Goal: Transaction & Acquisition: Book appointment/travel/reservation

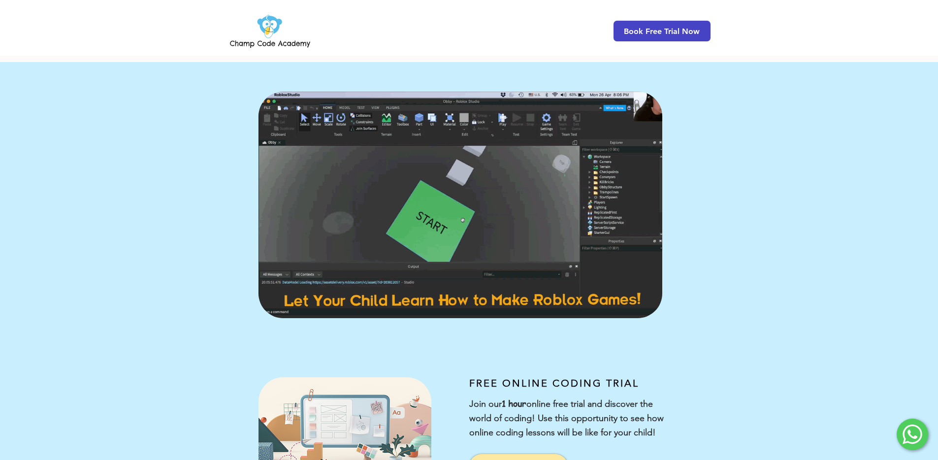
click at [647, 27] on span "Book Free Trial Now" at bounding box center [662, 31] width 76 height 9
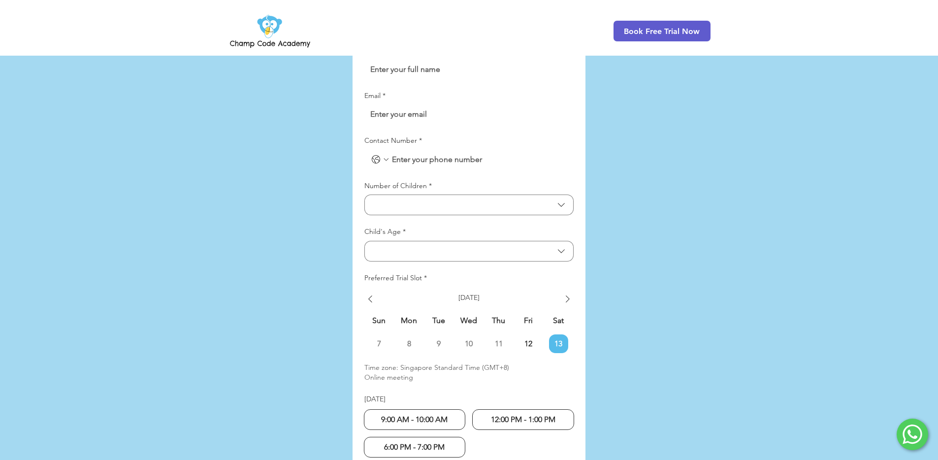
scroll to position [2277, 0]
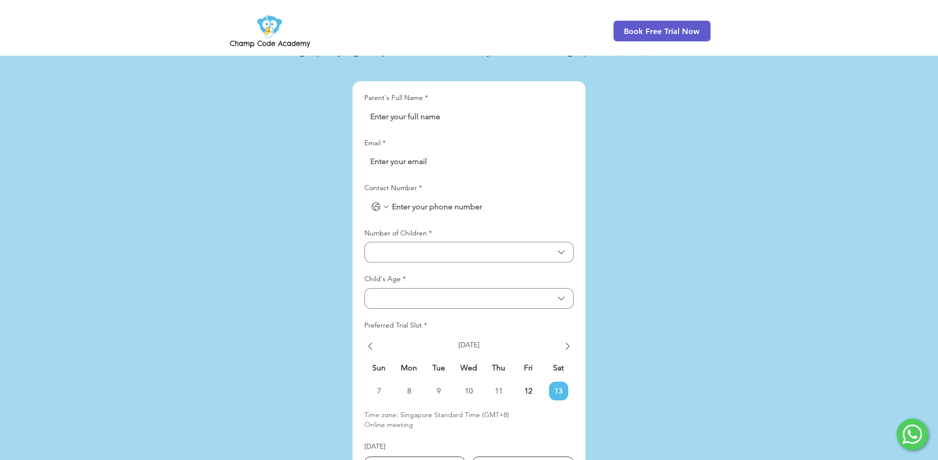
click at [377, 197] on div "LP Lead Form" at bounding box center [380, 207] width 20 height 20
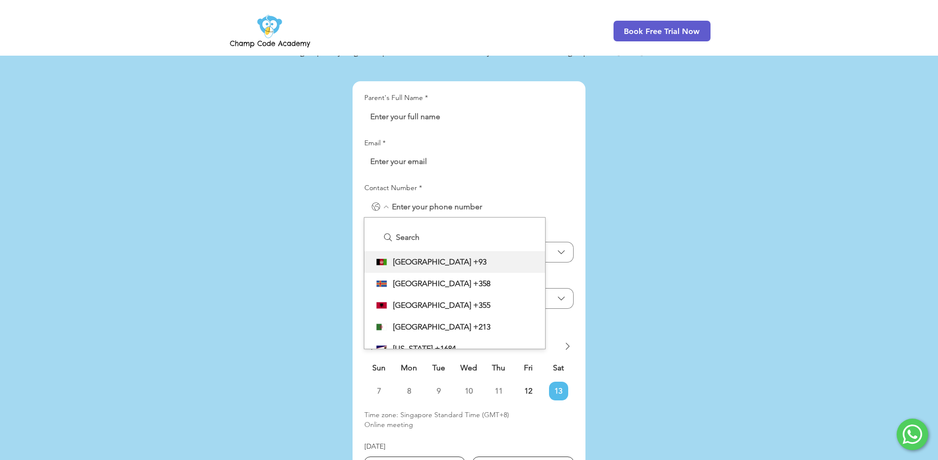
click at [386, 203] on icon "Contact Number. Phone. Select a country code" at bounding box center [386, 207] width 8 height 8
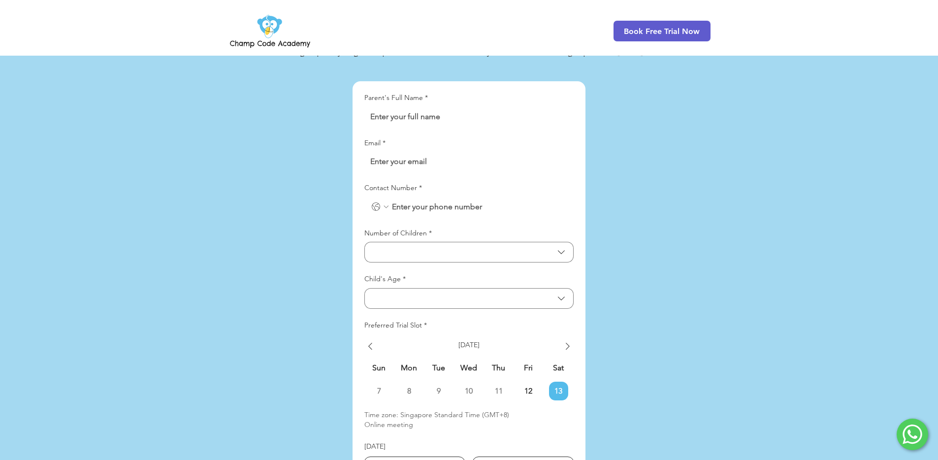
click at [386, 203] on icon "Contact Number. Phone. Select a country code" at bounding box center [386, 207] width 8 height 8
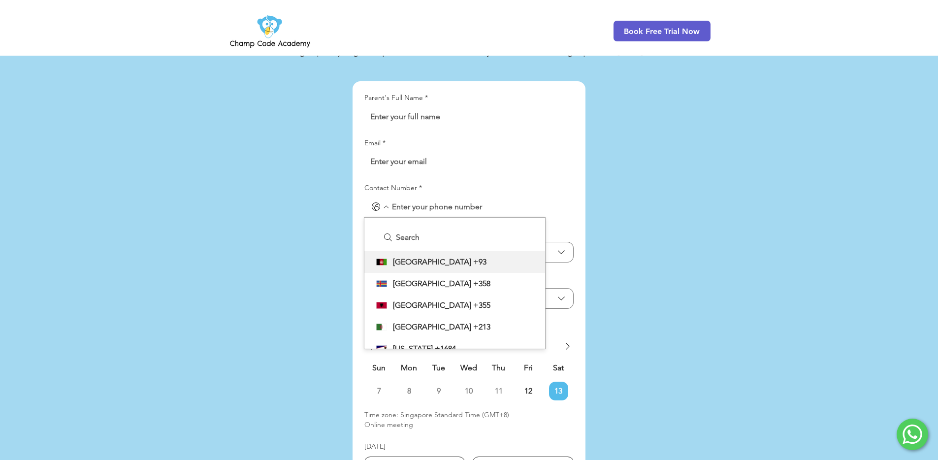
click at [416, 105] on div "Parent's Full Name * Email * Contact Number * Afghanistan Afghanistan +93 Aland…" at bounding box center [468, 353] width 209 height 520
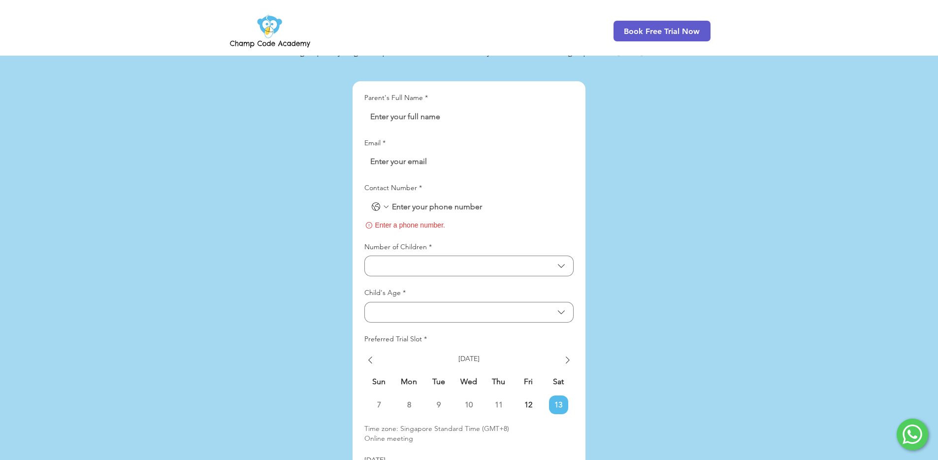
click at [422, 107] on input "Parent's Full Name *" at bounding box center [465, 117] width 203 height 20
type input "Jeremy test"
click at [406, 152] on input "Email *" at bounding box center [465, 162] width 203 height 20
type input "jeremy@gmail.com"
click at [378, 201] on icon "Contact Number. Phone. Select a country code" at bounding box center [376, 207] width 12 height 12
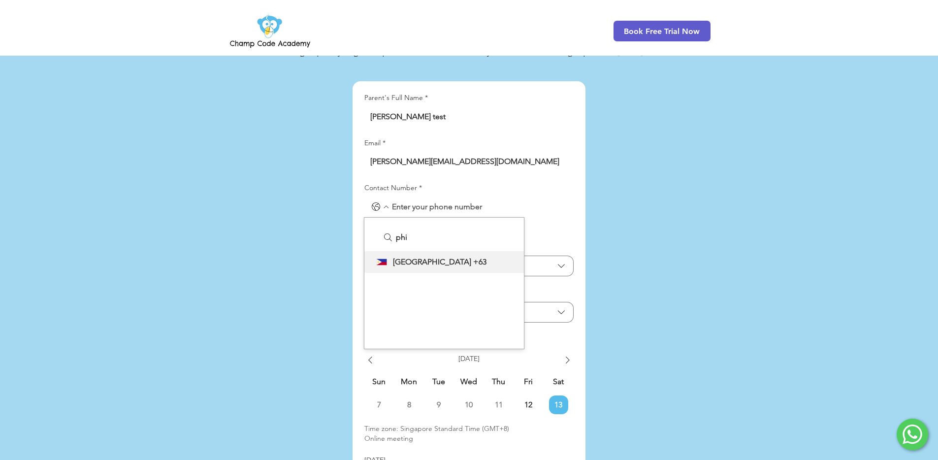
type input "phi"
click at [418, 256] on span "Philippines" at bounding box center [432, 262] width 78 height 12
click at [452, 197] on input "Contact Number *" at bounding box center [478, 207] width 179 height 20
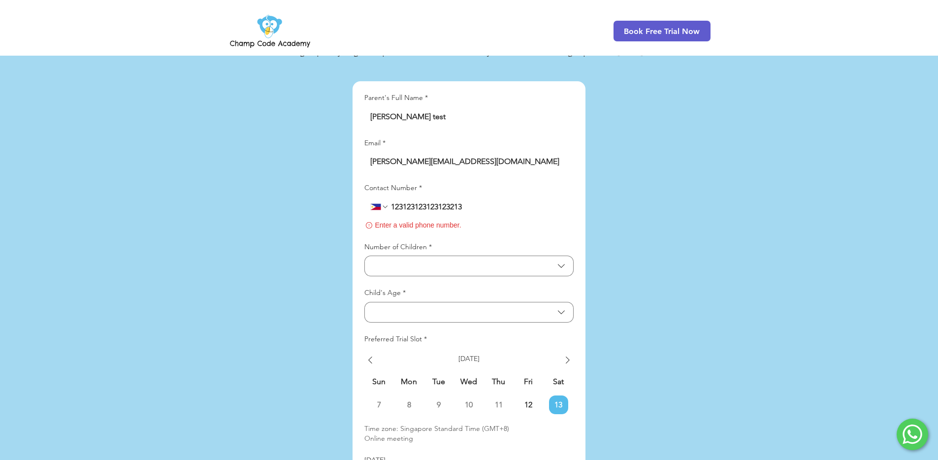
click at [617, 222] on div "main content" at bounding box center [469, 326] width 938 height 710
click at [458, 197] on input "Contact Number *" at bounding box center [478, 207] width 179 height 20
paste input "[PHONE_NUMBER]"
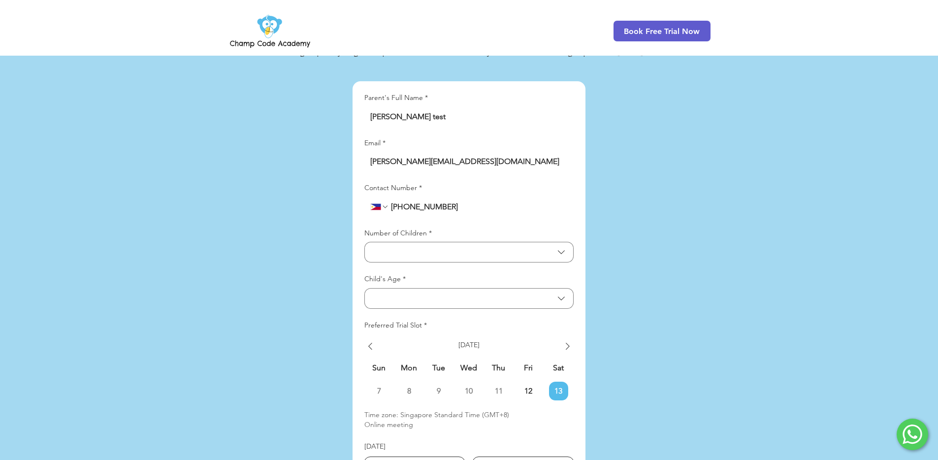
click at [530, 197] on input "Contact Number *" at bounding box center [478, 207] width 179 height 20
type input "[PHONE_NUMBER]"
click at [432, 242] on button "Number of Children" at bounding box center [468, 252] width 209 height 21
click at [427, 273] on span "1" at bounding box center [469, 279] width 196 height 12
click at [420, 288] on button "Child's Age" at bounding box center [468, 298] width 209 height 21
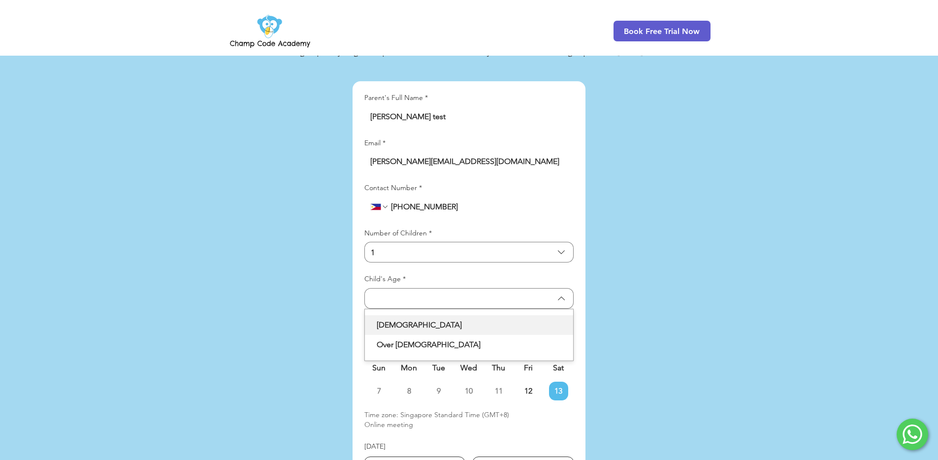
click at [439, 319] on span "7-8 years old" at bounding box center [469, 325] width 196 height 12
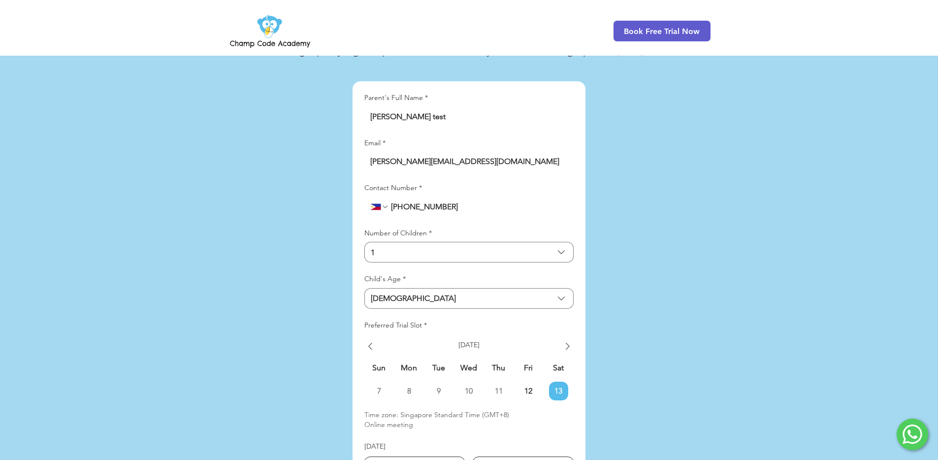
scroll to position [2348, 0]
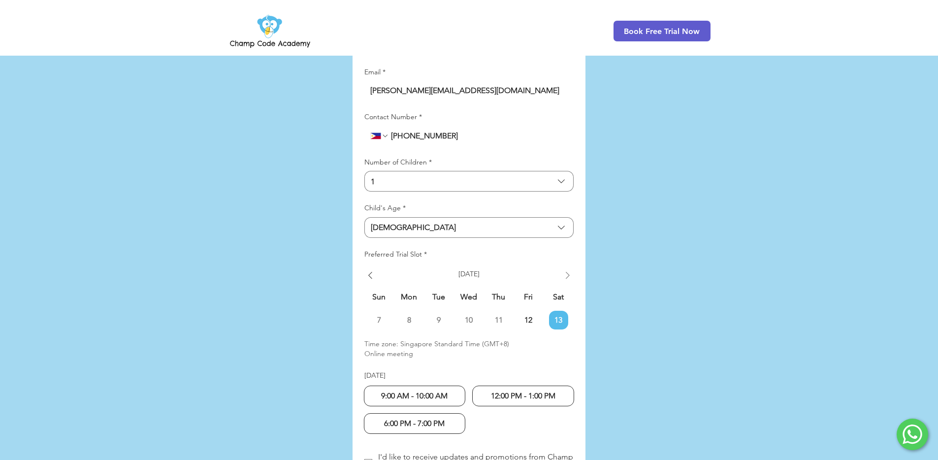
click at [562, 269] on icon "Show next week" at bounding box center [568, 275] width 12 height 12
click at [379, 316] on span "14" at bounding box center [378, 320] width 19 height 8
click at [425, 386] on div "9:00 AM - 10:00 AM" at bounding box center [415, 396] width 102 height 21
radio input "true"
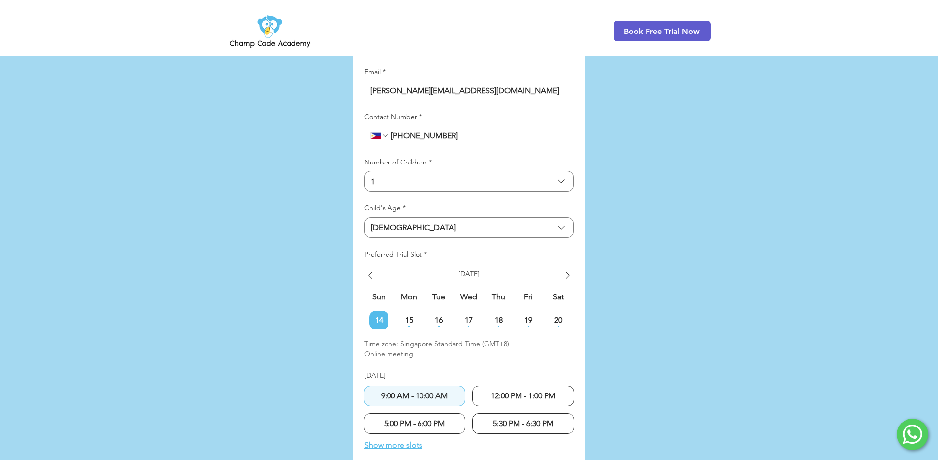
scroll to position [2486, 0]
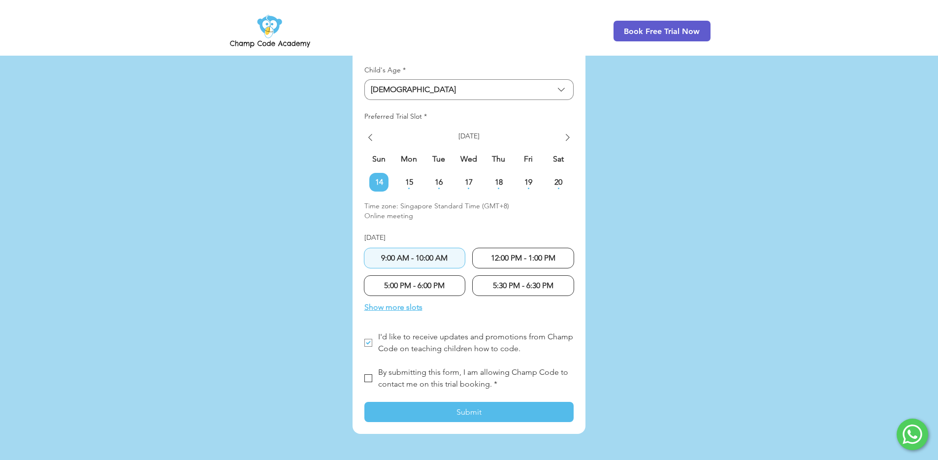
click at [387, 367] on span "By submitting this form, I am allowing Champ Code to contact me on this trial b…" at bounding box center [474, 377] width 192 height 21
click at [364, 378] on input "By submitting this form, I am allowing Champ Code to contact me on this trial b…" at bounding box center [364, 378] width 0 height 0
checkbox input "true"
click at [427, 402] on button "Submit" at bounding box center [468, 412] width 209 height 20
checkbox input "false"
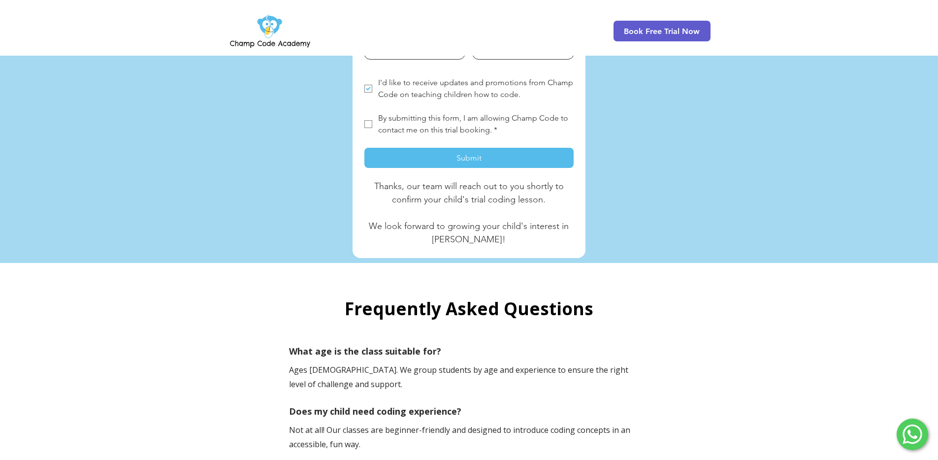
scroll to position [2668, 0]
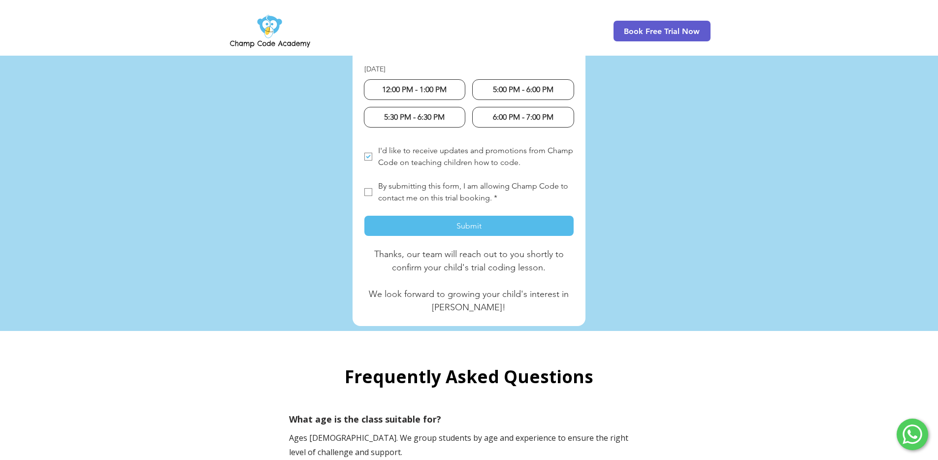
click at [252, 29] on img at bounding box center [270, 31] width 84 height 38
click at [271, 29] on img at bounding box center [270, 31] width 84 height 38
click at [270, 27] on img at bounding box center [270, 31] width 84 height 38
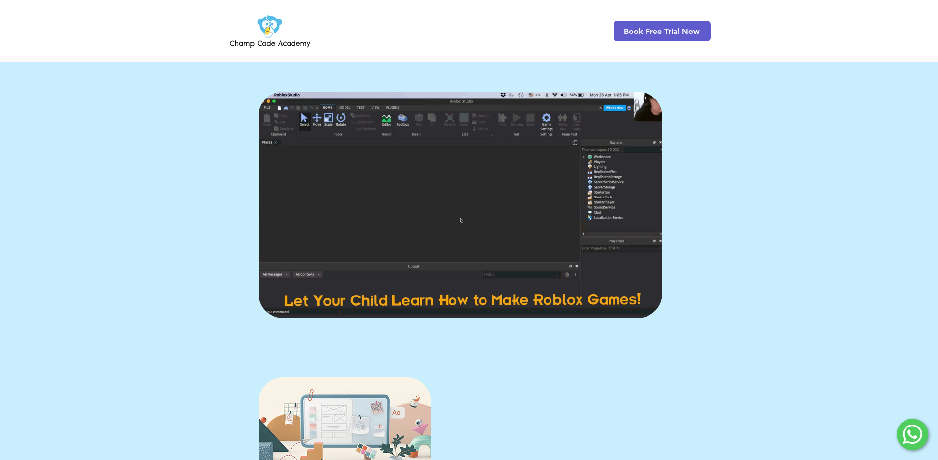
scroll to position [1481, 0]
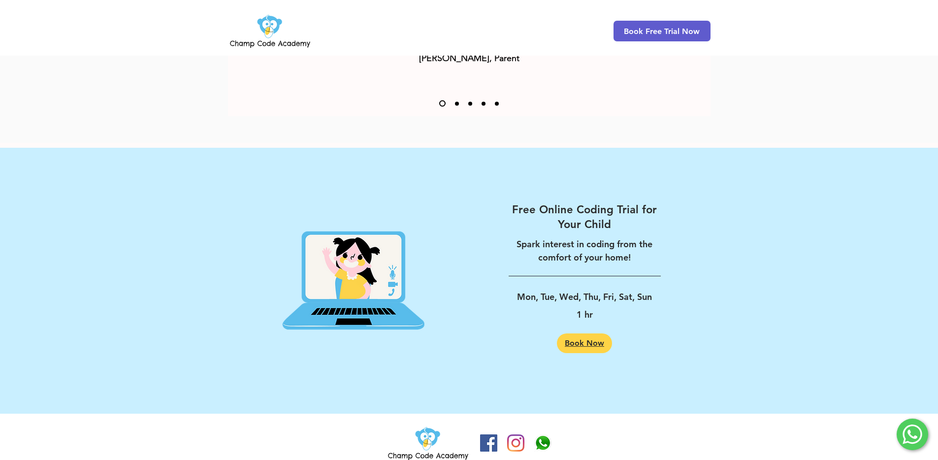
click at [573, 339] on span "Book Now" at bounding box center [584, 343] width 39 height 8
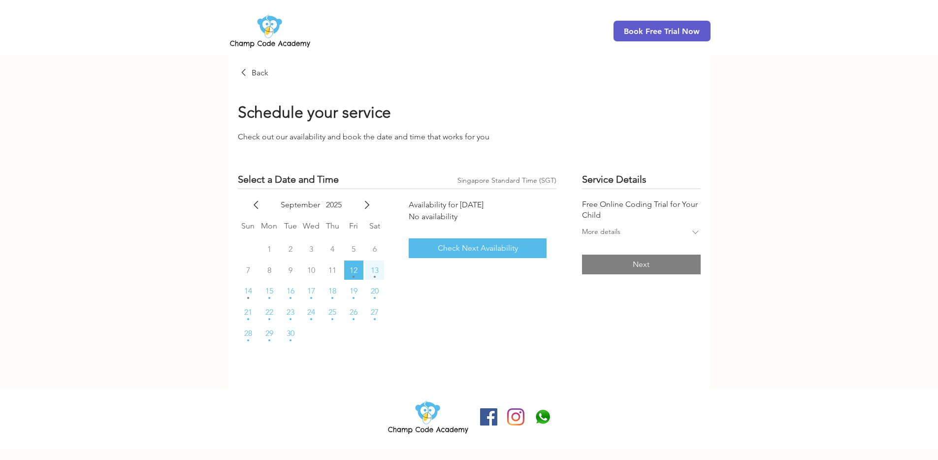
click at [365, 265] on button "13" at bounding box center [374, 269] width 19 height 19
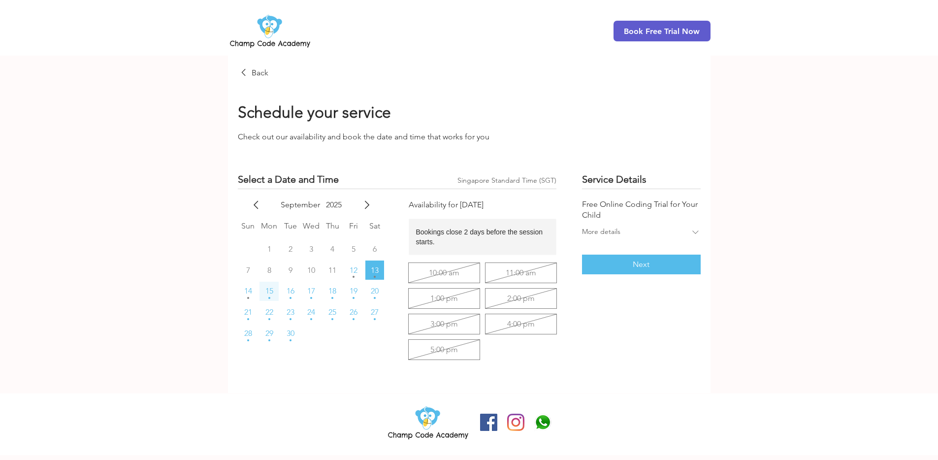
click at [270, 291] on span "15" at bounding box center [269, 291] width 8 height 8
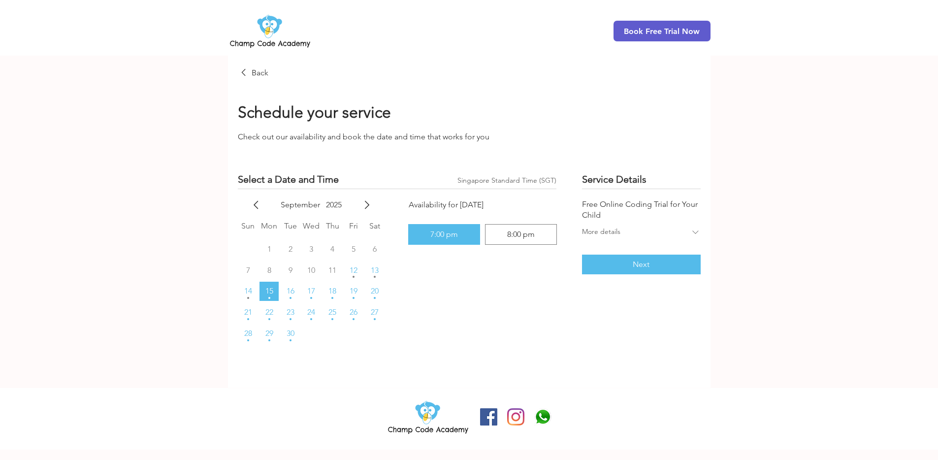
click at [474, 236] on div "7:00 pm" at bounding box center [444, 234] width 63 height 12
click at [598, 260] on button "Next" at bounding box center [641, 265] width 118 height 20
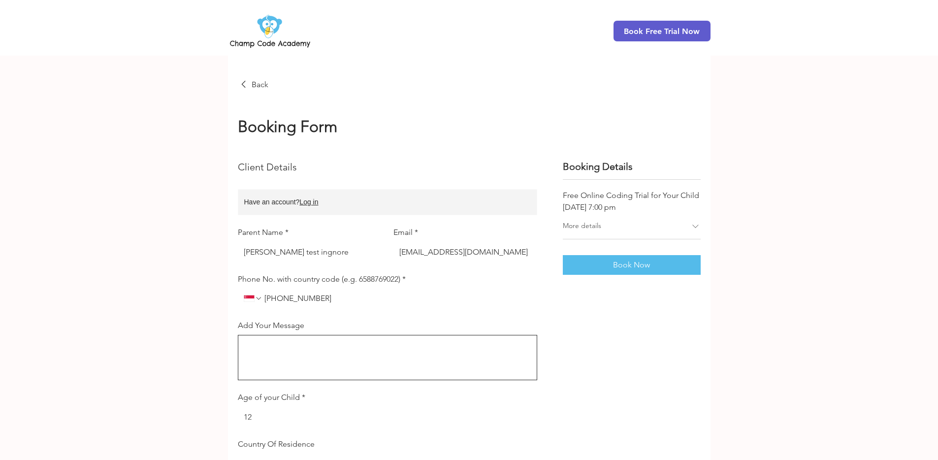
scroll to position [132, 0]
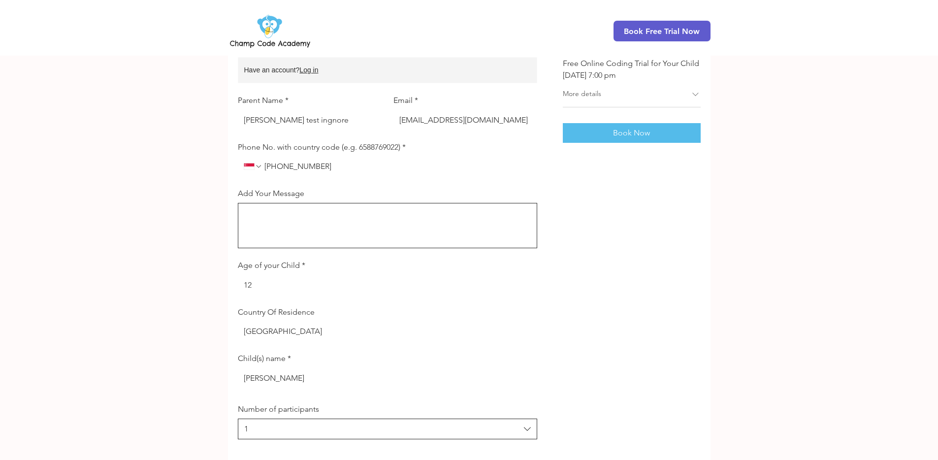
drag, startPoint x: 422, startPoint y: 119, endPoint x: 388, endPoint y: 120, distance: 35.0
click at [389, 120] on div "Parent Name * Jeremy test ingnore Email * admin@champcodeacademy.com" at bounding box center [387, 112] width 299 height 34
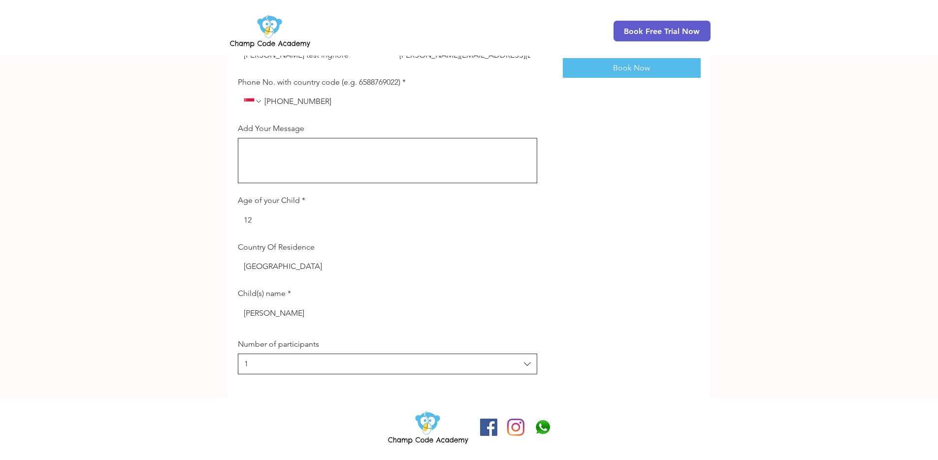
scroll to position [77, 0]
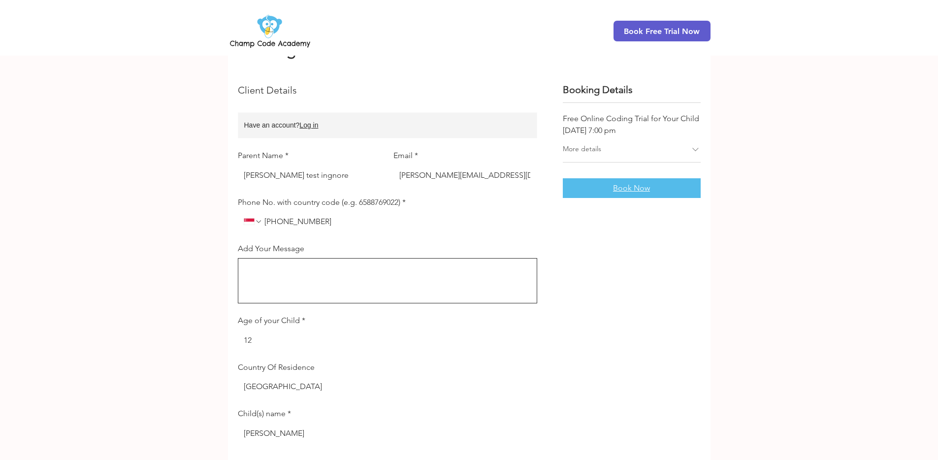
type input "jeremy@champcodeacademy.com"
click at [603, 192] on button "Book Now" at bounding box center [632, 188] width 138 height 20
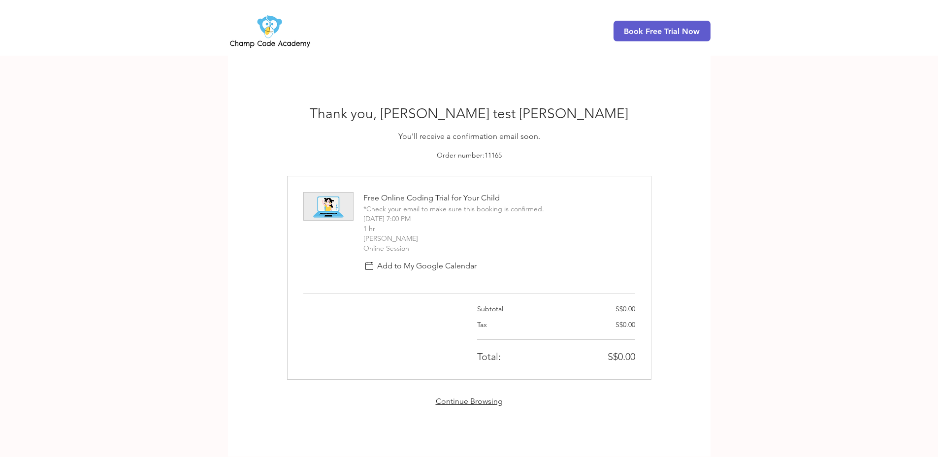
scroll to position [59, 0]
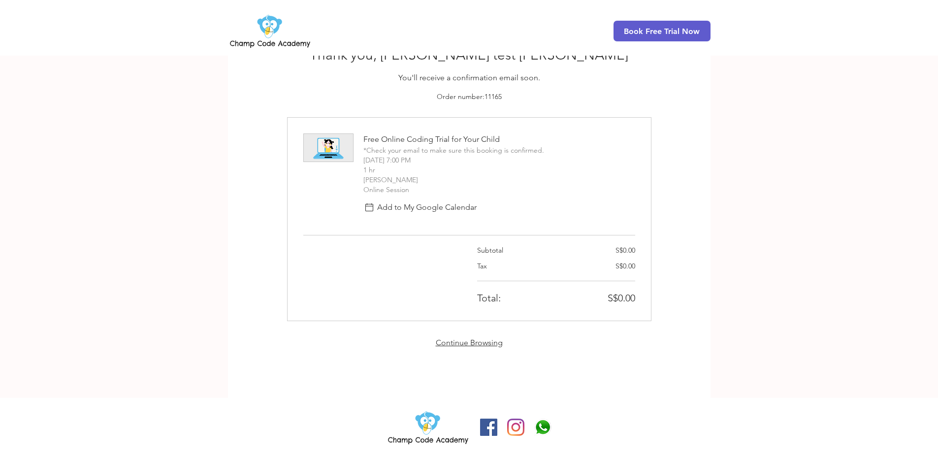
click at [430, 421] on img at bounding box center [428, 427] width 84 height 38
click at [477, 345] on link "Continue Browsing" at bounding box center [469, 342] width 67 height 9
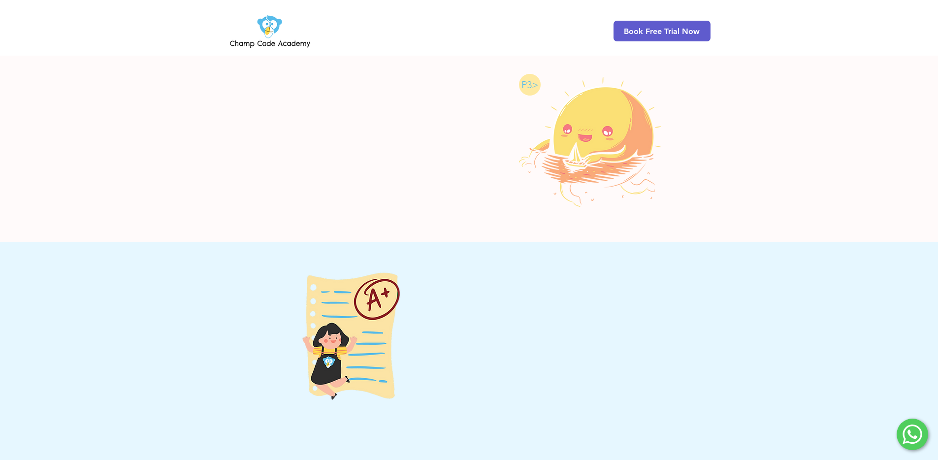
scroll to position [1481, 0]
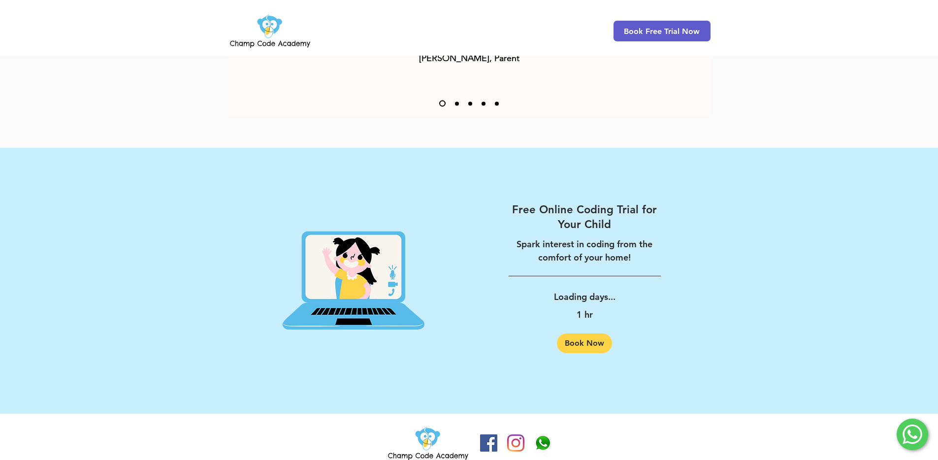
click at [582, 339] on div "Free Online Coding Trial for Your Child Spark interest in coding from the comfo…" at bounding box center [584, 277] width 231 height 239
click at [586, 333] on link "Book Now" at bounding box center [584, 343] width 55 height 20
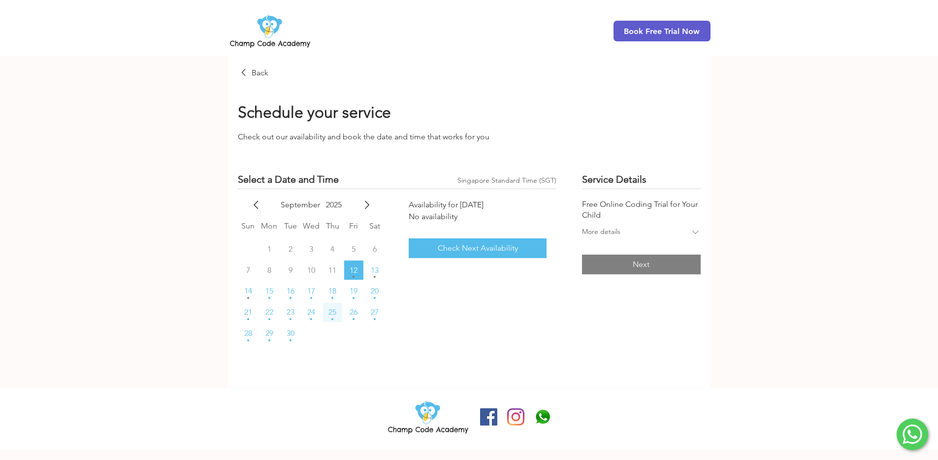
click at [327, 303] on button "25" at bounding box center [332, 312] width 19 height 19
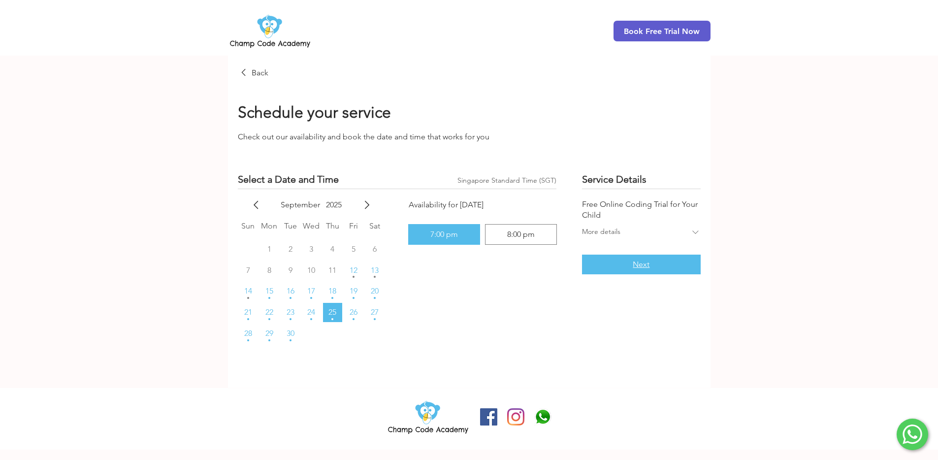
click at [623, 262] on button "Next" at bounding box center [641, 265] width 118 height 20
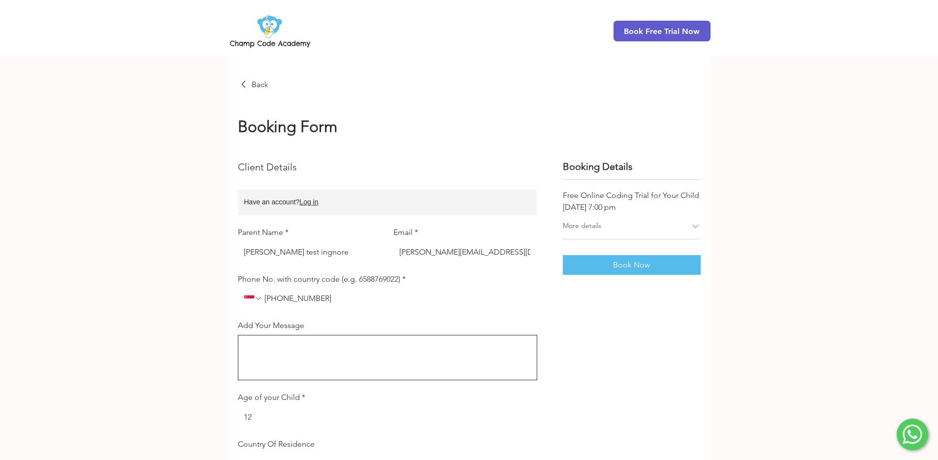
click at [271, 302] on input "Phone No. with country code (e.g. 6588769022) *" at bounding box center [396, 299] width 269 height 20
click at [277, 299] on input "Phone No. with country code (e.g. 6588769022) *" at bounding box center [396, 299] width 269 height 20
type input "[PHONE_NUMBER]"
click at [250, 299] on img "Phone No. with country code (e.g. 6588769022). Phone. Select a country code" at bounding box center [249, 298] width 11 height 7
type input "phi"
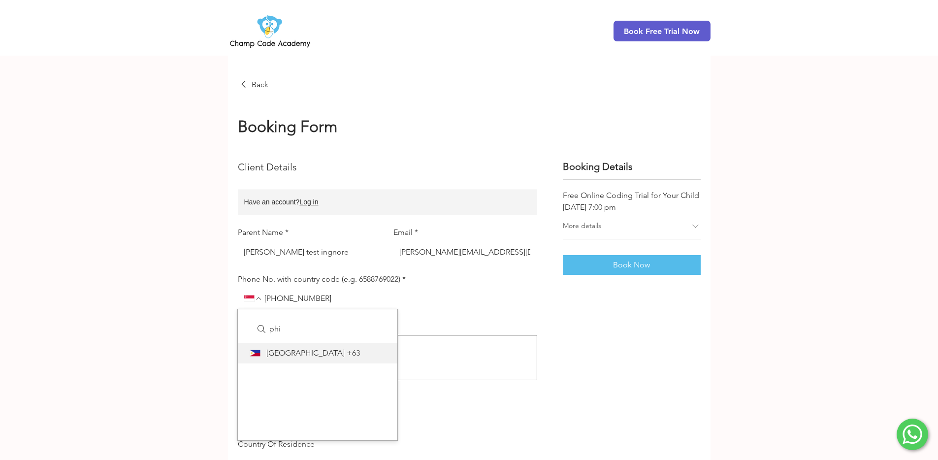
click at [292, 354] on span "[GEOGRAPHIC_DATA]" at bounding box center [305, 353] width 78 height 11
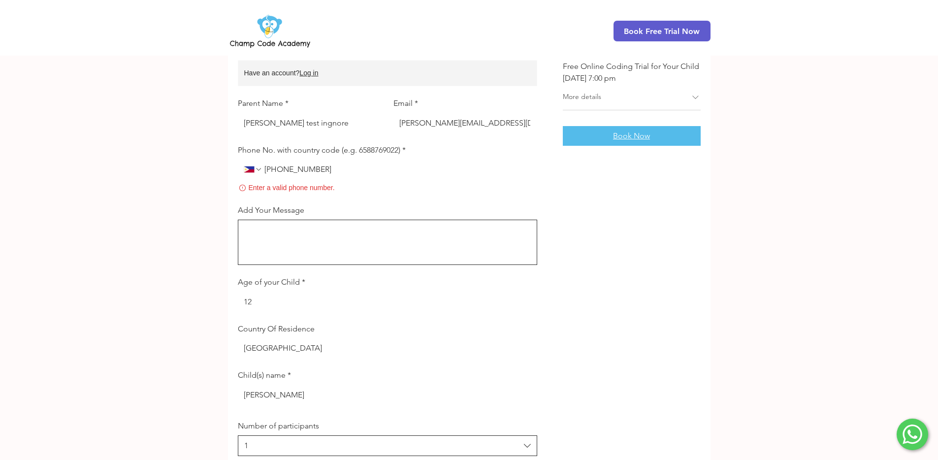
click at [661, 130] on button "Book Now" at bounding box center [632, 136] width 138 height 20
click at [339, 175] on input "Phone No. with country code (e.g. 6588769022) *" at bounding box center [396, 170] width 269 height 20
paste input "[PHONE_NUMBER]"
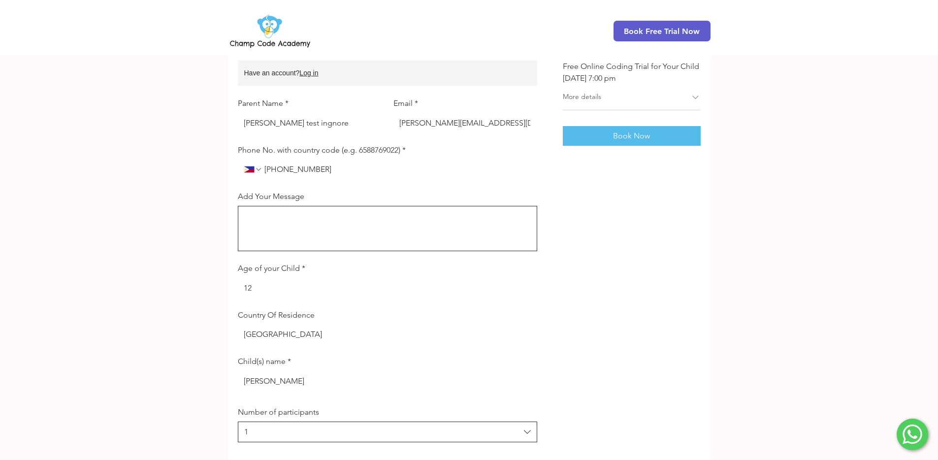
type input "[PHONE_NUMBER]"
click at [593, 208] on div "Booking Details Free Online Coding Trial for Your Child [DEMOGRAPHIC_DATA][DATE…" at bounding box center [632, 237] width 138 height 412
click at [601, 142] on button "Book Now" at bounding box center [632, 136] width 138 height 20
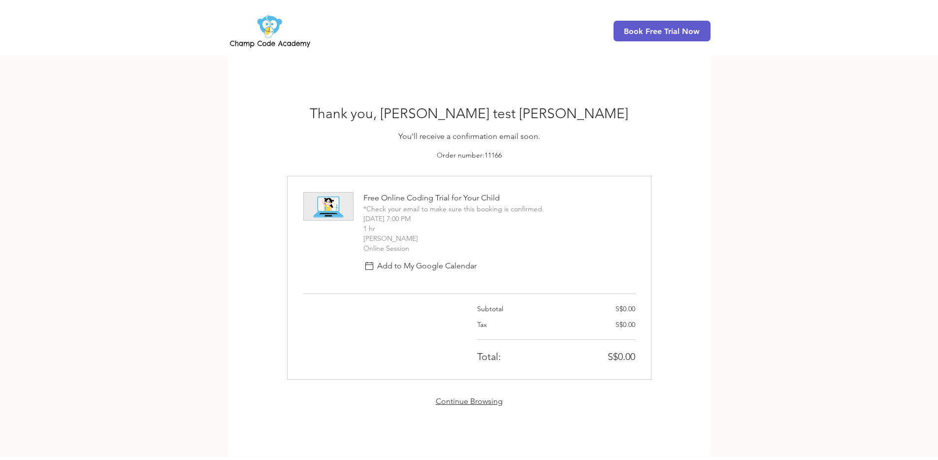
scroll to position [59, 0]
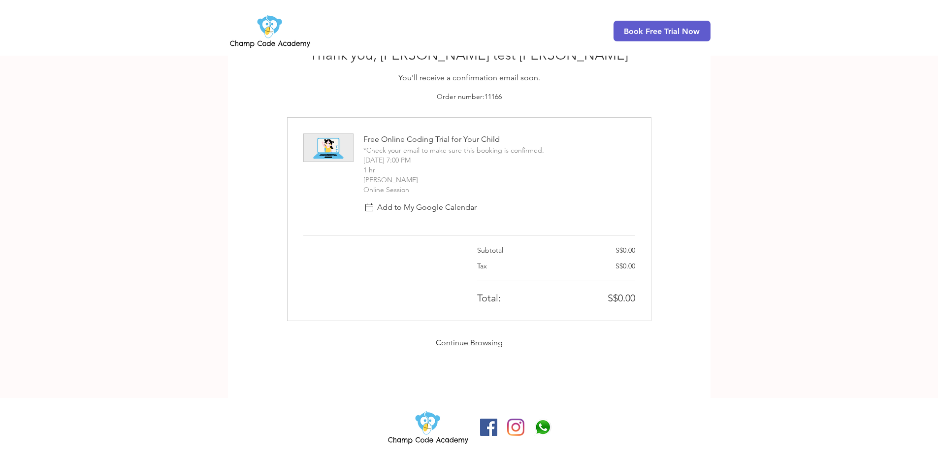
click at [465, 348] on div "Continue Browsing" at bounding box center [469, 343] width 364 height 12
click at [469, 343] on link "Continue Browsing" at bounding box center [469, 342] width 67 height 9
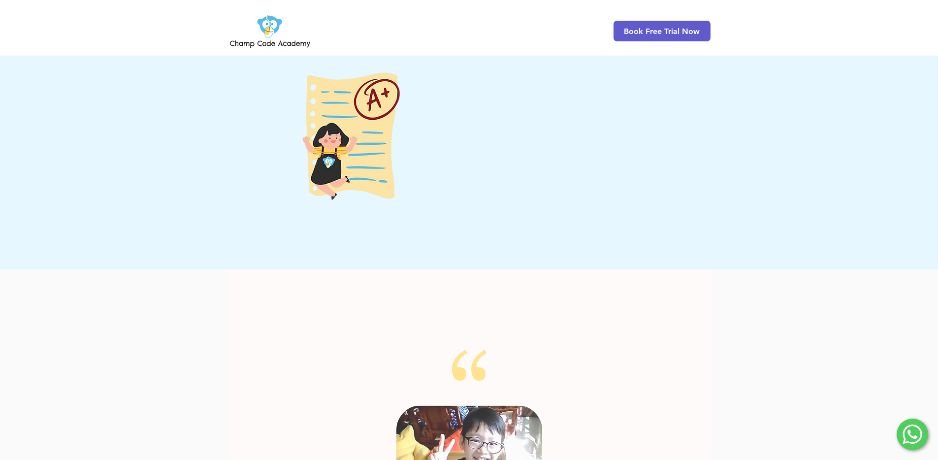
scroll to position [1481, 0]
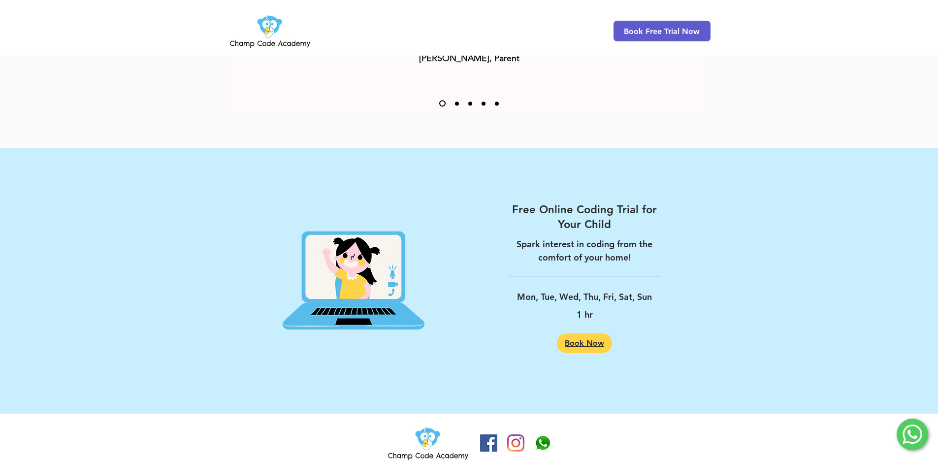
click at [571, 333] on link "Book Now" at bounding box center [584, 343] width 55 height 20
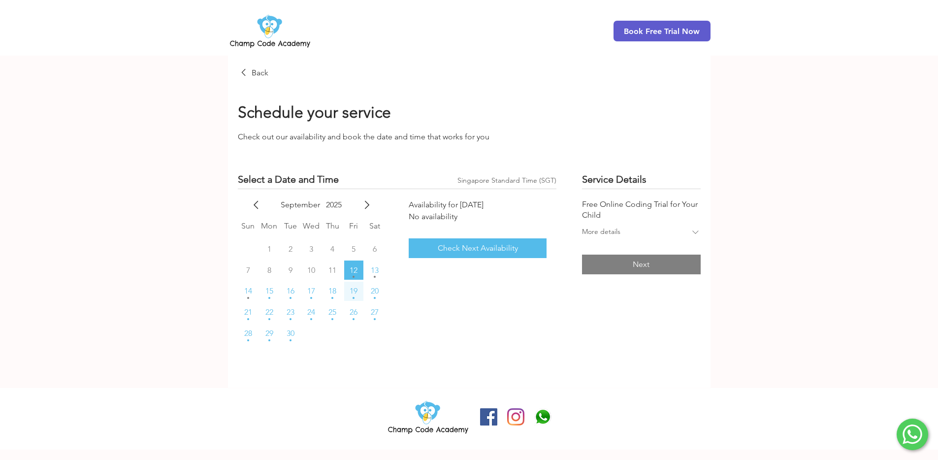
click at [355, 298] on button "19" at bounding box center [353, 291] width 19 height 19
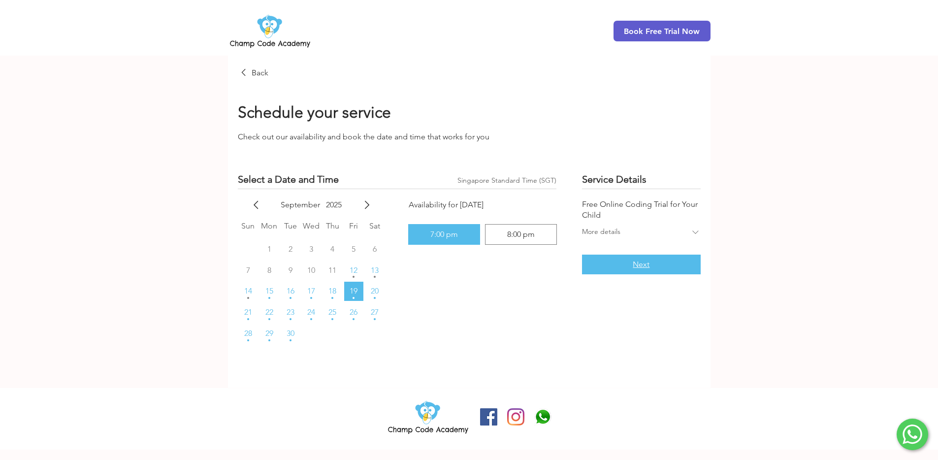
click at [661, 273] on button "Next" at bounding box center [641, 265] width 118 height 20
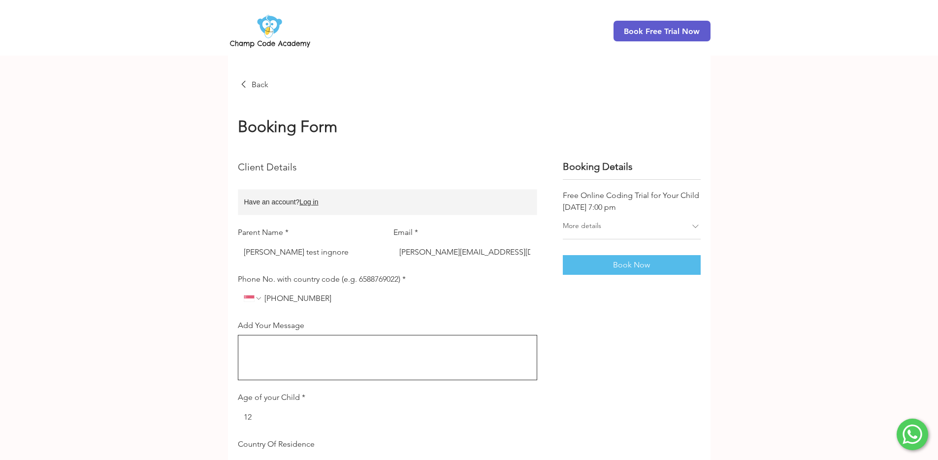
click at [257, 301] on icon "Phone No. with country code (e.g. 6588769022). Phone. Select a country code" at bounding box center [259, 298] width 8 height 8
type input "phi"
click at [275, 349] on div "Philippines Philippines +63" at bounding box center [318, 353] width 160 height 21
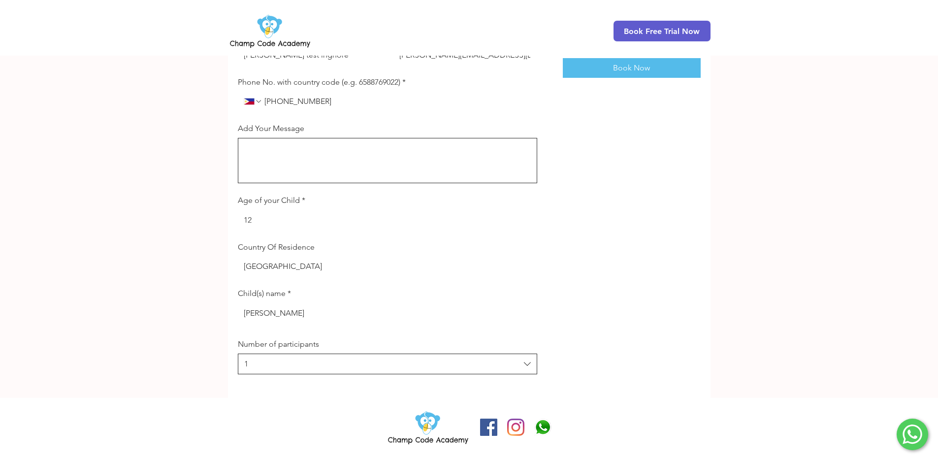
click at [282, 268] on input "Singapore" at bounding box center [384, 267] width 293 height 20
type input "Philippines"
click at [693, 73] on div "Booking Details Free Online Coding Trial for Your Child 19 September 2025 at 7:…" at bounding box center [632, 169] width 138 height 412
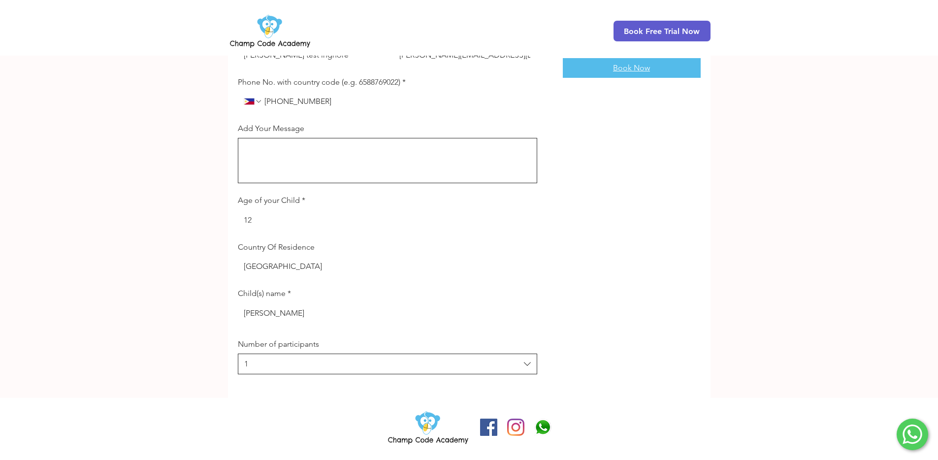
click at [694, 68] on button "Book Now" at bounding box center [632, 68] width 138 height 20
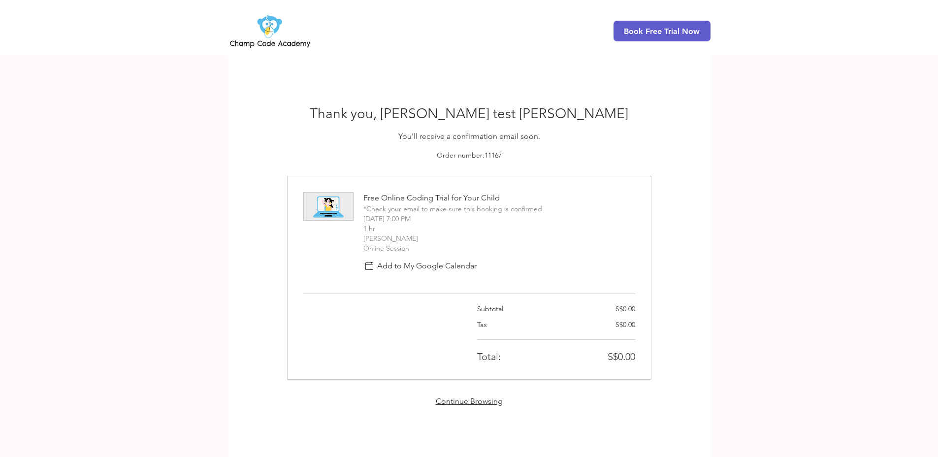
scroll to position [59, 0]
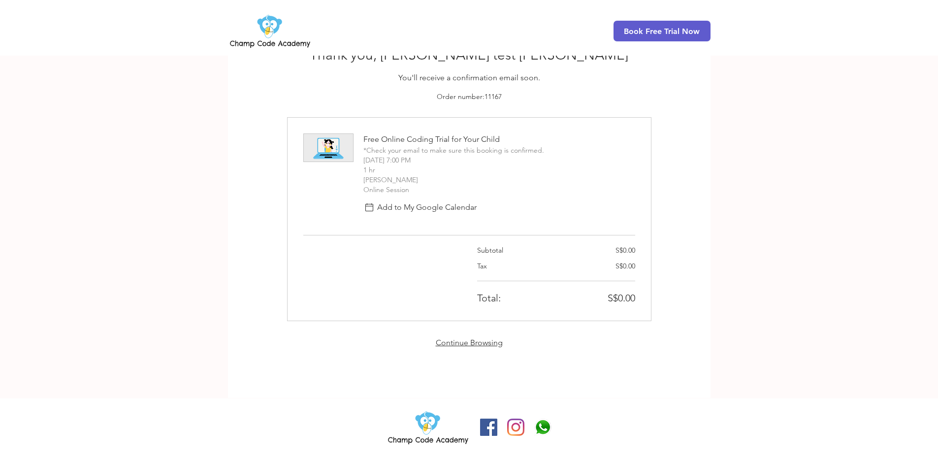
click at [470, 338] on link "Continue Browsing" at bounding box center [469, 342] width 67 height 9
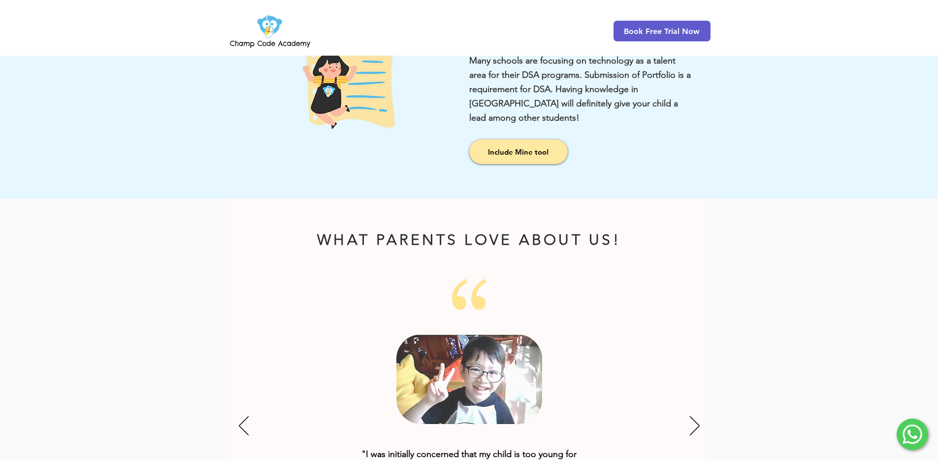
scroll to position [1481, 0]
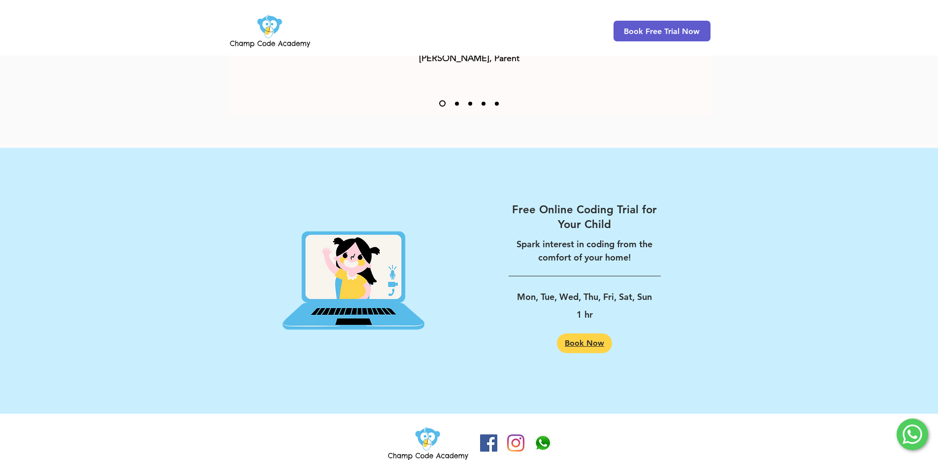
click at [581, 339] on span "Book Now" at bounding box center [584, 343] width 39 height 8
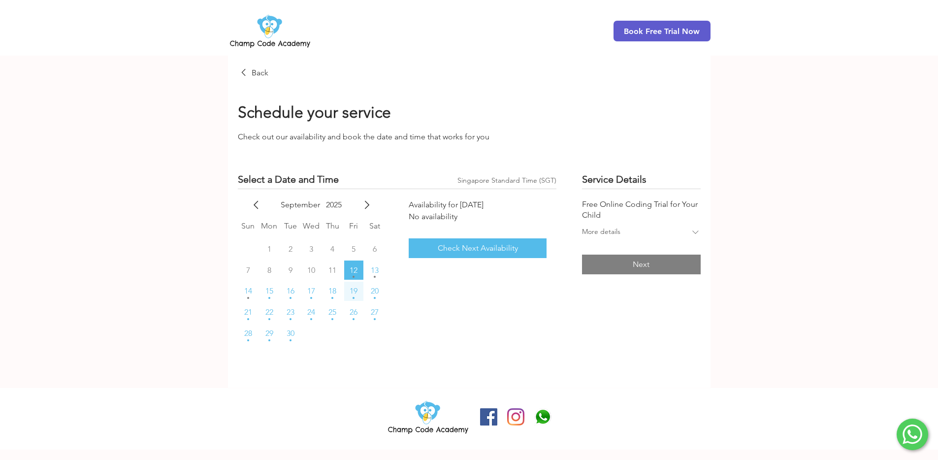
click at [351, 288] on span "19" at bounding box center [354, 291] width 8 height 8
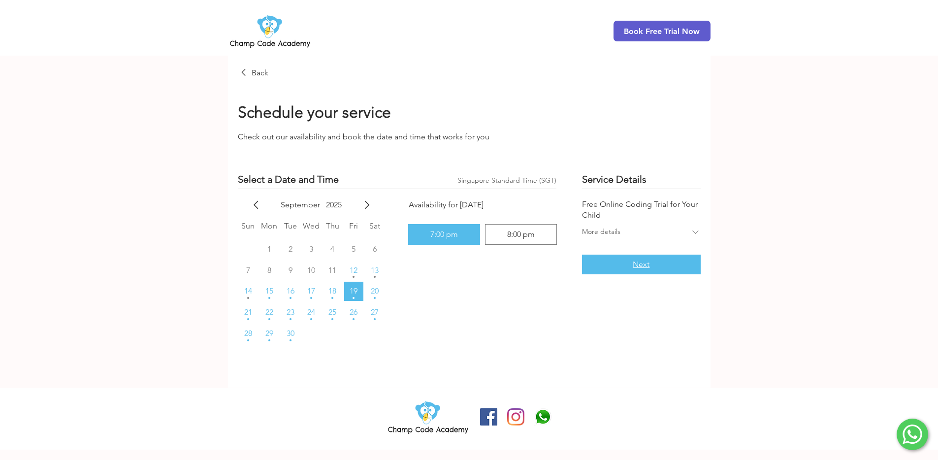
click at [584, 260] on button "Next" at bounding box center [641, 265] width 118 height 20
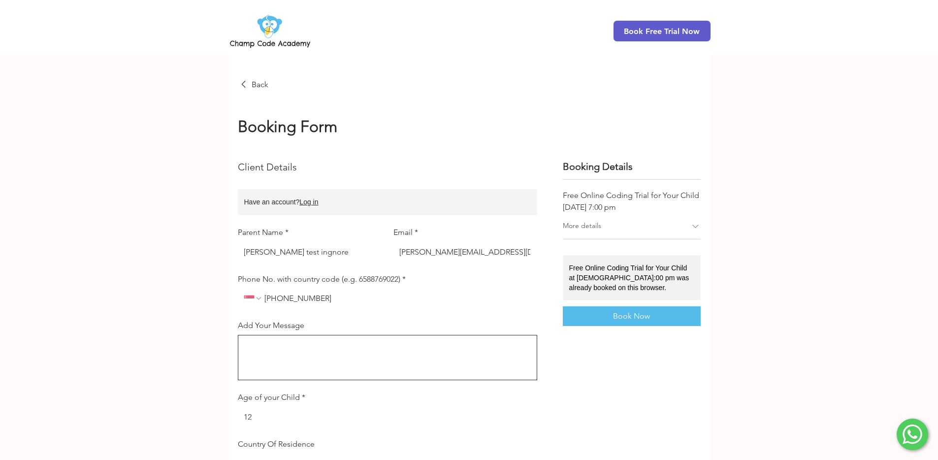
click at [259, 298] on icon "Phone No. with country code (e.g. 6588769022). Phone. Select a country code" at bounding box center [259, 298] width 8 height 8
type input "phi"
click at [359, 358] on div "Philippines Philippines +63" at bounding box center [318, 353] width 136 height 11
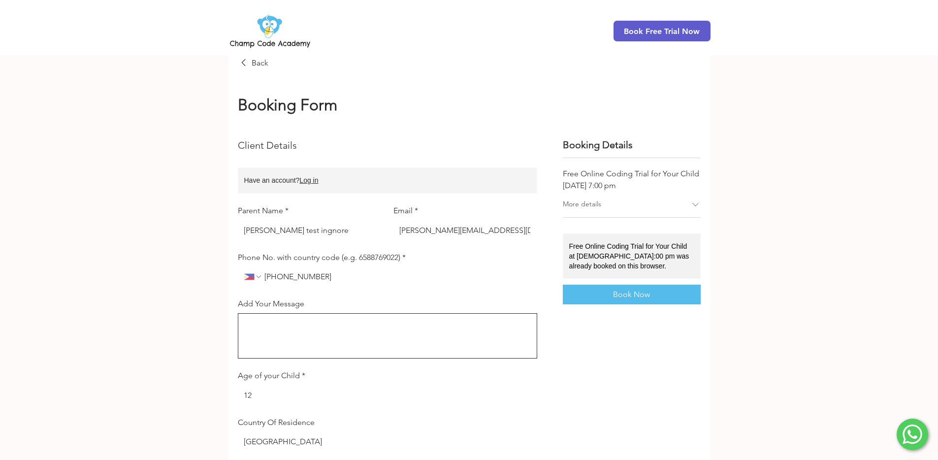
scroll to position [202, 0]
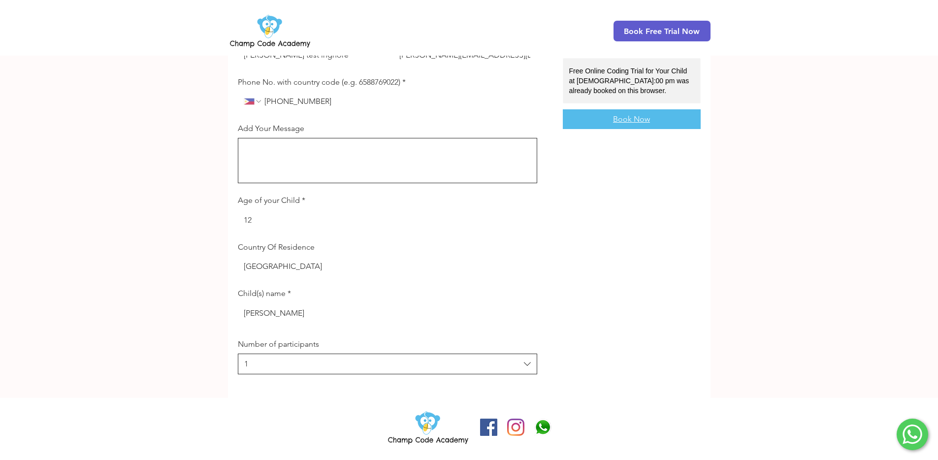
click at [612, 110] on button "Book Now" at bounding box center [632, 119] width 138 height 20
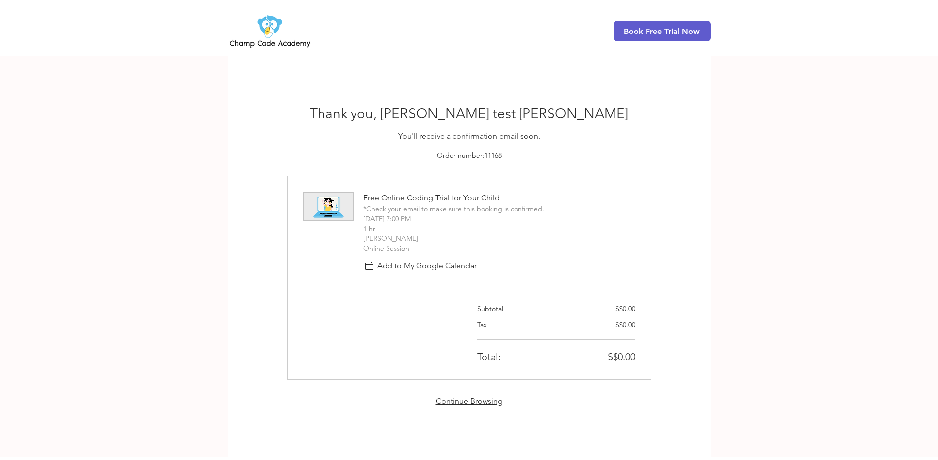
scroll to position [59, 0]
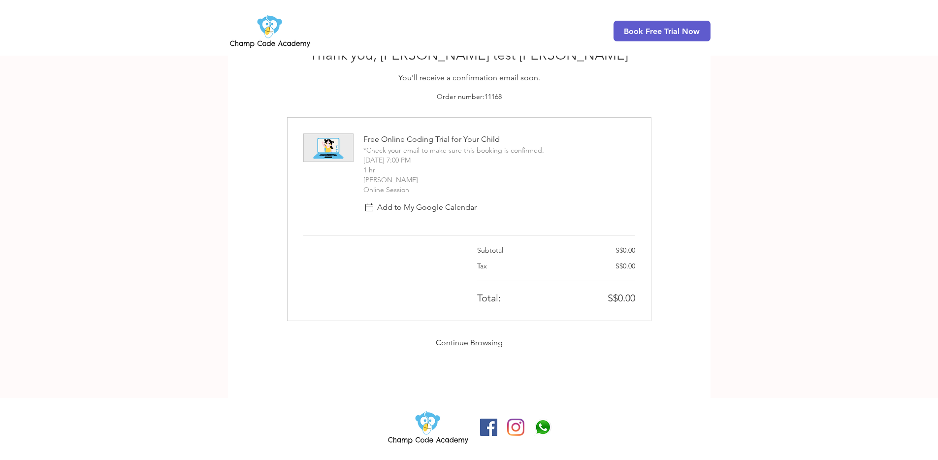
click at [487, 344] on link "Continue Browsing" at bounding box center [469, 342] width 67 height 9
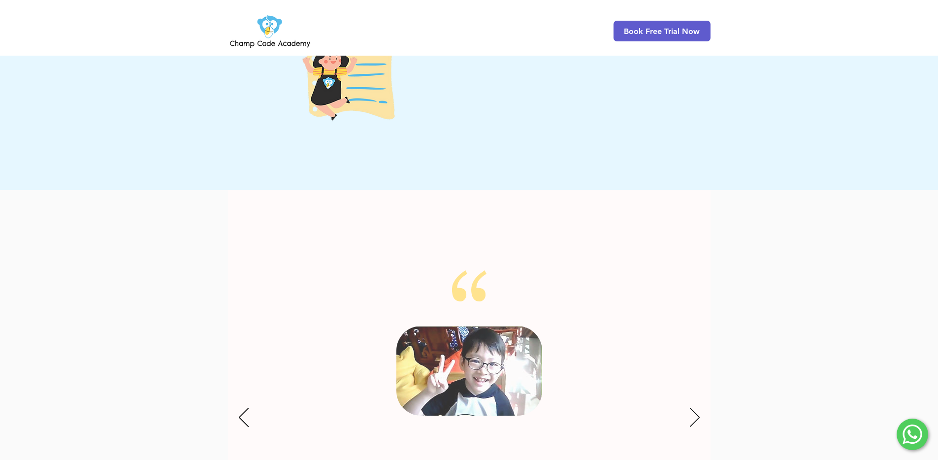
scroll to position [1481, 0]
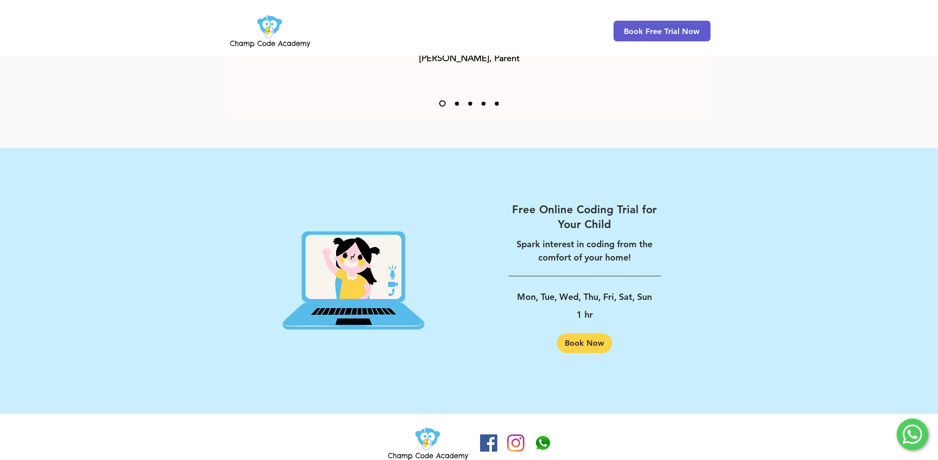
click at [577, 338] on div "Free Online Coding Trial for Your Child Spark interest in coding from the comfo…" at bounding box center [584, 277] width 231 height 239
click at [578, 339] on span "Book Now" at bounding box center [584, 343] width 39 height 8
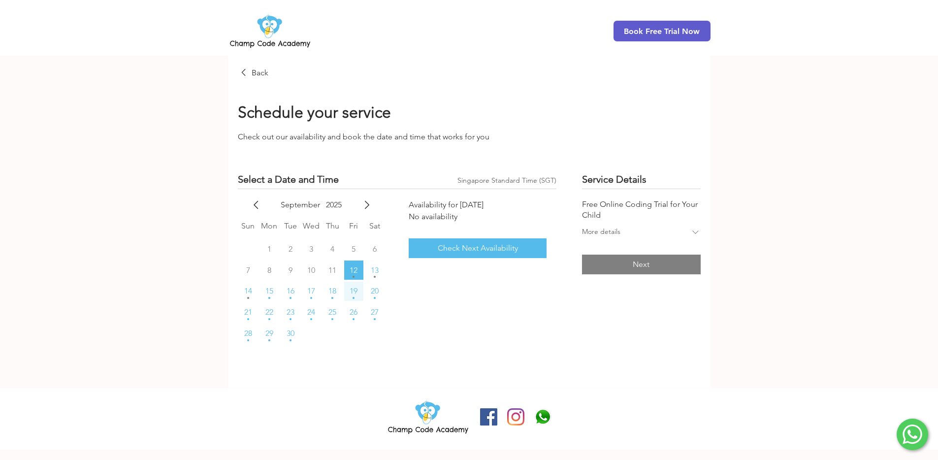
click at [357, 290] on span "19" at bounding box center [354, 291] width 8 height 8
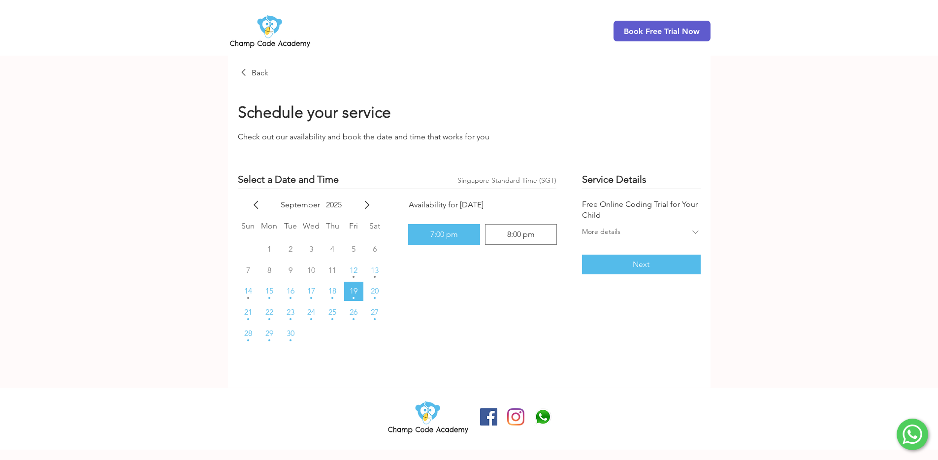
click at [417, 230] on div "7:00 pm" at bounding box center [444, 234] width 63 height 12
click at [649, 257] on button "Next" at bounding box center [641, 265] width 118 height 20
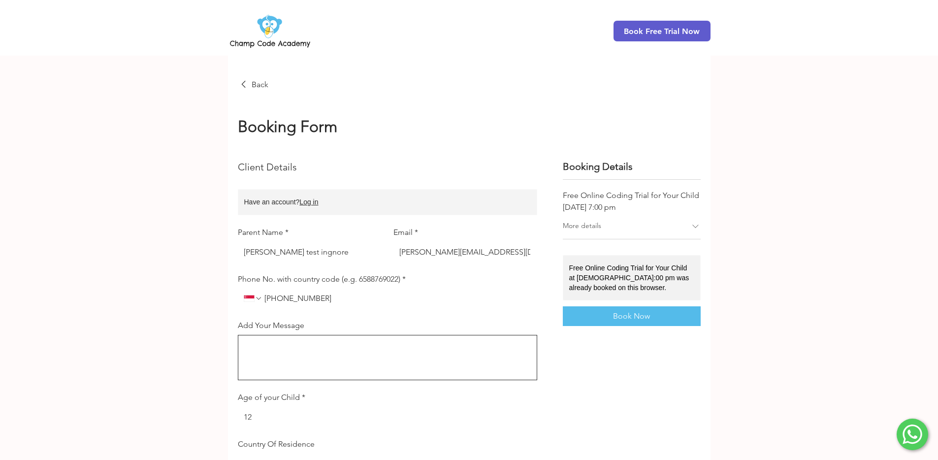
scroll to position [56, 0]
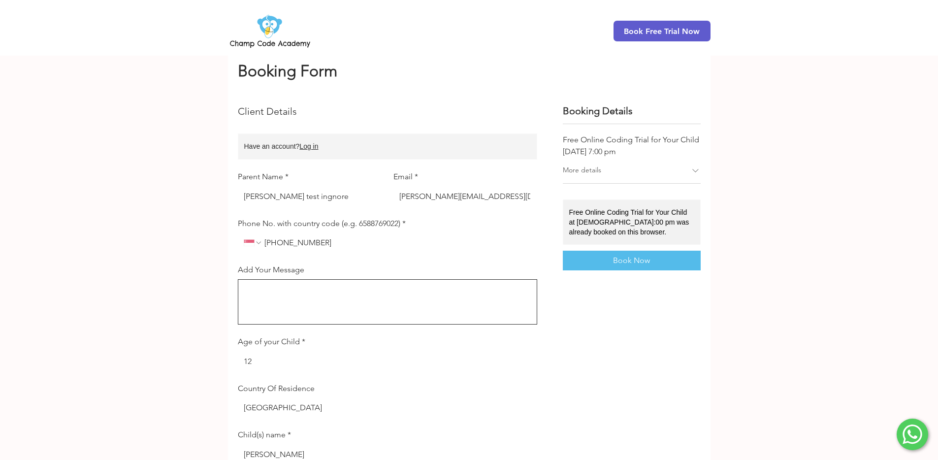
click at [255, 247] on icon "Phone No. with country code (e.g. 6588769022). Phone. Select a country code" at bounding box center [259, 243] width 8 height 8
type input "phi"
click at [347, 297] on div "[GEOGRAPHIC_DATA] [GEOGRAPHIC_DATA] +63" at bounding box center [318, 297] width 136 height 11
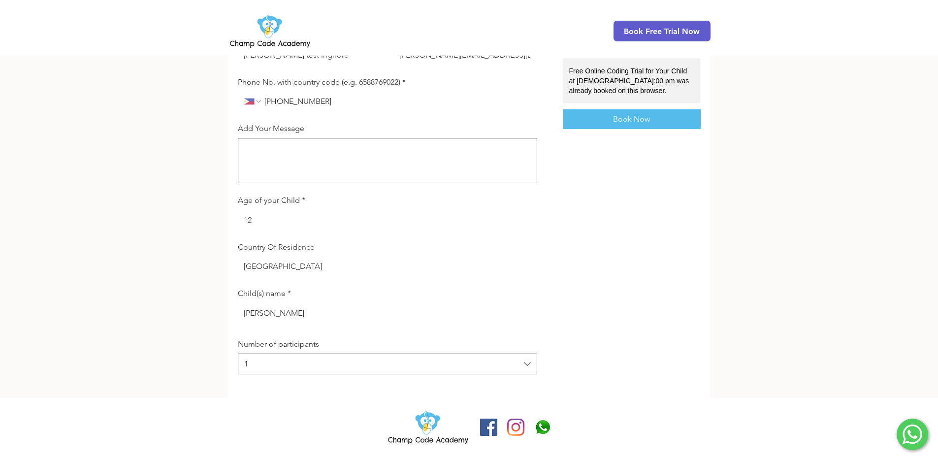
click at [616, 125] on div "Booking Details Free Online Coding Trial for Your Child [DEMOGRAPHIC_DATA][DATE…" at bounding box center [632, 169] width 138 height 412
click at [625, 115] on span "Book Now" at bounding box center [631, 119] width 37 height 8
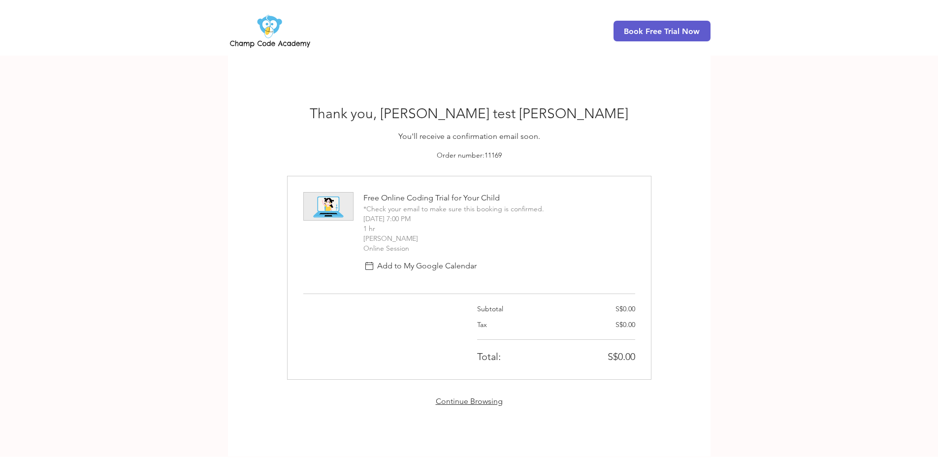
click at [479, 401] on link "Continue Browsing" at bounding box center [469, 400] width 67 height 9
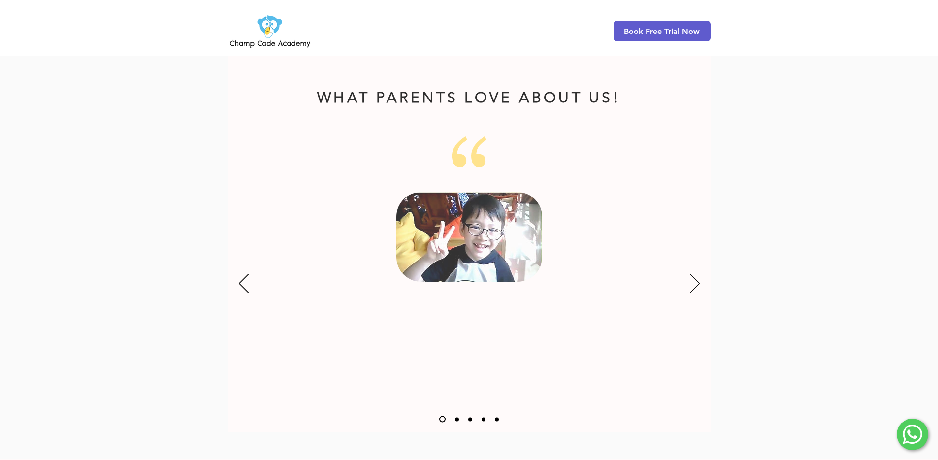
scroll to position [1481, 0]
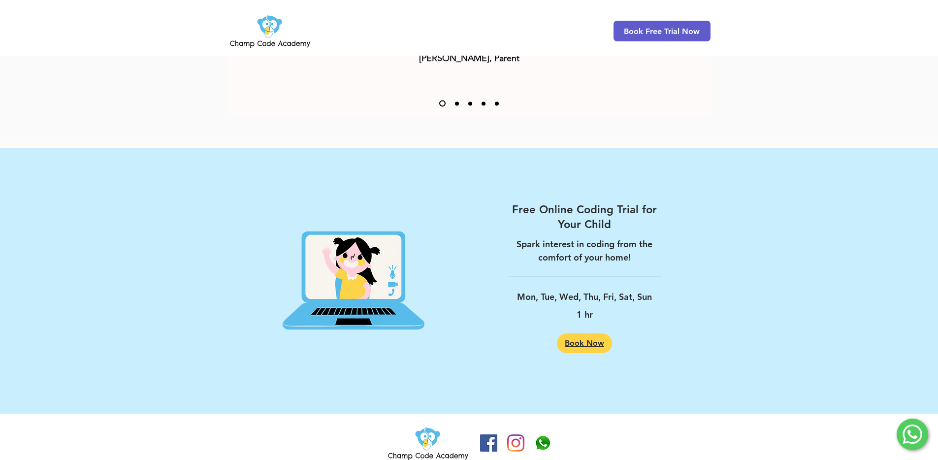
click at [599, 339] on span "Book Now" at bounding box center [584, 343] width 39 height 8
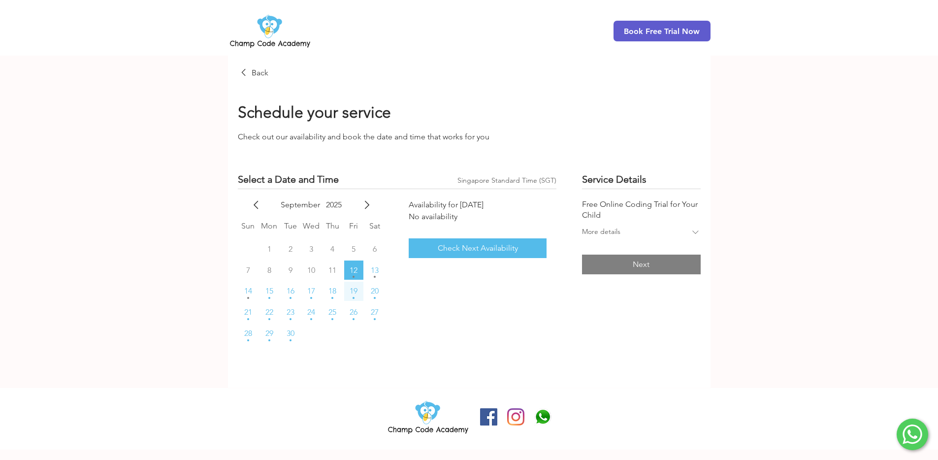
click at [345, 294] on button "19" at bounding box center [353, 291] width 19 height 19
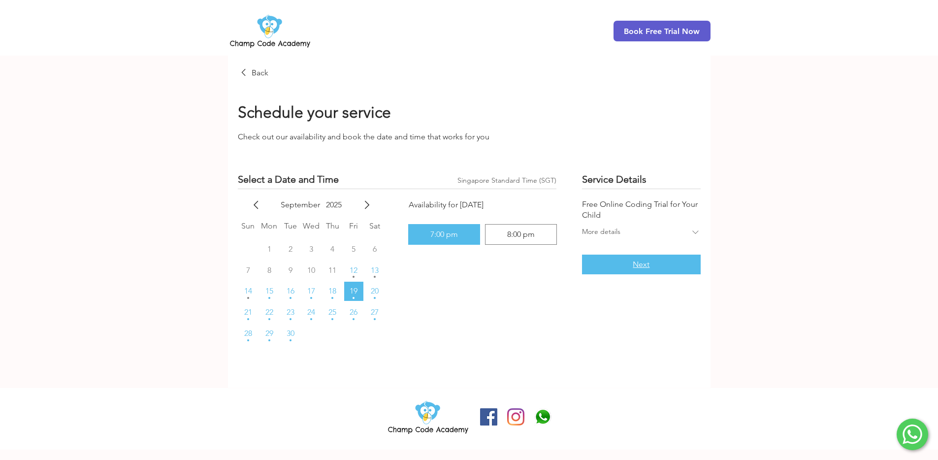
click at [626, 265] on button "Next" at bounding box center [641, 265] width 118 height 20
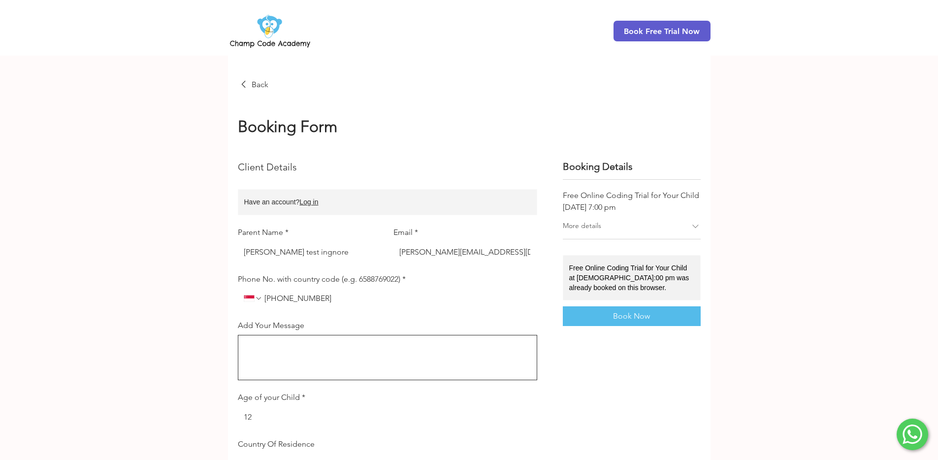
click at [290, 252] on input "Jeremy test ingnore" at bounding box center [307, 252] width 138 height 20
drag, startPoint x: 318, startPoint y: 252, endPoint x: 287, endPoint y: 253, distance: 31.5
click at [287, 253] on input "Jeremy test ingnore" at bounding box center [307, 252] width 138 height 20
type input "[PERSON_NAME] test"
click at [810, 281] on div "main content" at bounding box center [469, 325] width 938 height 539
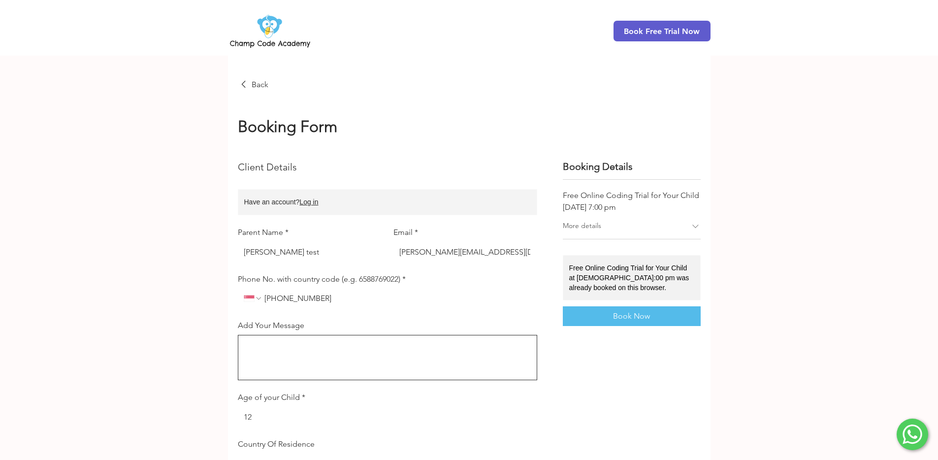
click at [246, 300] on img "Phone No. with country code (e.g. 6588769022). Phone. Select a country code" at bounding box center [249, 298] width 11 height 7
type input "ph"
click at [308, 348] on div "Philippines Philippines +63" at bounding box center [318, 353] width 160 height 21
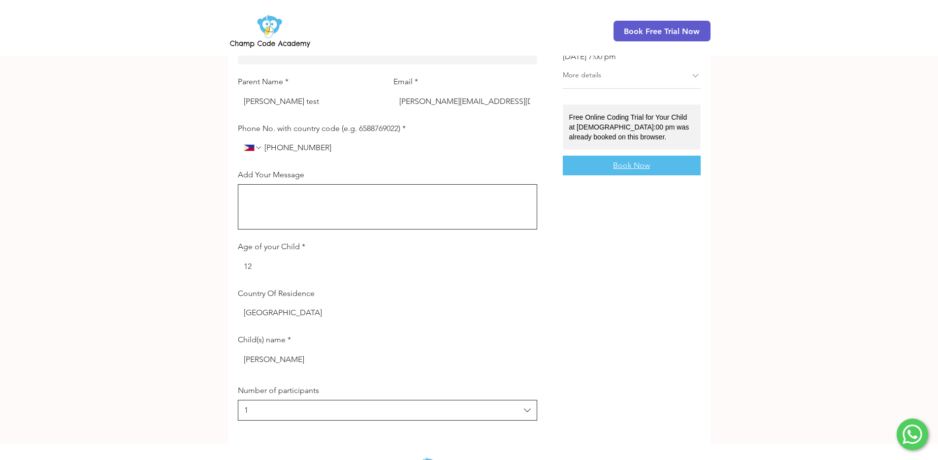
click at [650, 172] on button "Book Now" at bounding box center [632, 166] width 138 height 20
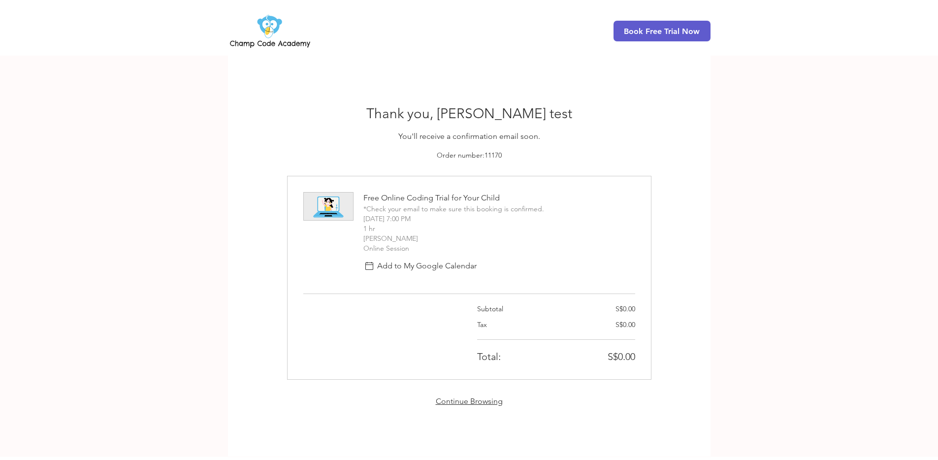
scroll to position [59, 0]
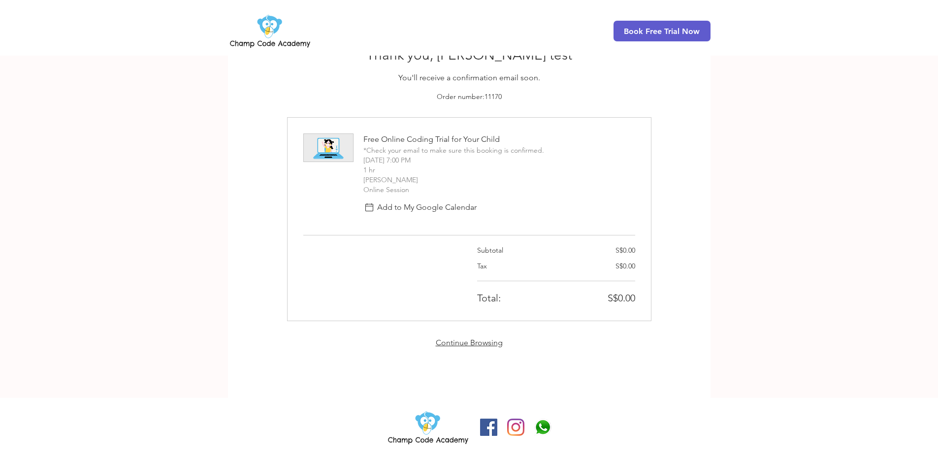
click at [461, 345] on link "Continue Browsing" at bounding box center [469, 342] width 67 height 9
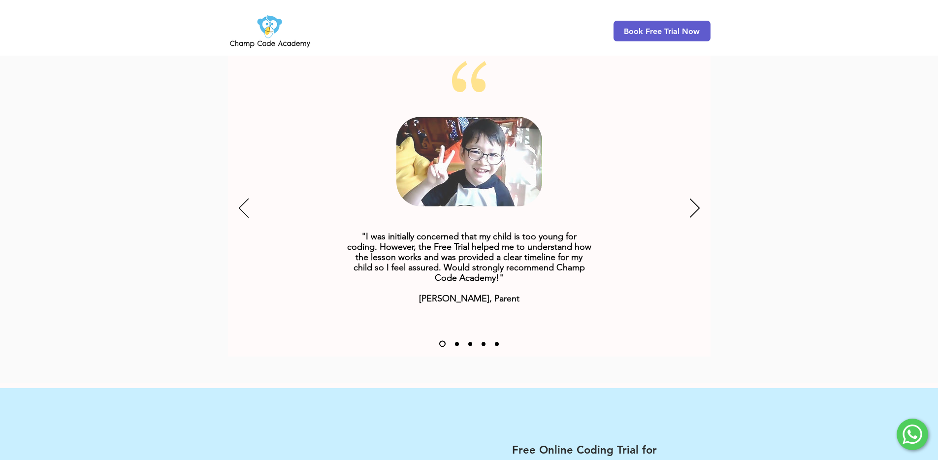
scroll to position [1481, 0]
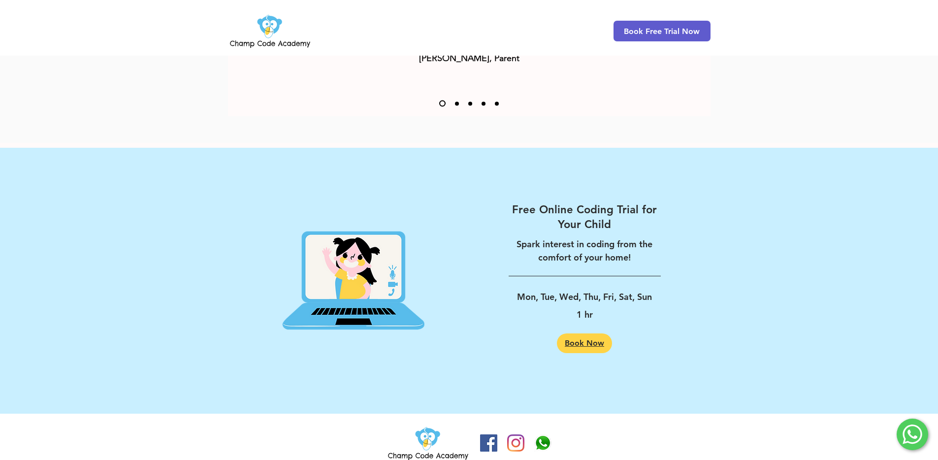
click at [585, 339] on span "Book Now" at bounding box center [584, 343] width 39 height 8
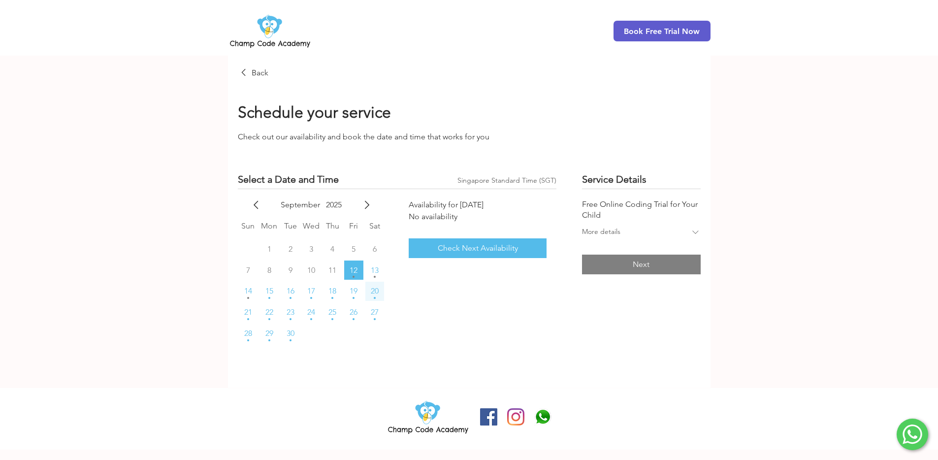
click at [366, 289] on button "20" at bounding box center [374, 291] width 19 height 19
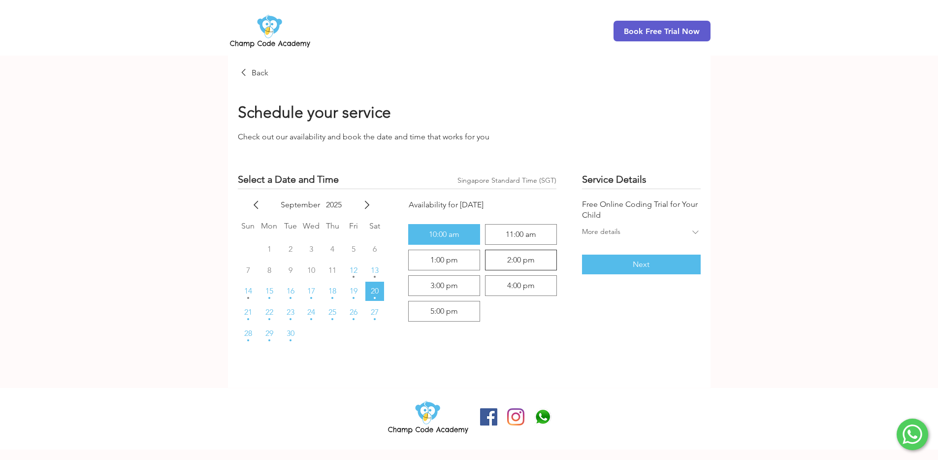
click at [495, 267] on div "2:00 pm" at bounding box center [521, 260] width 72 height 21
radio input "false"
radio input "true"
click at [599, 264] on button "Next" at bounding box center [641, 265] width 118 height 20
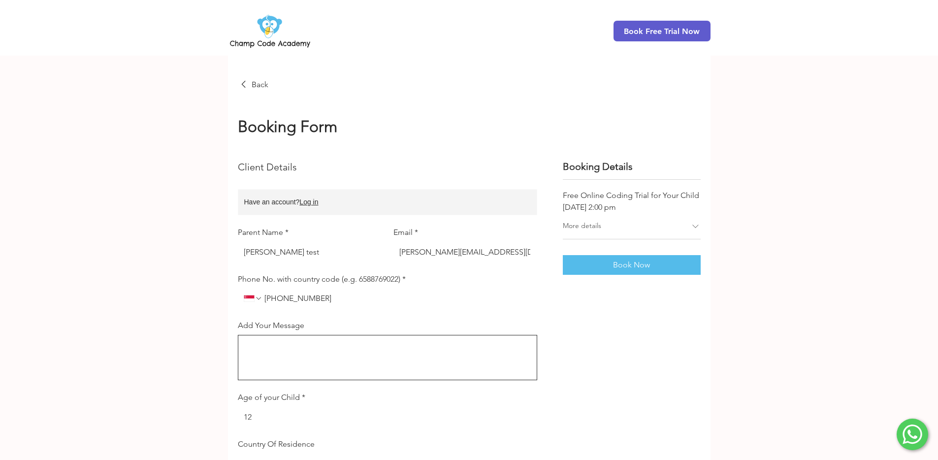
click at [255, 295] on div "Default booking form" at bounding box center [253, 299] width 19 height 20
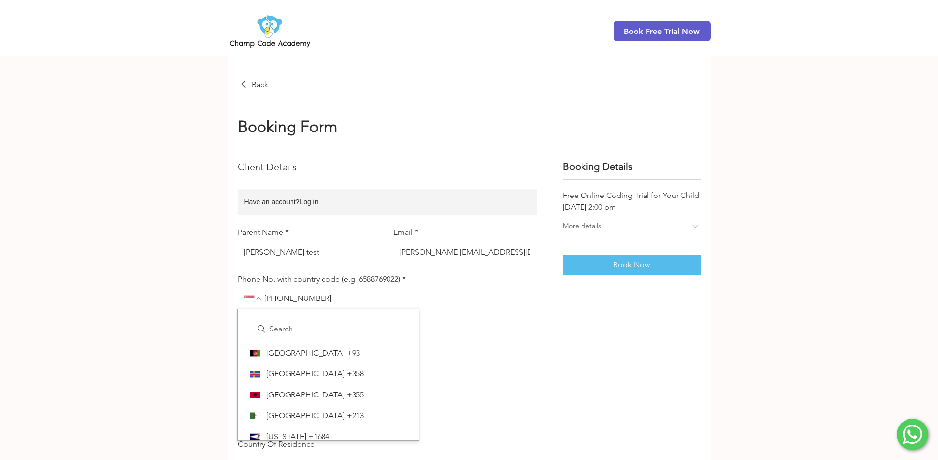
scroll to position [3971, 0]
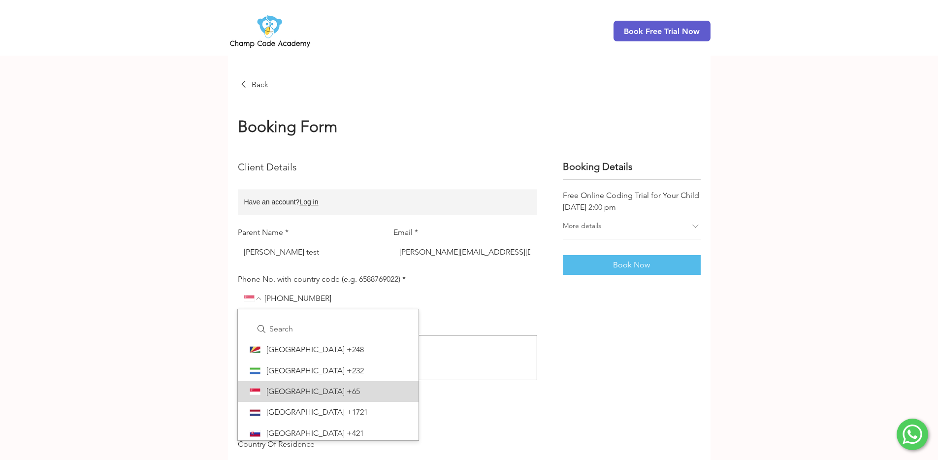
click at [256, 295] on icon "Phone No. with country code (e.g. 6588769022). Phone. Select a country code" at bounding box center [259, 298] width 8 height 8
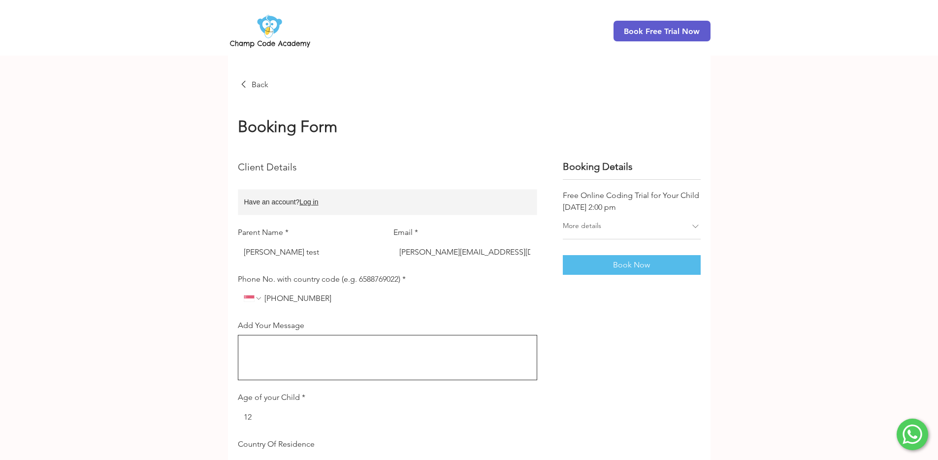
click at [256, 295] on icon "Phone No. with country code (e.g. 6588769022). Phone. Select a country code" at bounding box center [259, 298] width 8 height 8
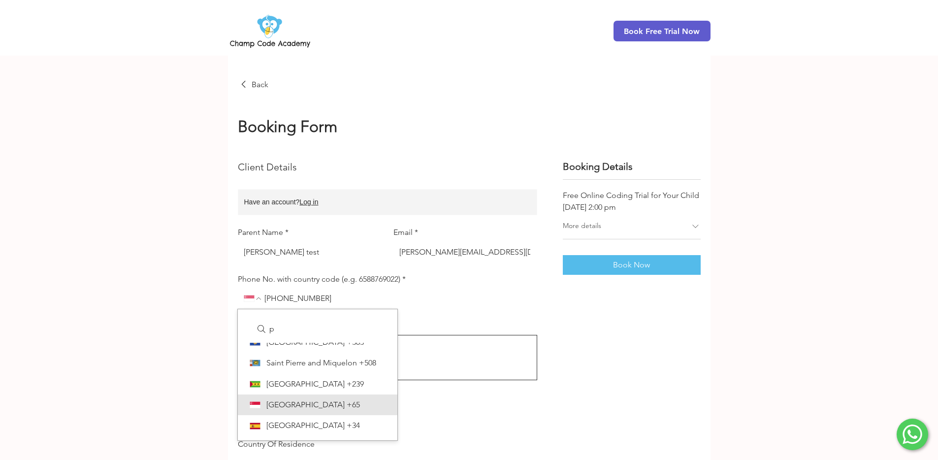
scroll to position [0, 0]
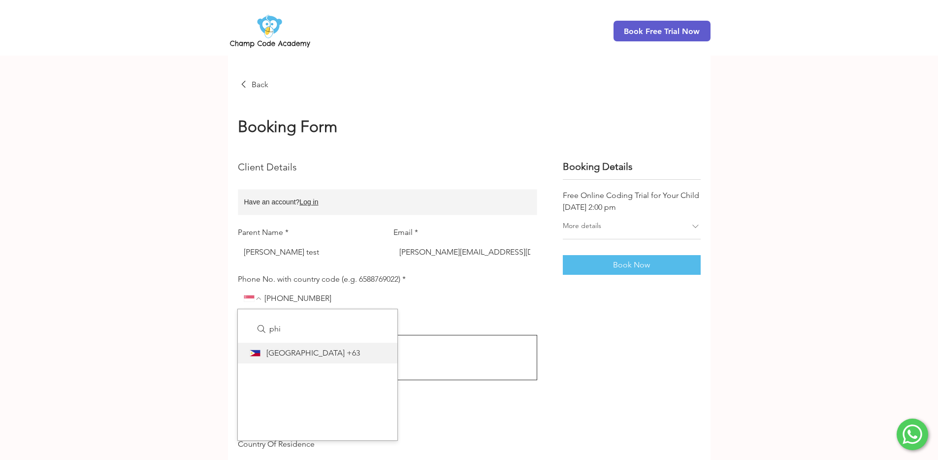
type input "phi"
click at [268, 350] on span "Philippines" at bounding box center [305, 353] width 78 height 11
drag, startPoint x: 583, startPoint y: 269, endPoint x: 589, endPoint y: 284, distance: 15.6
click at [589, 285] on div "Booking Details Free Online Coding Trial for Your Child 20 September 2025 at 2:…" at bounding box center [632, 366] width 138 height 412
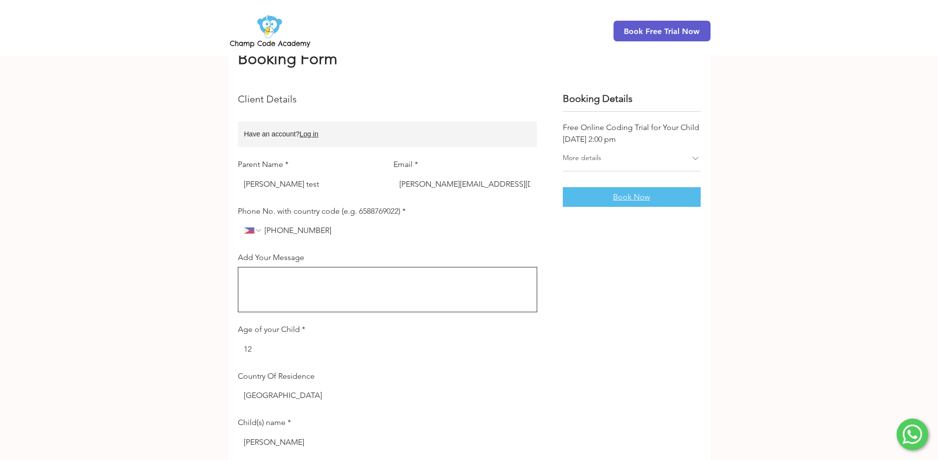
click at [592, 196] on button "Book Now" at bounding box center [632, 197] width 138 height 20
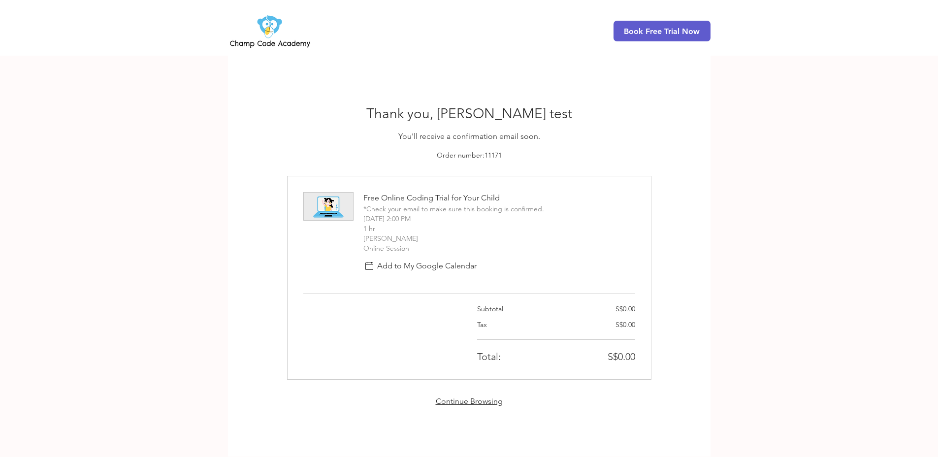
scroll to position [59, 0]
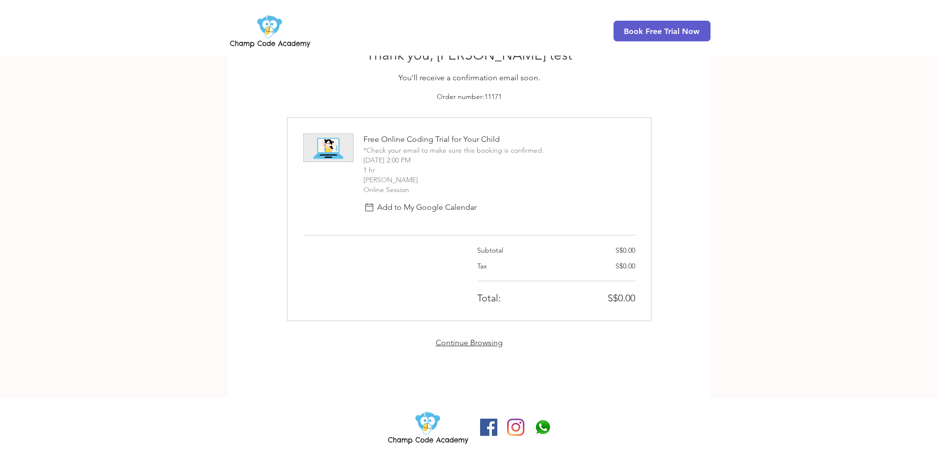
click at [493, 342] on link "Continue Browsing" at bounding box center [469, 342] width 67 height 9
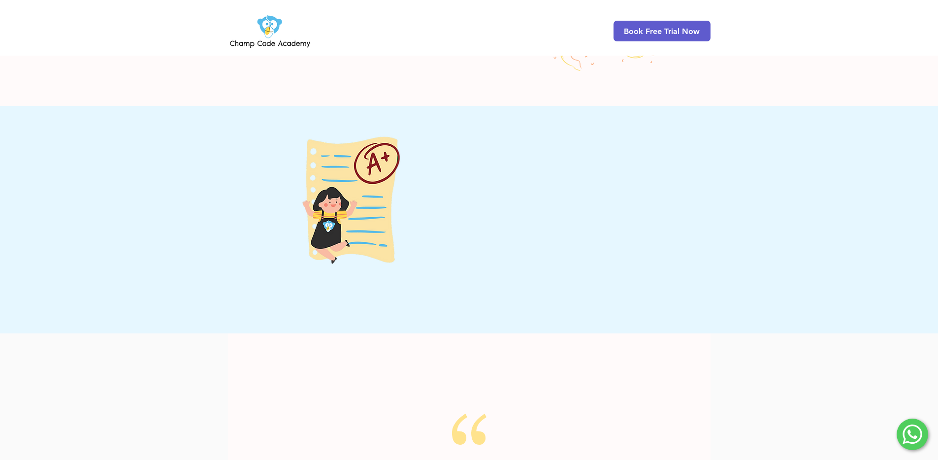
scroll to position [1481, 0]
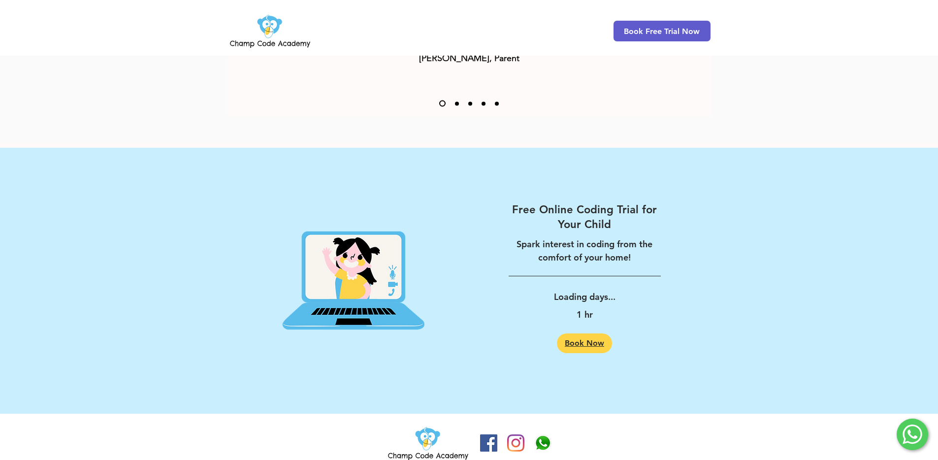
click at [592, 333] on link "Book Now" at bounding box center [584, 343] width 55 height 20
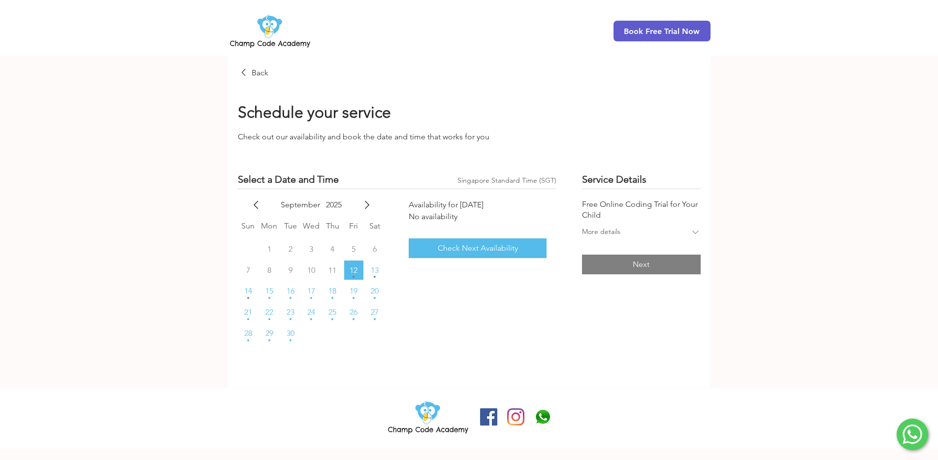
click at [330, 301] on tbody "1 2 3 4 5 6 7 8 9 10 11 12 13 14 15 16 17 18 19 20 21 22 23 24 25 26 27 28 29 30" at bounding box center [312, 301] width 148 height 125
click at [334, 289] on span "18" at bounding box center [332, 291] width 8 height 8
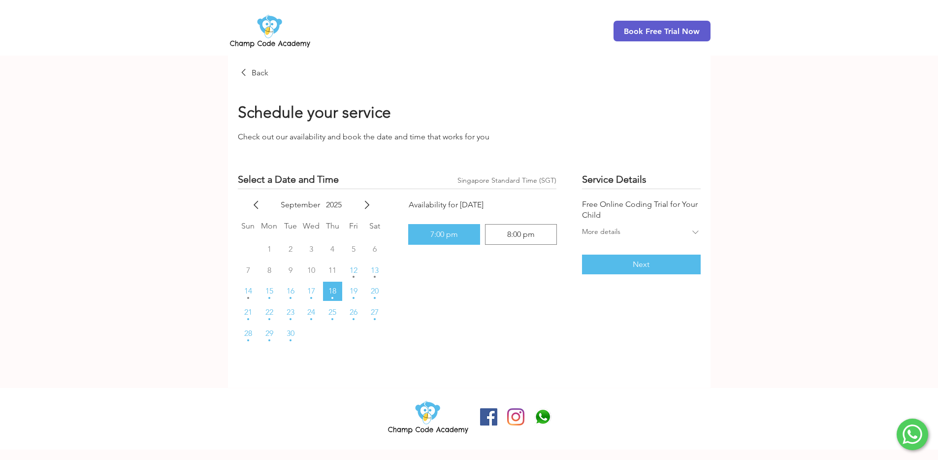
click at [620, 253] on div "Service Details Free Online Coding Trial for Your Child More details Next" at bounding box center [641, 268] width 118 height 192
click at [617, 261] on button "Next" at bounding box center [641, 265] width 118 height 20
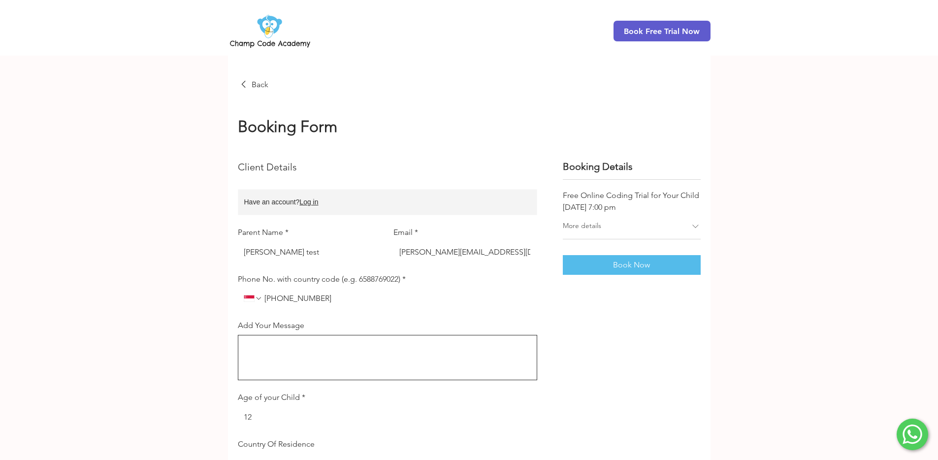
click at [257, 305] on div "Default booking form" at bounding box center [253, 299] width 19 height 20
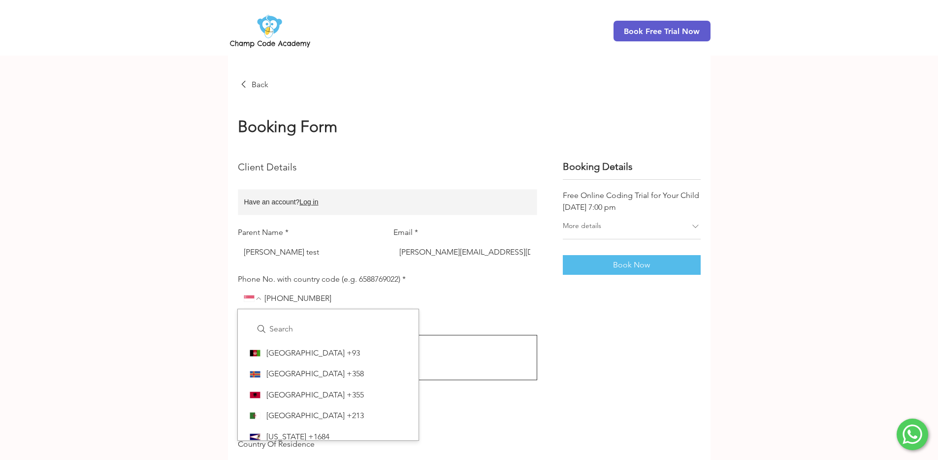
scroll to position [3971, 0]
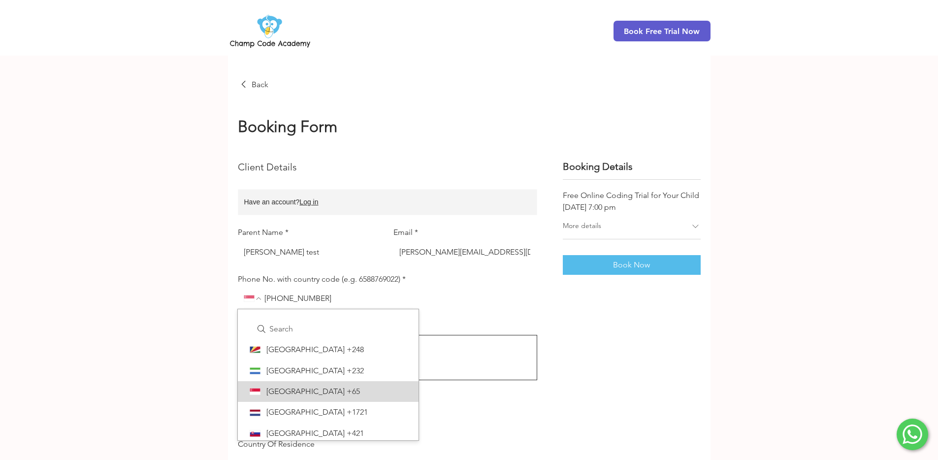
click at [257, 302] on icon "Phone No. with country code (e.g. 6588769022). Phone. Select a country code" at bounding box center [259, 298] width 8 height 8
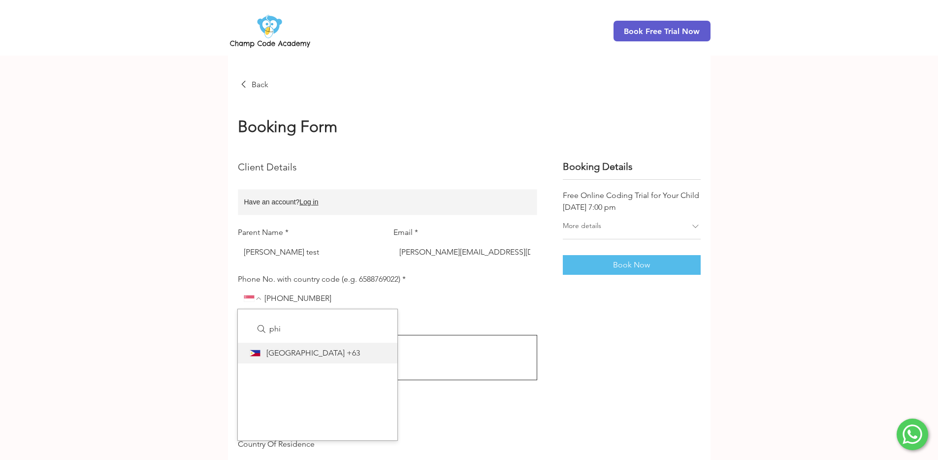
type input "phi"
click at [268, 351] on span "[GEOGRAPHIC_DATA]" at bounding box center [305, 353] width 78 height 11
click at [638, 263] on span "Book Now" at bounding box center [631, 265] width 37 height 8
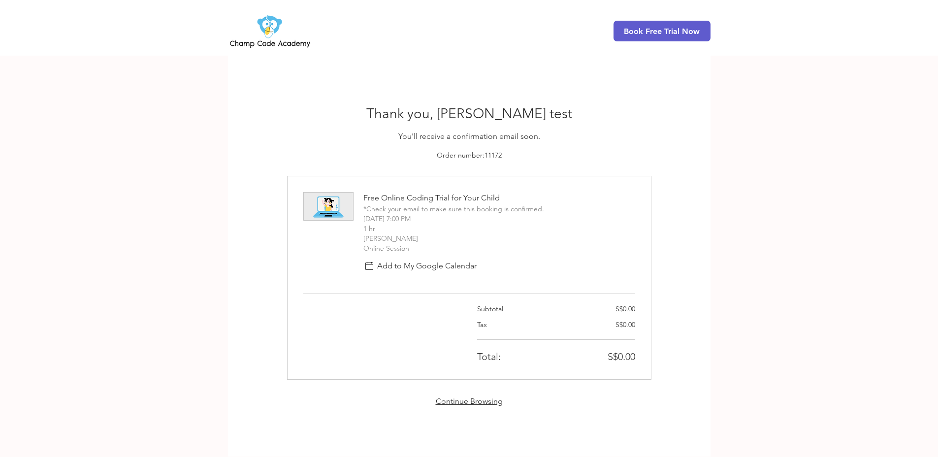
click at [476, 400] on link "Continue Browsing" at bounding box center [469, 400] width 67 height 9
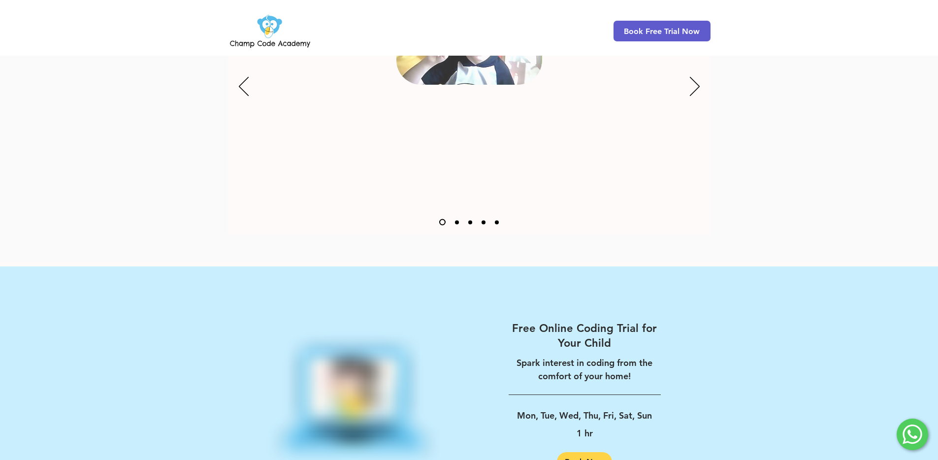
scroll to position [1481, 0]
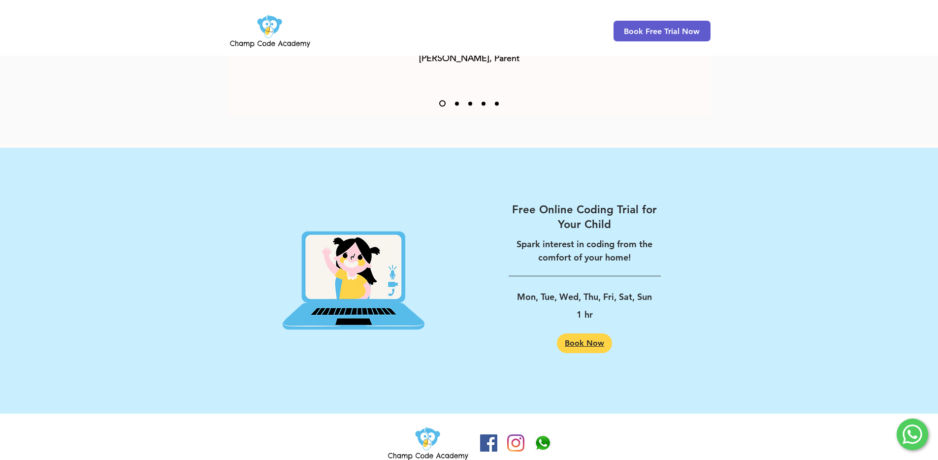
click at [581, 339] on span "Book Now" at bounding box center [584, 343] width 39 height 8
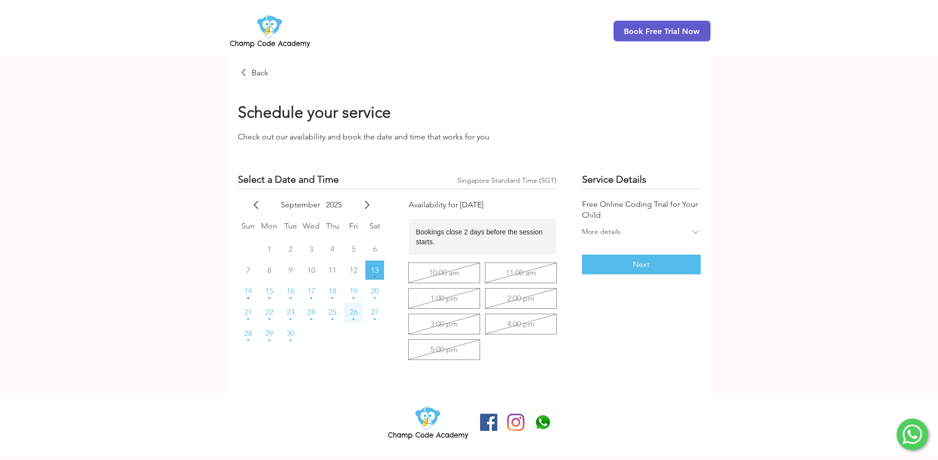
click at [350, 309] on span "26" at bounding box center [354, 312] width 8 height 8
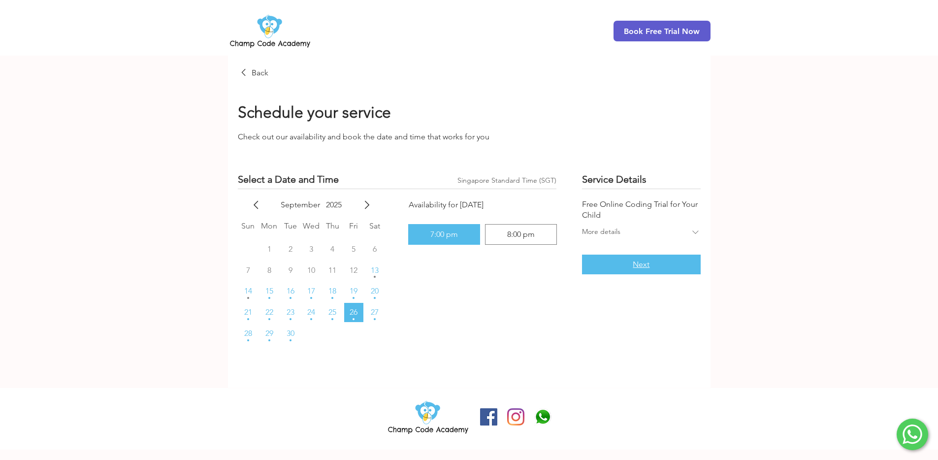
click at [672, 259] on button "Next" at bounding box center [641, 265] width 118 height 20
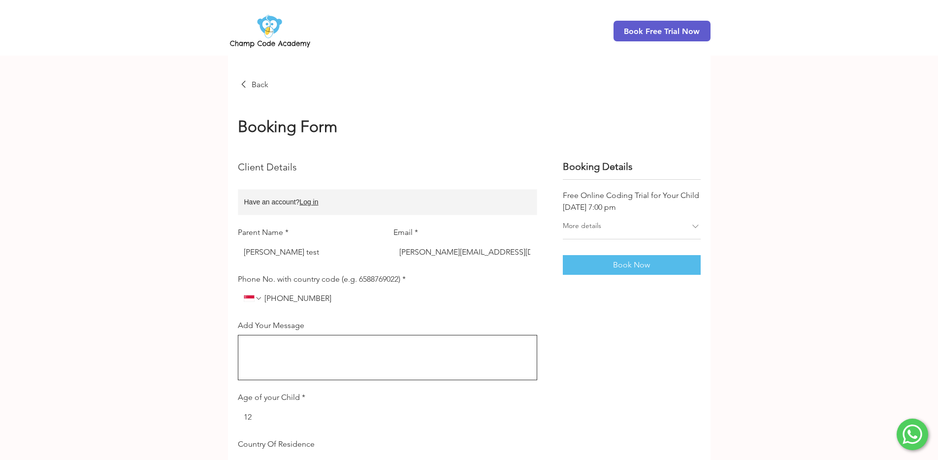
click at [293, 295] on input "Phone No. with country code (e.g. 6588769022) *" at bounding box center [396, 299] width 269 height 20
type input "[PHONE_NUMBER]"
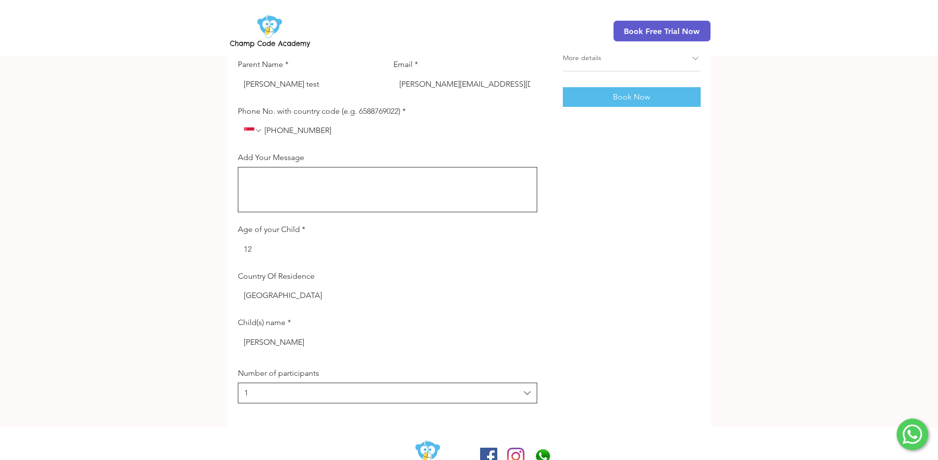
click at [373, 300] on input "[GEOGRAPHIC_DATA]" at bounding box center [384, 296] width 293 height 20
type input "[GEOGRAPHIC_DATA]"
click at [588, 88] on button "Book Now" at bounding box center [632, 97] width 138 height 20
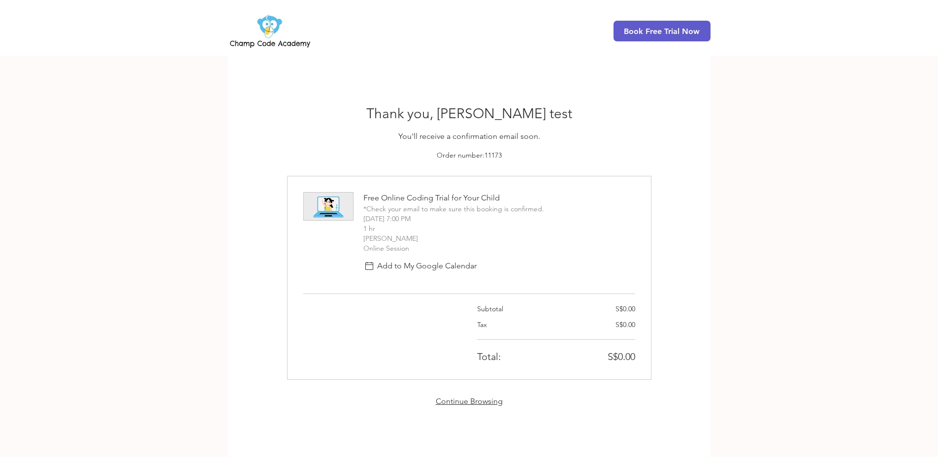
click at [451, 401] on link "Continue Browsing" at bounding box center [469, 400] width 67 height 9
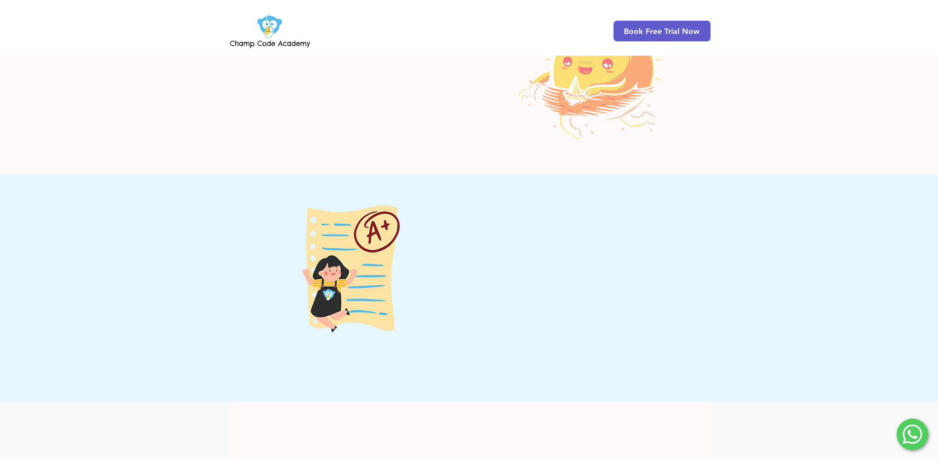
scroll to position [1481, 0]
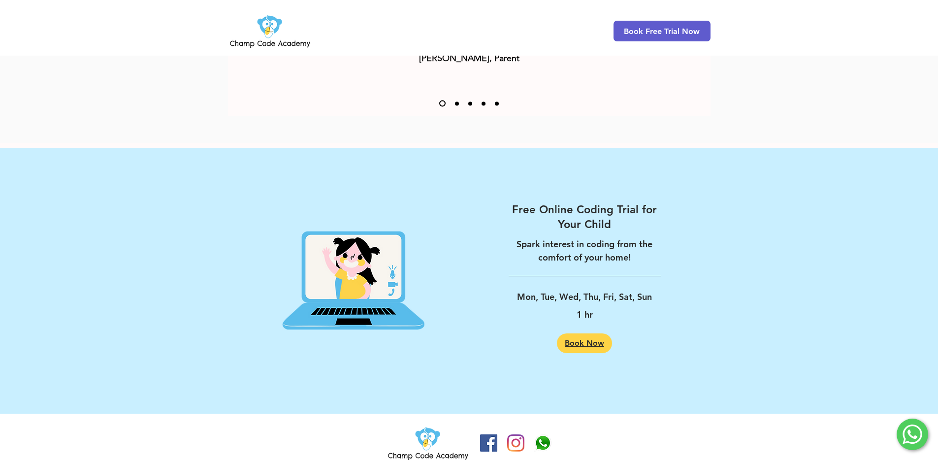
click at [566, 339] on span "Book Now" at bounding box center [584, 343] width 39 height 8
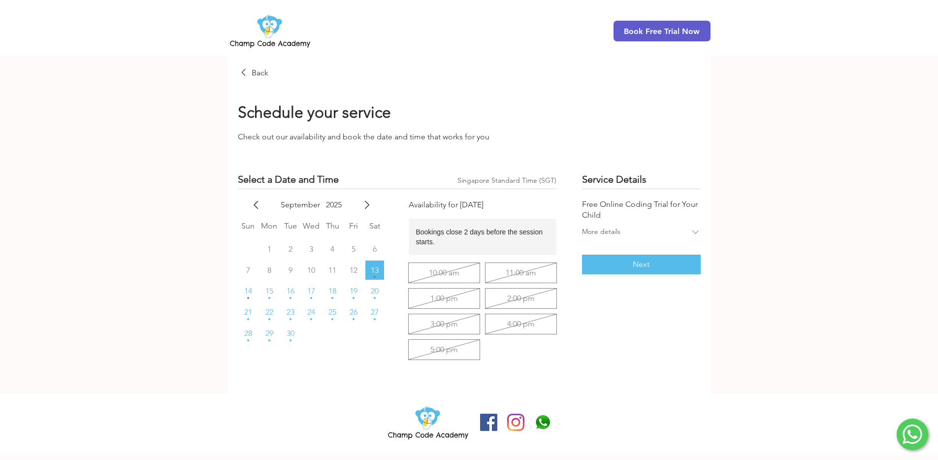
drag, startPoint x: 318, startPoint y: 322, endPoint x: 331, endPoint y: 324, distance: 13.5
click at [319, 323] on tbody "1 2 3 4 5 6 7 8 9 10 11 12 13 14 15 16 17 18 19 20 21 22 23 24 25 26 27 28 29 30" at bounding box center [312, 301] width 148 height 125
click at [337, 318] on button "25" at bounding box center [332, 312] width 19 height 19
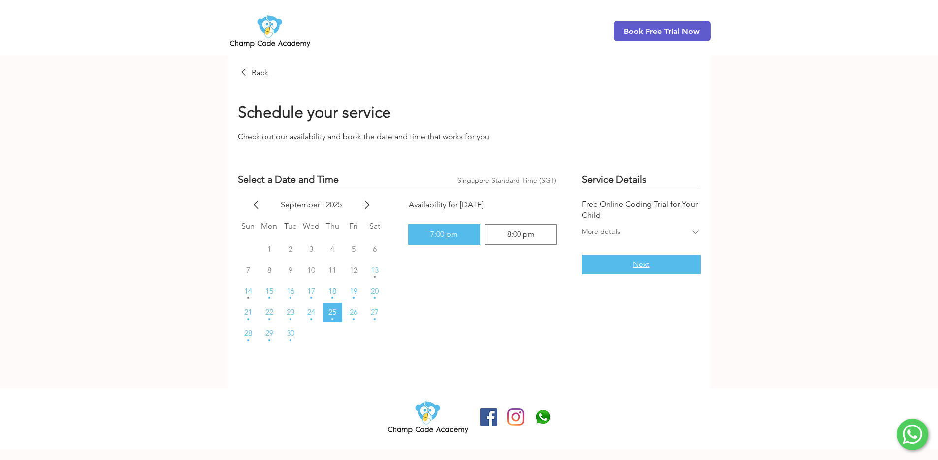
click at [594, 271] on button "Next" at bounding box center [641, 265] width 118 height 20
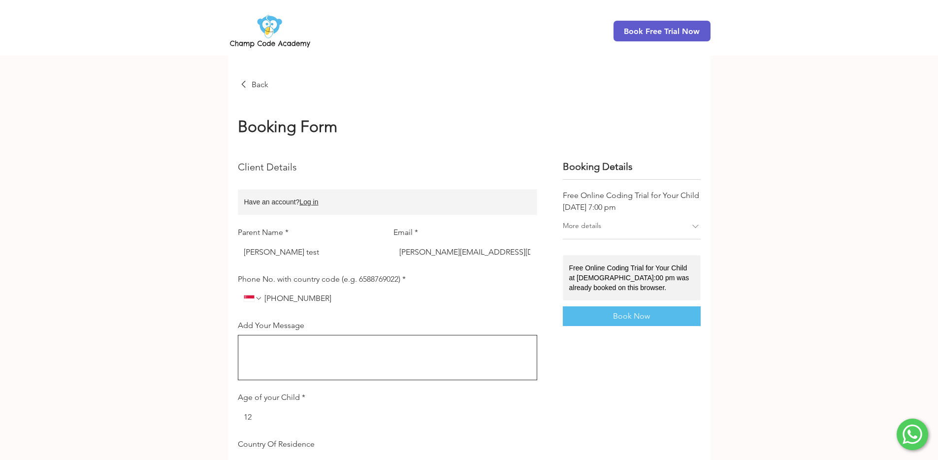
scroll to position [202, 0]
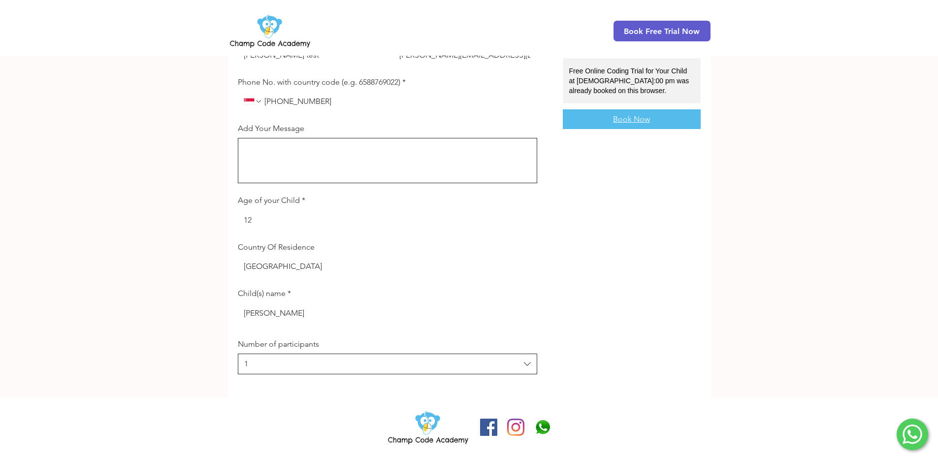
click at [607, 118] on button "Book Now" at bounding box center [632, 119] width 138 height 20
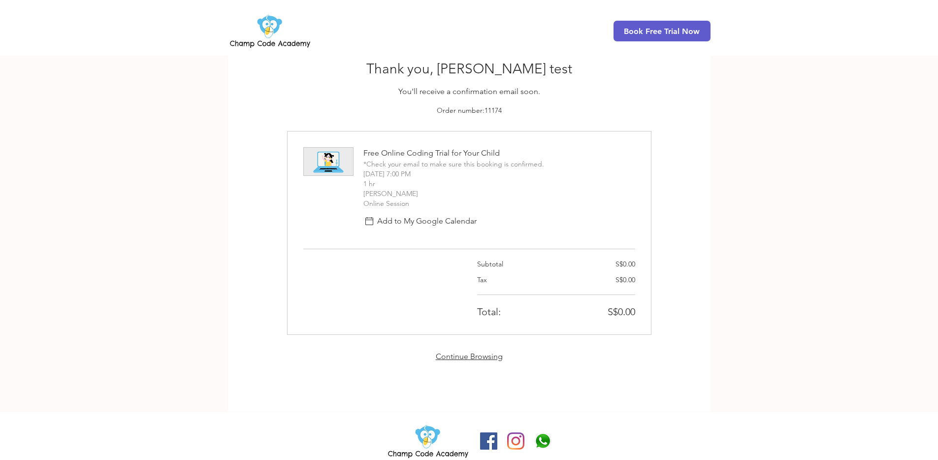
scroll to position [59, 0]
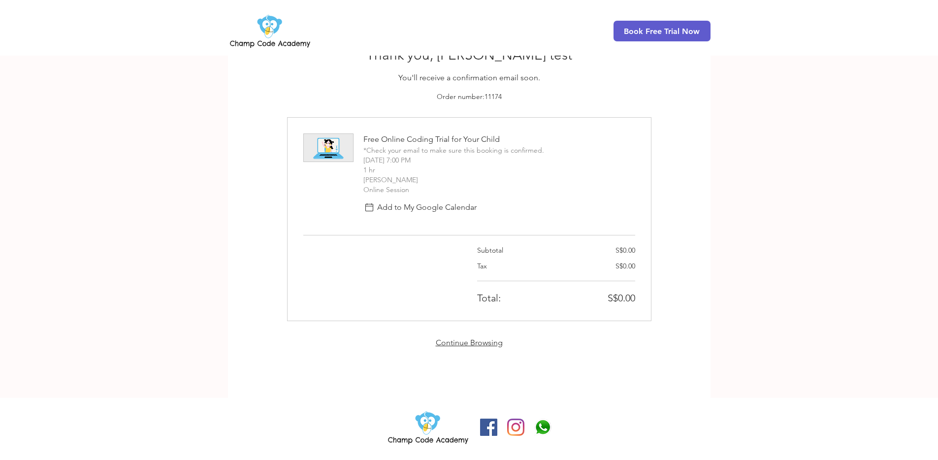
click at [486, 339] on link "Continue Browsing" at bounding box center [469, 342] width 67 height 9
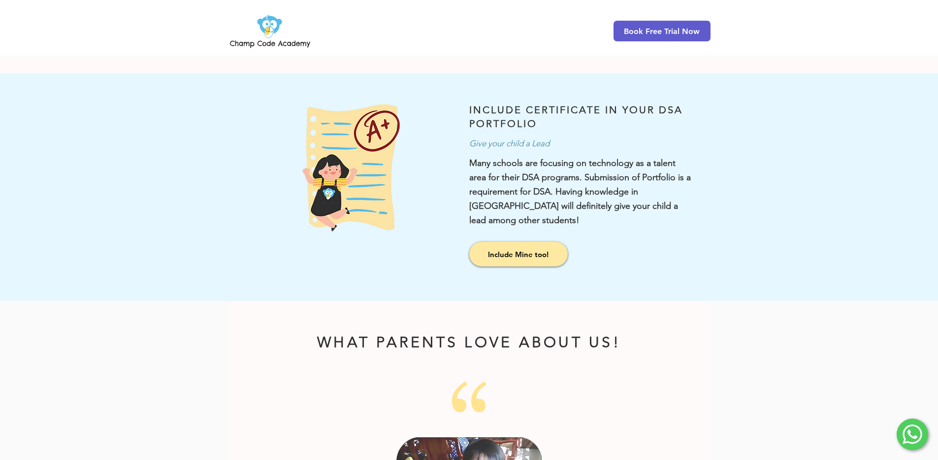
scroll to position [1481, 0]
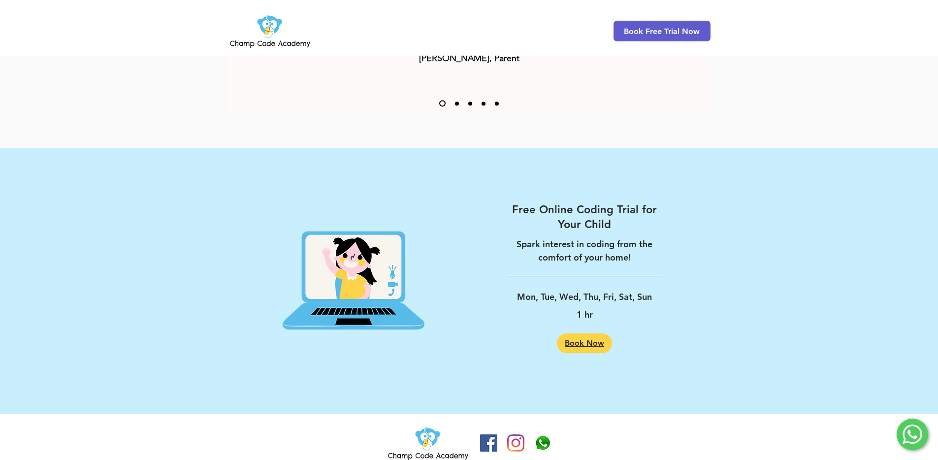
click at [599, 339] on span "Book Now" at bounding box center [584, 343] width 39 height 8
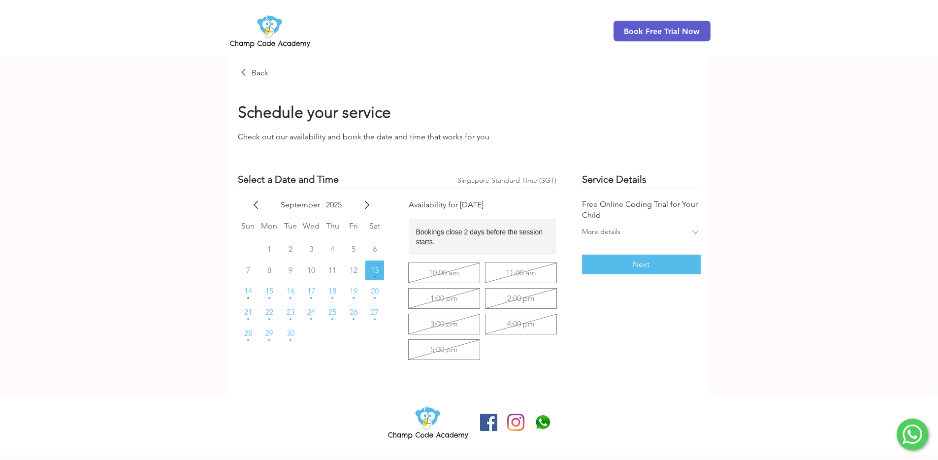
click at [324, 324] on tr "28 29 30" at bounding box center [312, 333] width 148 height 19
click at [326, 320] on button "25" at bounding box center [332, 312] width 19 height 19
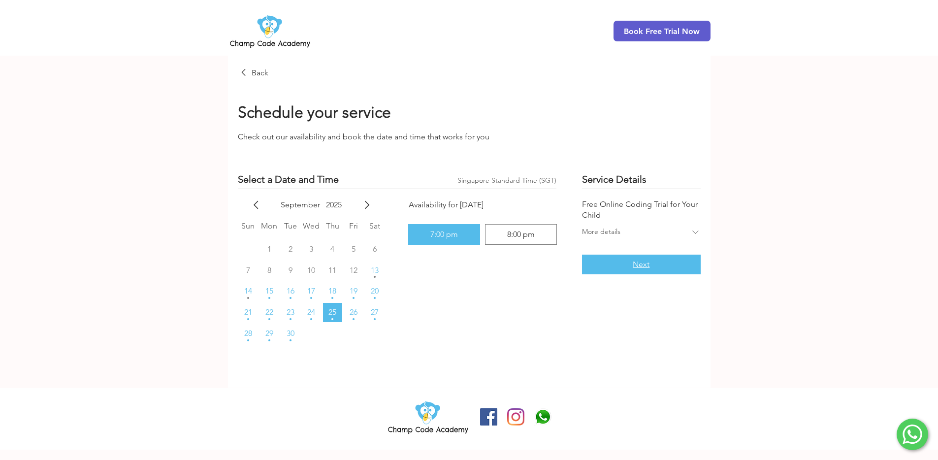
click at [619, 263] on button "Next" at bounding box center [641, 265] width 118 height 20
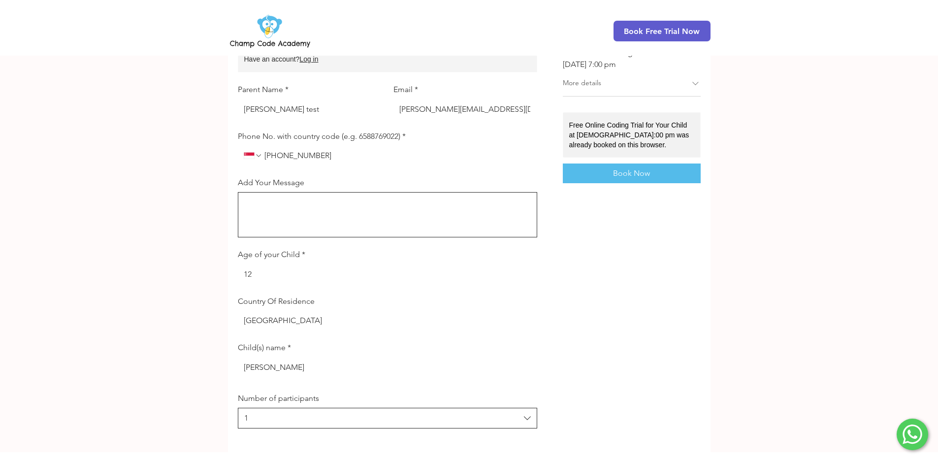
scroll to position [202, 0]
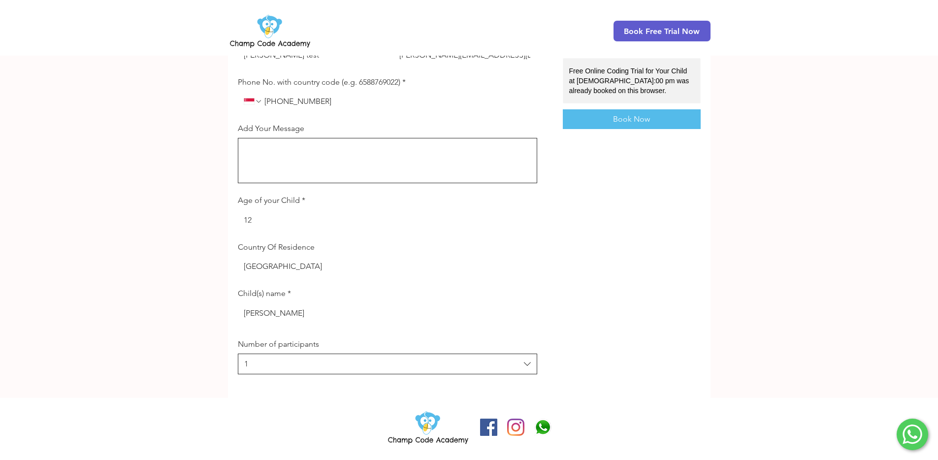
drag, startPoint x: 621, startPoint y: 115, endPoint x: 490, endPoint y: 190, distance: 150.6
click at [490, 190] on div "Client Details Have an account? Log in Parent Name * [PERSON_NAME] test Email *…" at bounding box center [469, 168] width 488 height 437
click at [584, 109] on button "Book Now" at bounding box center [632, 119] width 138 height 20
click at [584, 106] on div "Back Booking Form Booking Form Client Details Have an account? Log in Parent Na…" at bounding box center [469, 128] width 483 height 539
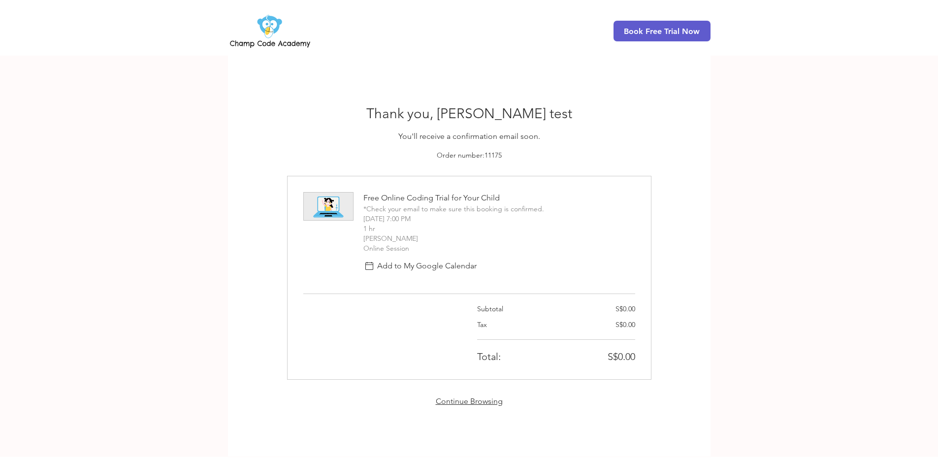
scroll to position [59, 0]
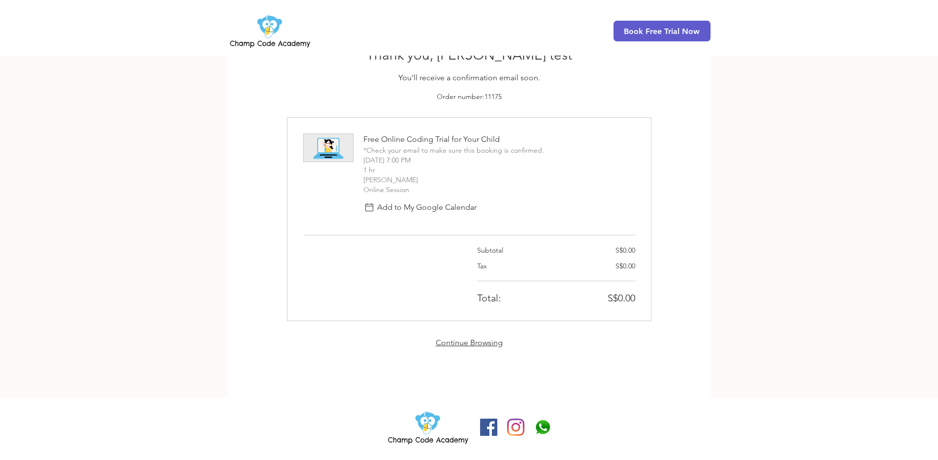
click at [468, 343] on link "Continue Browsing" at bounding box center [469, 342] width 67 height 9
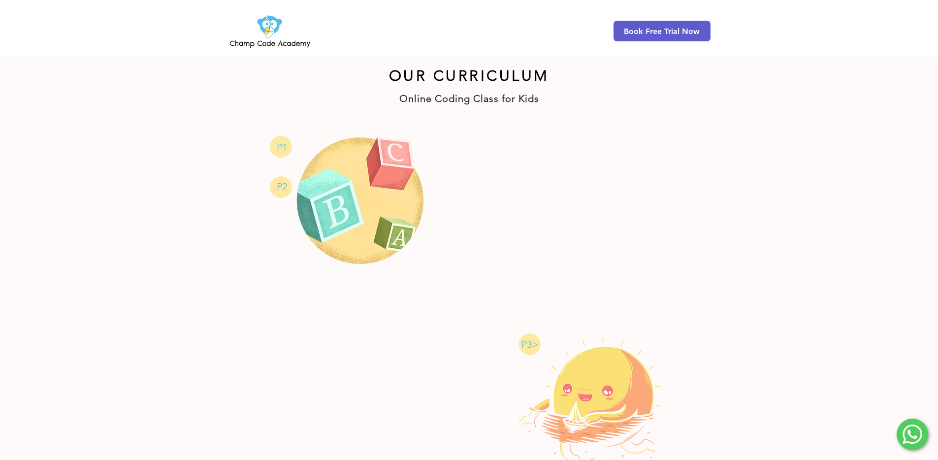
scroll to position [1481, 0]
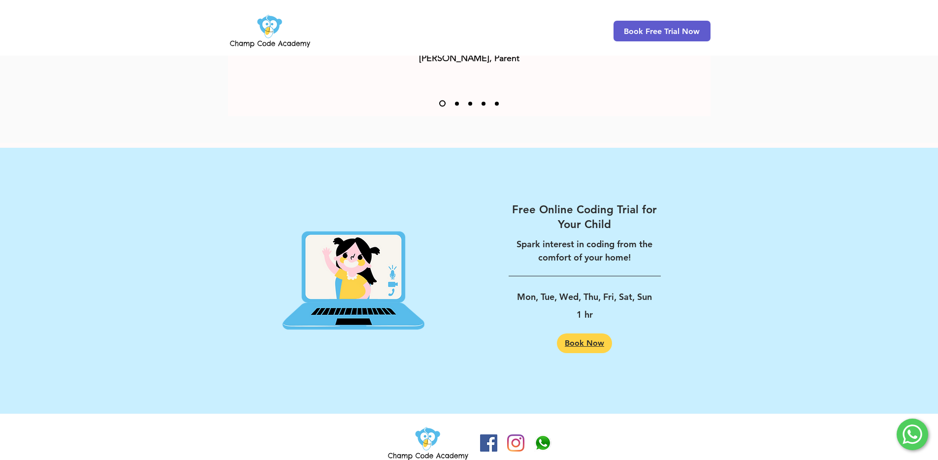
click at [580, 333] on link "Book Now" at bounding box center [584, 343] width 55 height 20
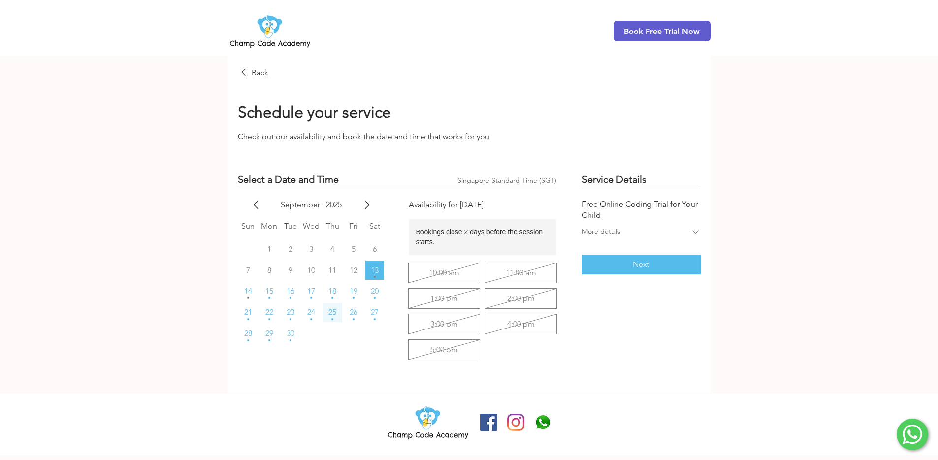
click at [337, 315] on button "25" at bounding box center [332, 312] width 19 height 19
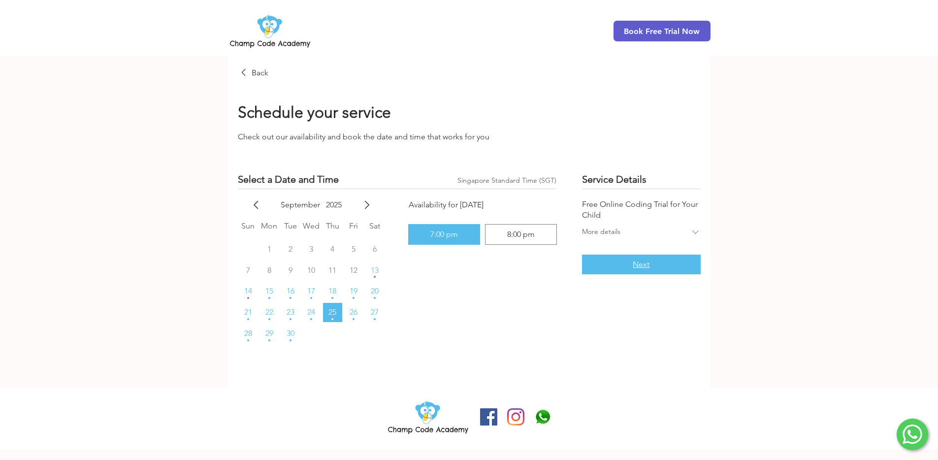
click at [600, 261] on button "Next" at bounding box center [641, 265] width 118 height 20
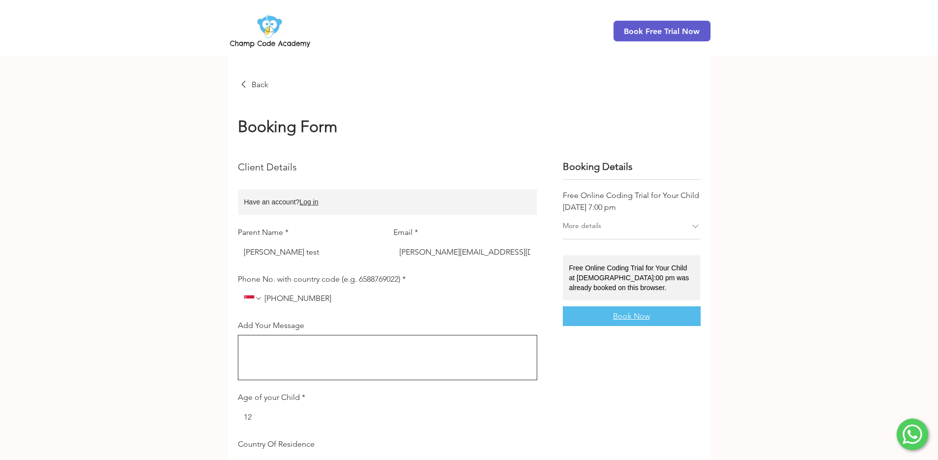
click at [636, 308] on button "Book Now" at bounding box center [632, 316] width 138 height 20
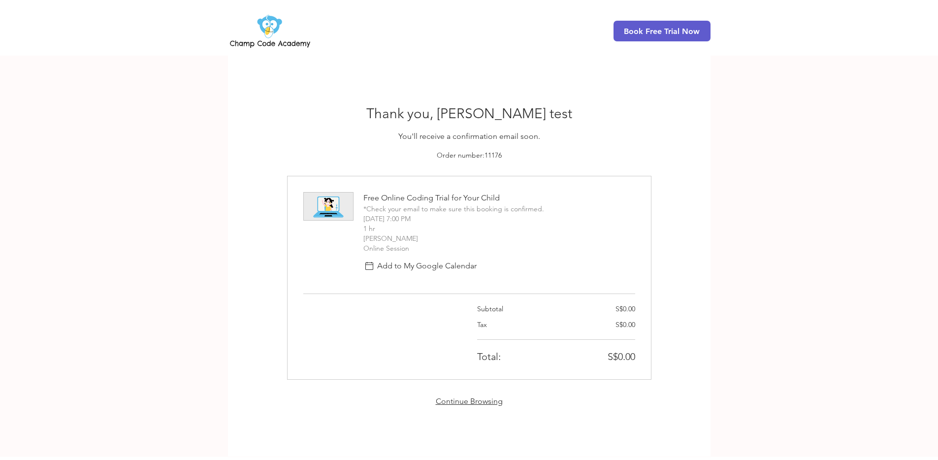
click at [468, 396] on div "Thank you, [PERSON_NAME] test You'll receive a confirmation email soon. Order n…" at bounding box center [469, 256] width 364 height 302
click at [467, 400] on link "Continue Browsing" at bounding box center [469, 400] width 67 height 9
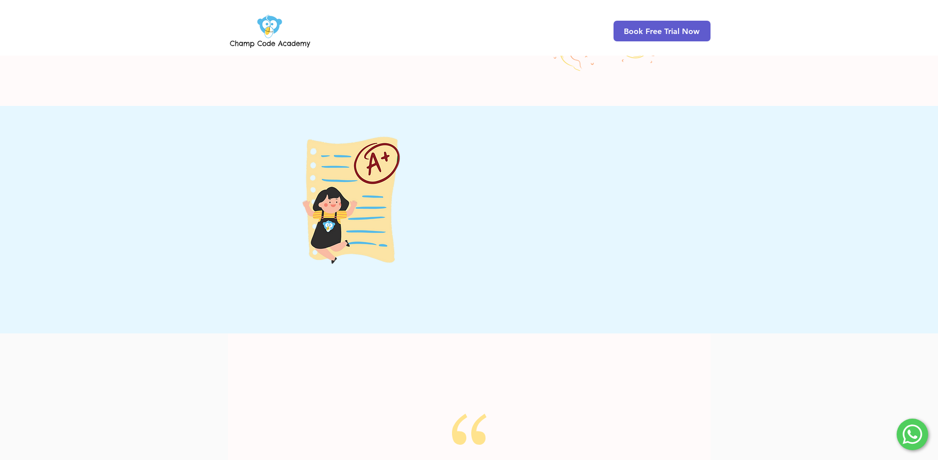
scroll to position [1481, 0]
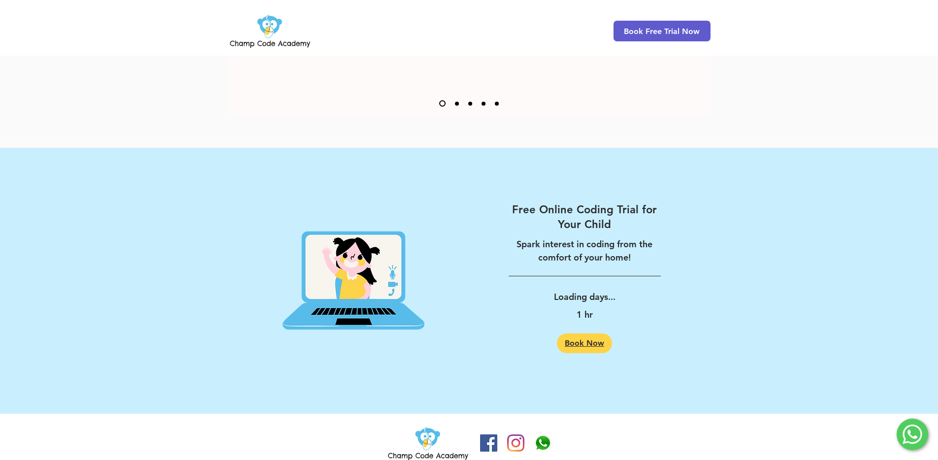
click at [581, 333] on link "Book Now" at bounding box center [584, 343] width 55 height 20
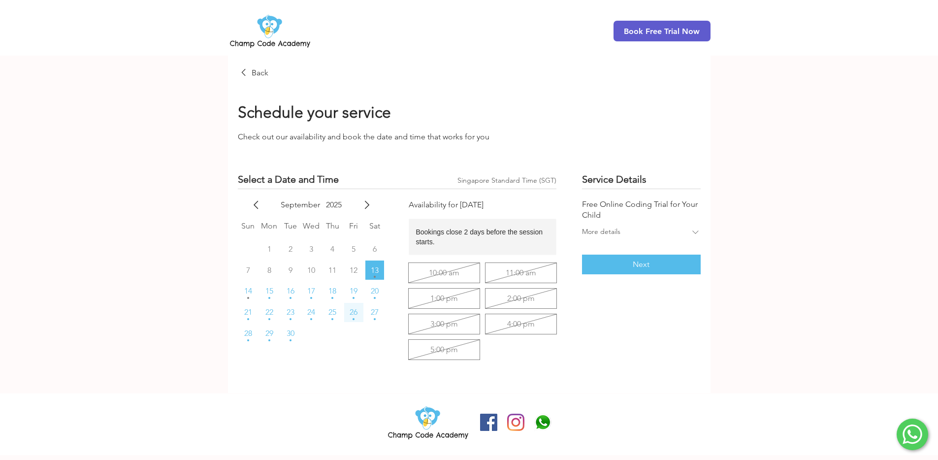
click at [344, 313] on button "26" at bounding box center [353, 312] width 19 height 19
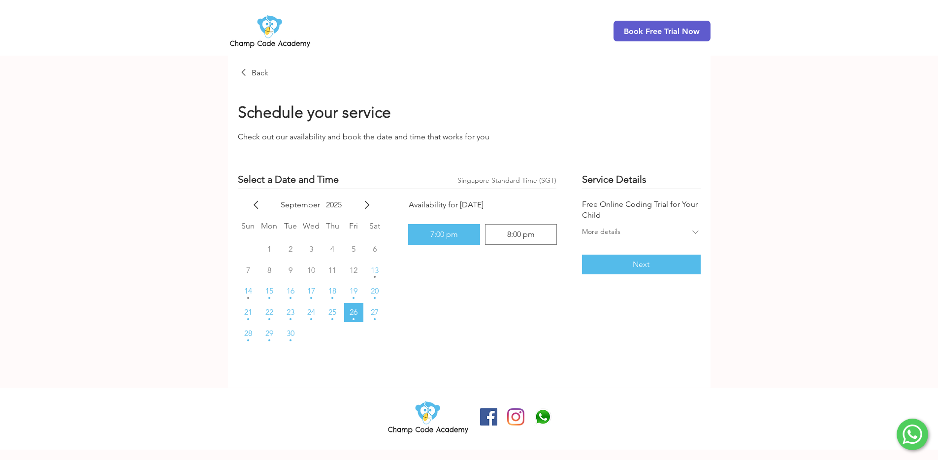
click at [423, 239] on div "7:00 pm" at bounding box center [444, 234] width 63 height 12
click at [612, 259] on button "Next" at bounding box center [641, 265] width 118 height 20
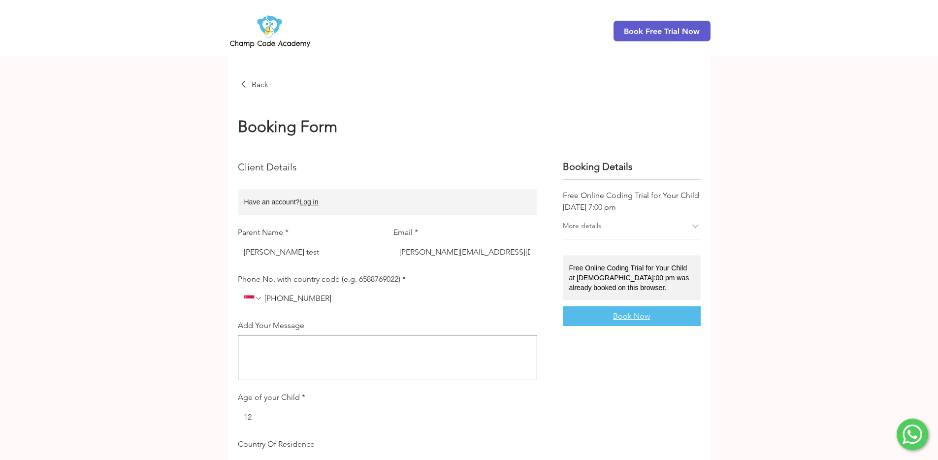
click at [646, 312] on span "Book Now" at bounding box center [631, 316] width 37 height 8
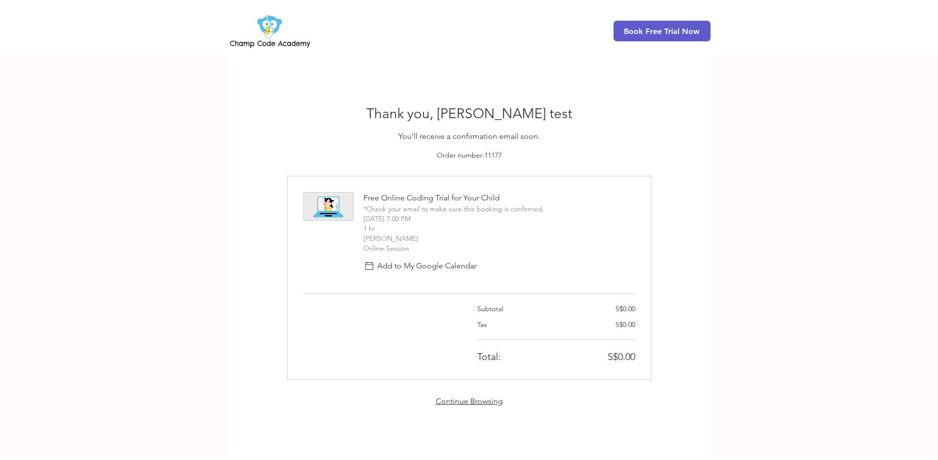
scroll to position [59, 0]
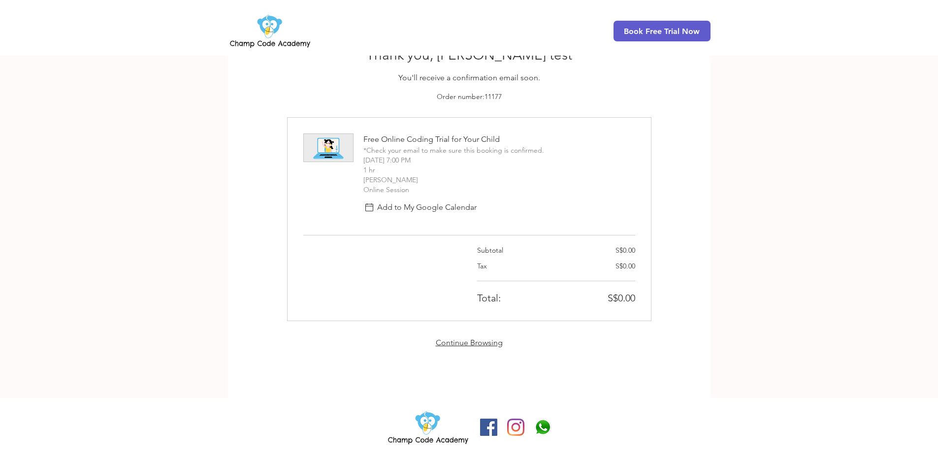
click at [454, 343] on link "Continue Browsing" at bounding box center [469, 342] width 67 height 9
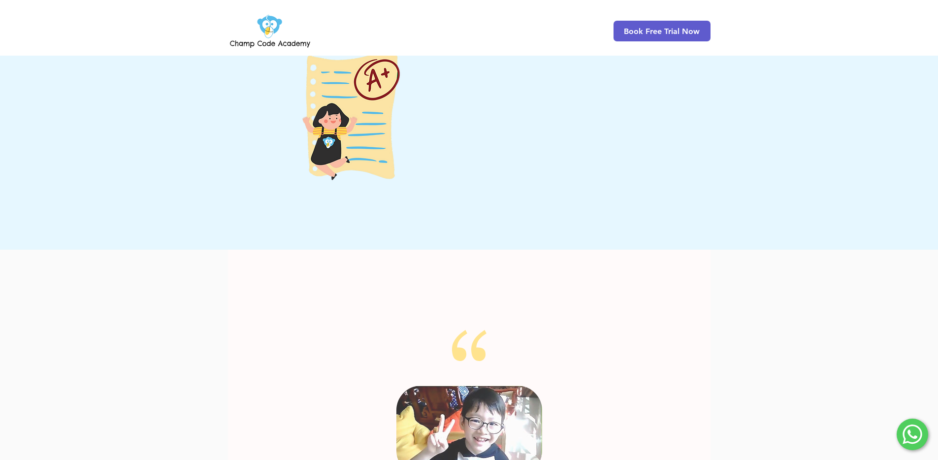
scroll to position [1481, 0]
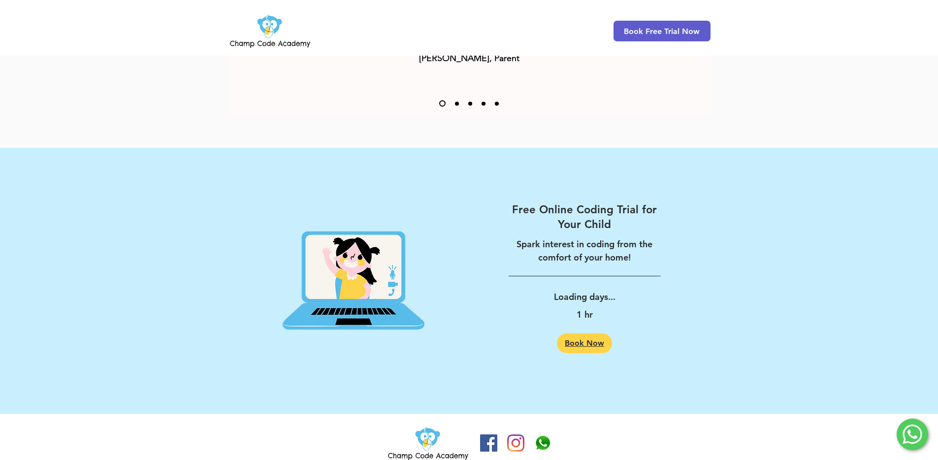
click at [601, 339] on span "Book Now" at bounding box center [584, 343] width 39 height 8
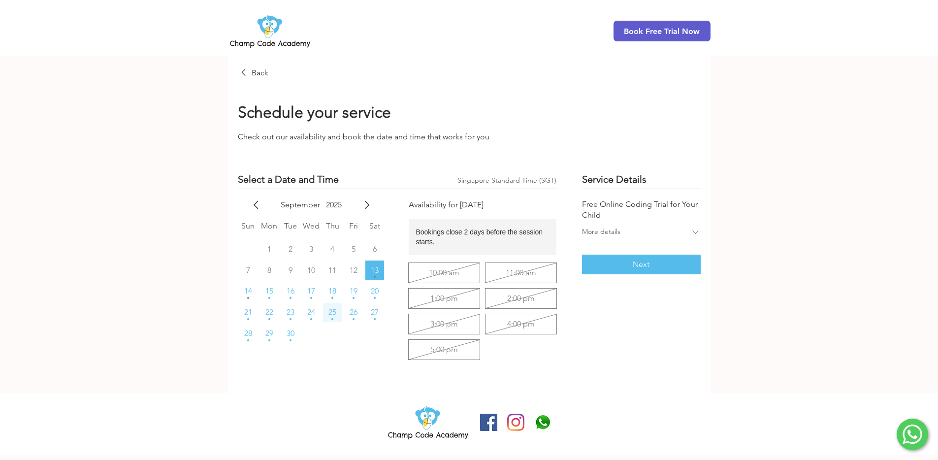
click at [331, 315] on span "25" at bounding box center [332, 312] width 8 height 8
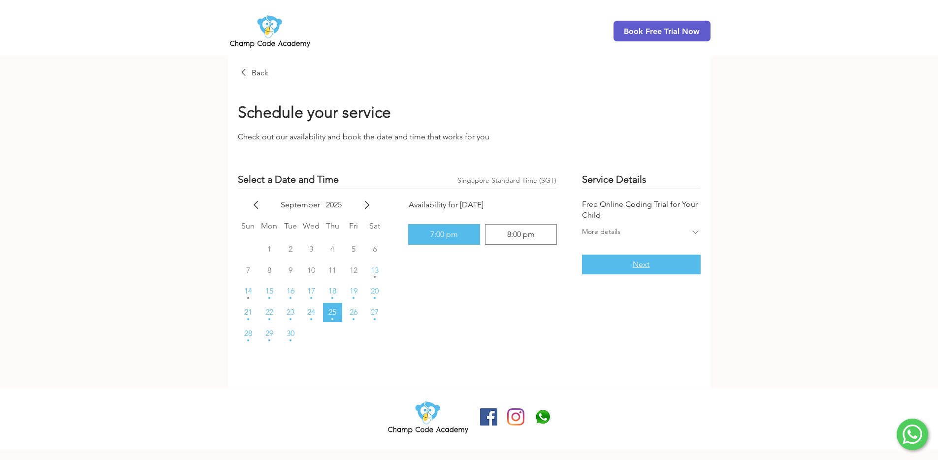
click at [614, 258] on button "Next" at bounding box center [641, 265] width 118 height 20
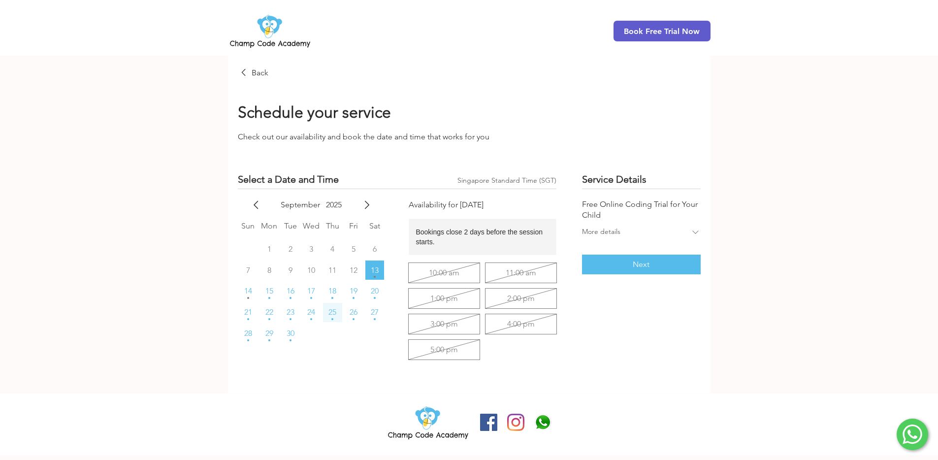
click at [328, 313] on span "25" at bounding box center [332, 312] width 8 height 8
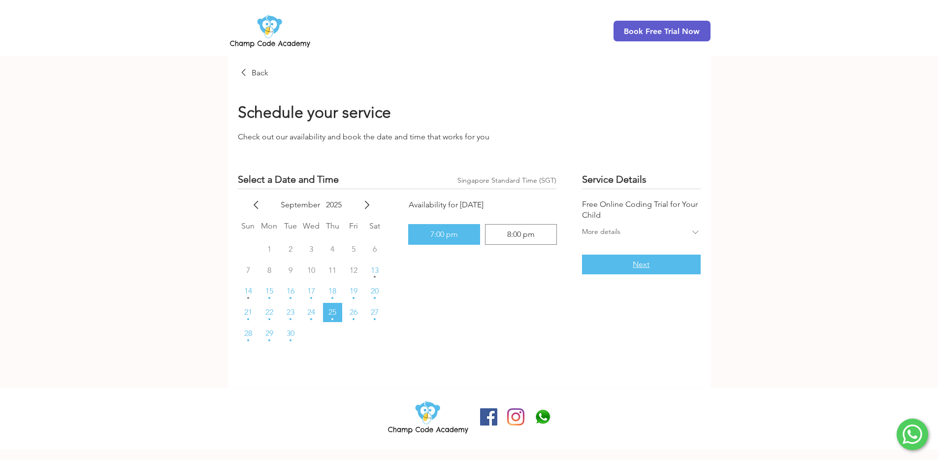
click at [678, 273] on button "Next" at bounding box center [641, 265] width 118 height 20
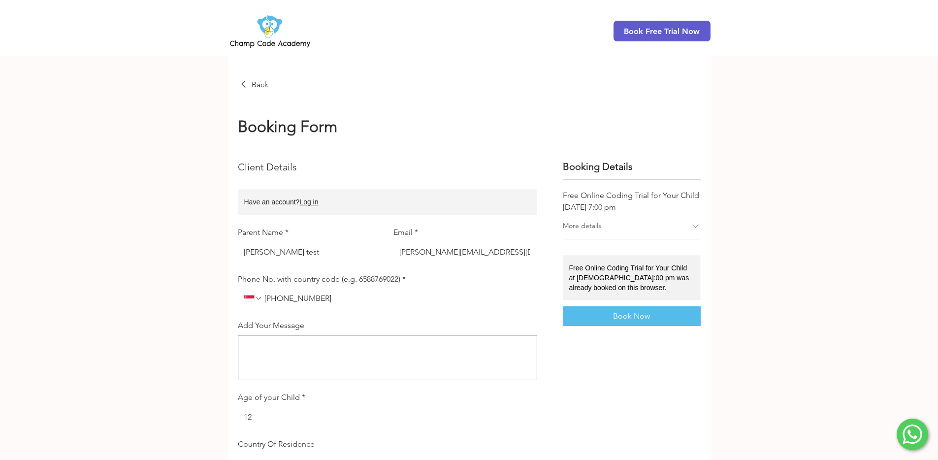
click at [635, 265] on div "Free Online Coding Trial for Your Child at 7:00 pm was already booked on this b…" at bounding box center [630, 278] width 123 height 30
click at [629, 314] on span "Book Now" at bounding box center [631, 316] width 37 height 8
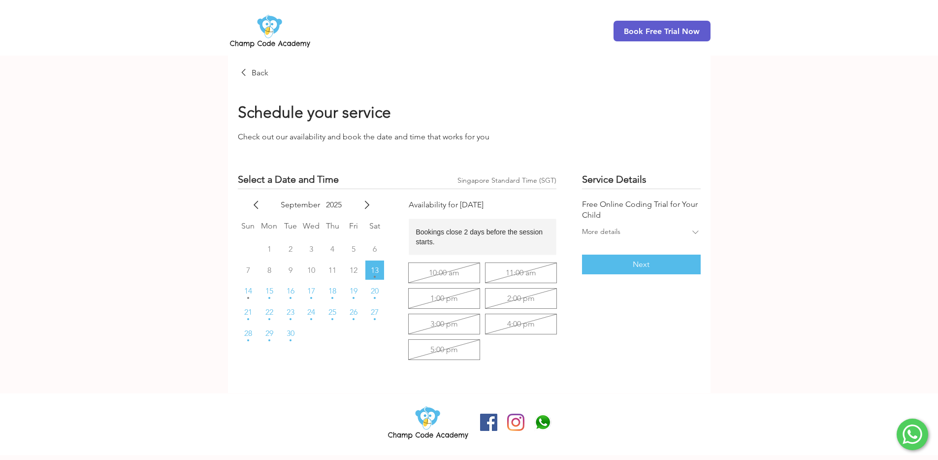
click at [364, 304] on tr "21 22 23 24 25 26 27" at bounding box center [312, 312] width 148 height 19
click at [371, 296] on button "20" at bounding box center [374, 291] width 19 height 19
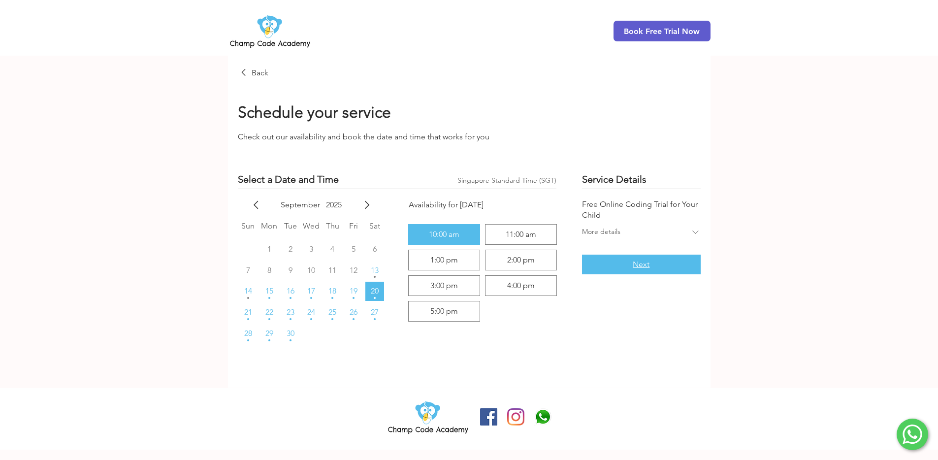
click at [596, 262] on button "Next" at bounding box center [641, 265] width 118 height 20
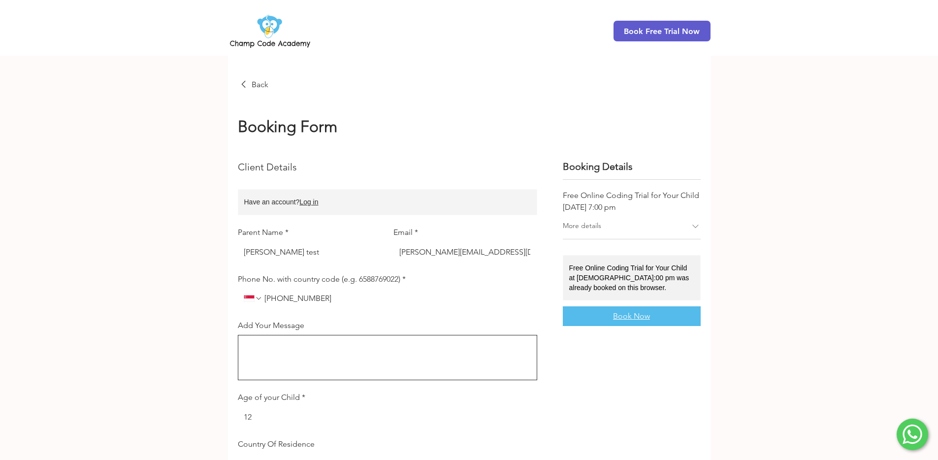
click at [611, 312] on button "Book Now" at bounding box center [632, 316] width 138 height 20
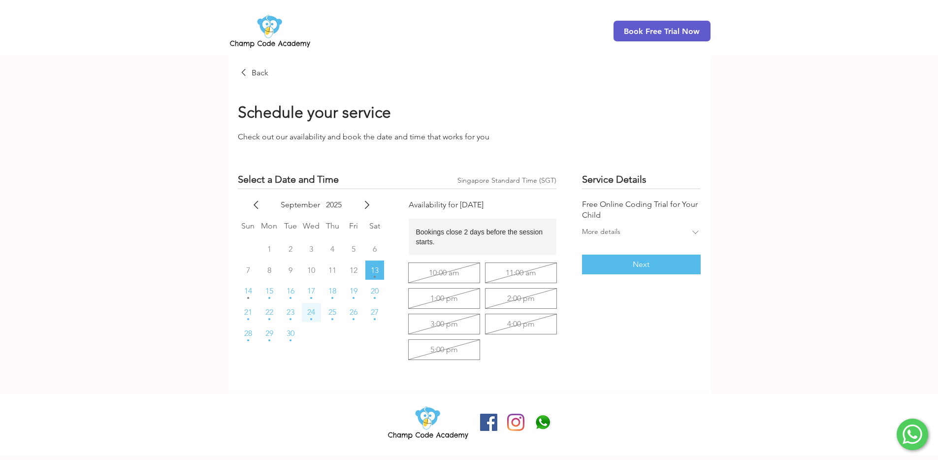
click at [315, 315] on span "24" at bounding box center [311, 312] width 8 height 8
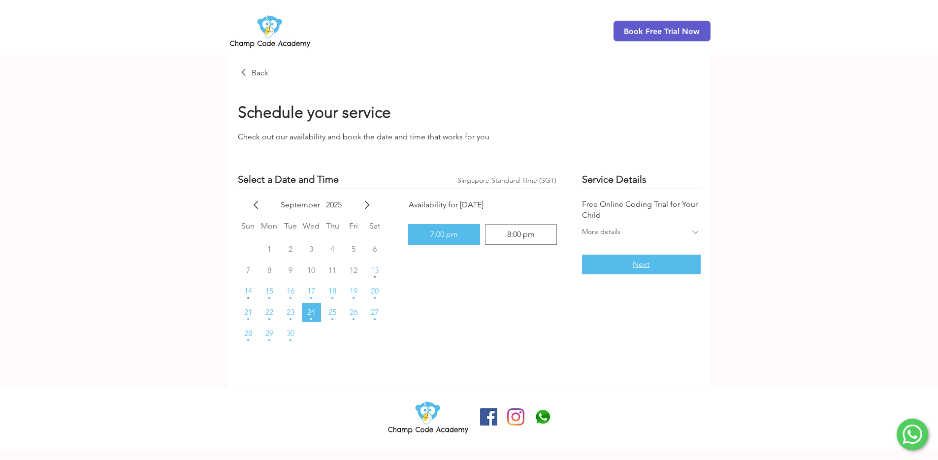
click at [604, 261] on button "Next" at bounding box center [641, 265] width 118 height 20
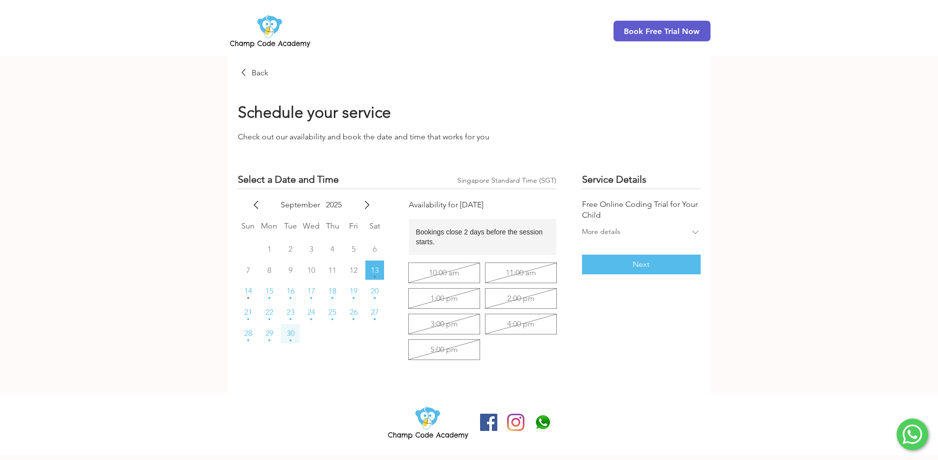
click at [299, 330] on button "30" at bounding box center [290, 333] width 19 height 19
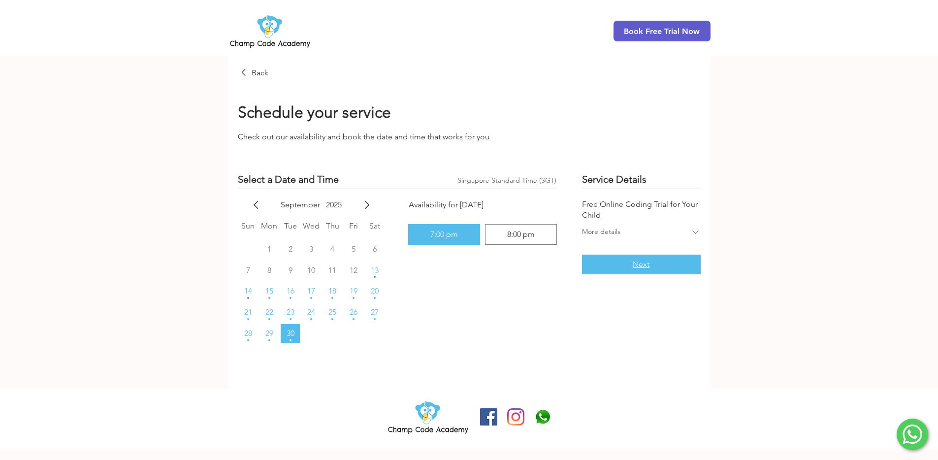
click at [624, 270] on button "Next" at bounding box center [641, 265] width 118 height 20
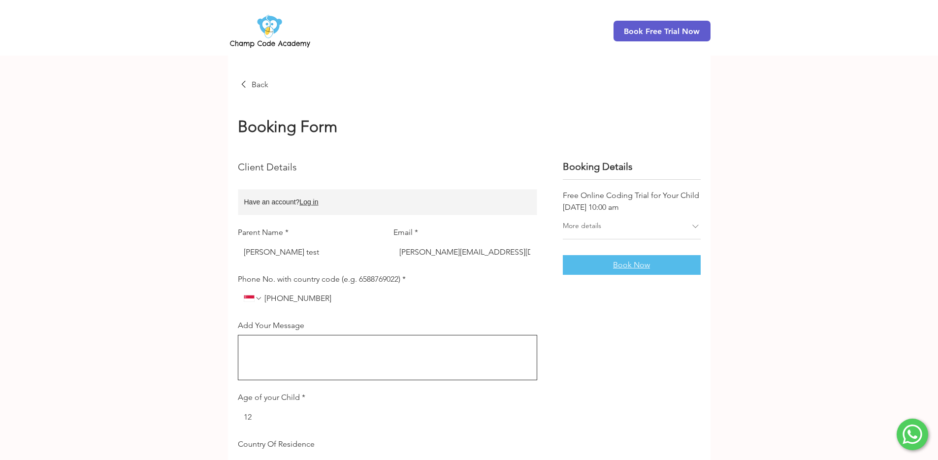
click at [619, 259] on button "Book Now" at bounding box center [632, 265] width 138 height 20
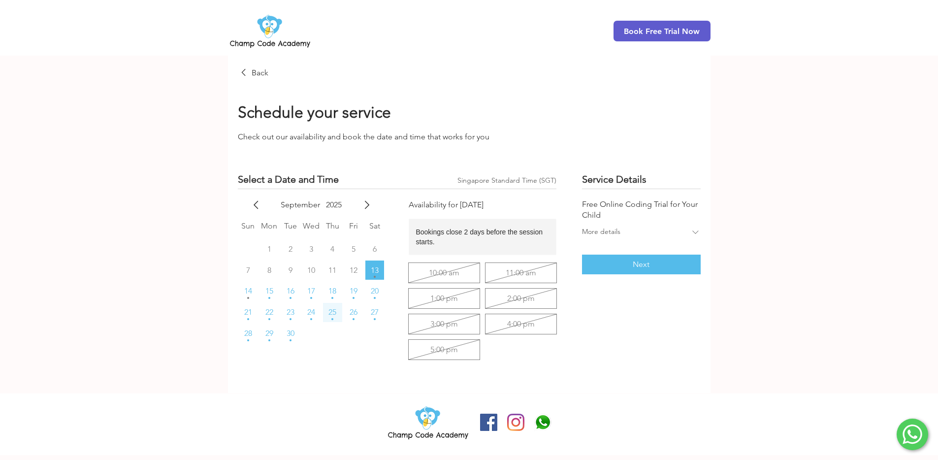
click at [325, 314] on button "25" at bounding box center [332, 312] width 19 height 19
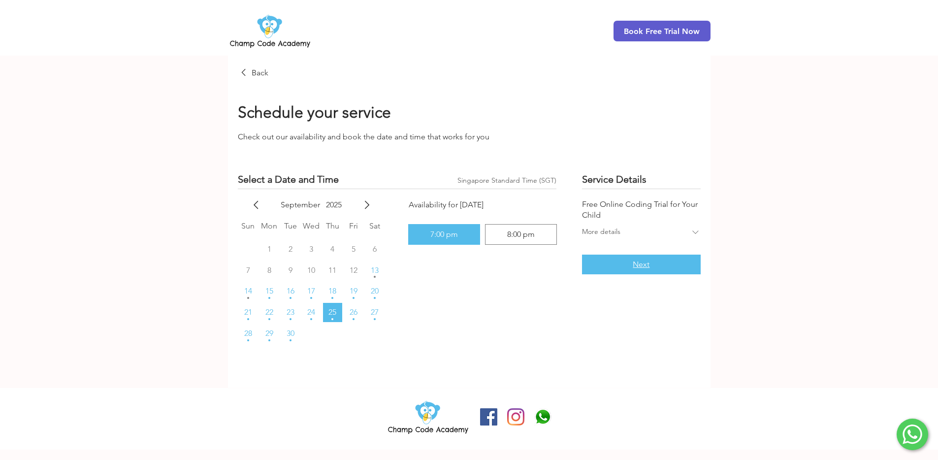
click at [595, 265] on button "Next" at bounding box center [641, 265] width 118 height 20
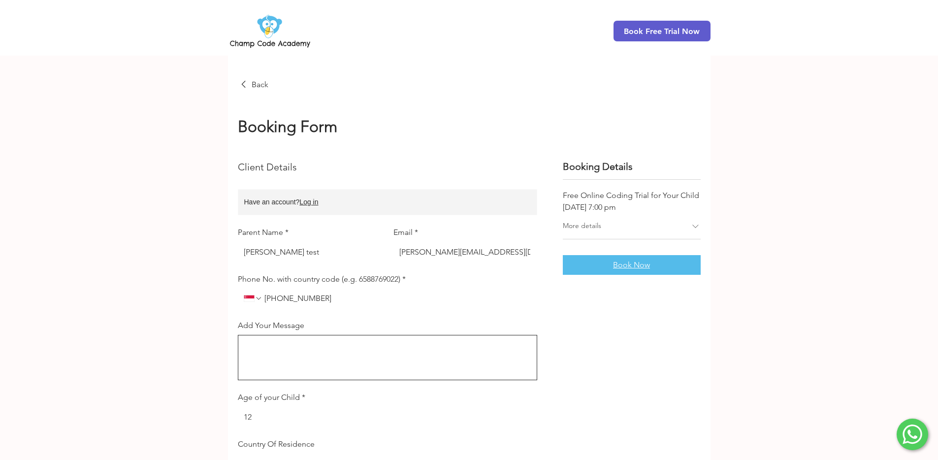
click at [653, 267] on button "Book Now" at bounding box center [632, 265] width 138 height 20
click at [614, 261] on span "Book Now" at bounding box center [631, 265] width 37 height 8
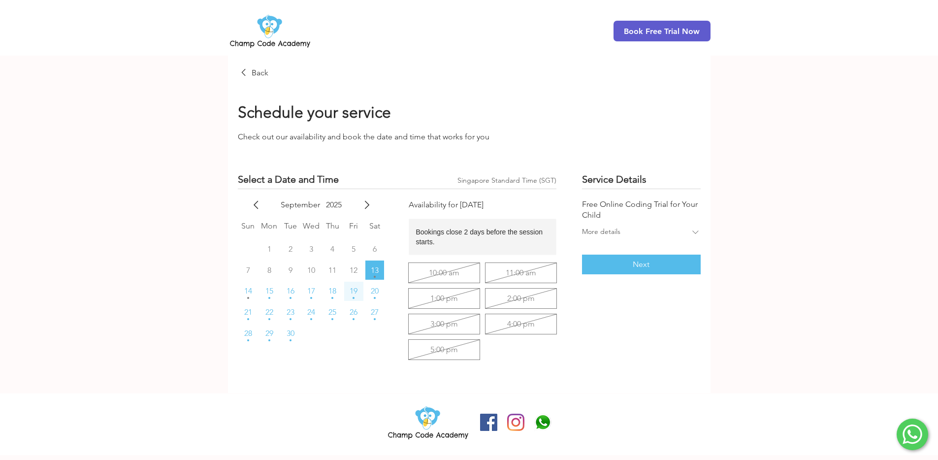
drag, startPoint x: 334, startPoint y: 296, endPoint x: 350, endPoint y: 298, distance: 15.9
click at [334, 296] on button "18" at bounding box center [332, 291] width 19 height 19
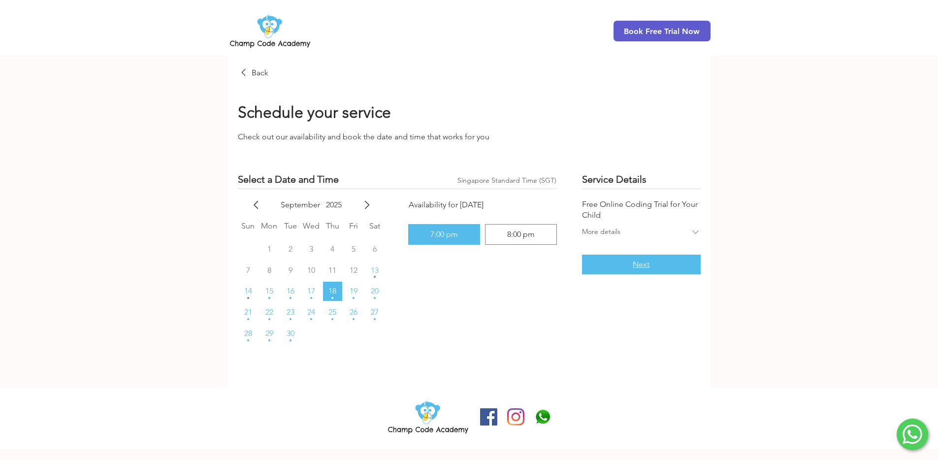
click at [602, 271] on button "Next" at bounding box center [641, 265] width 118 height 20
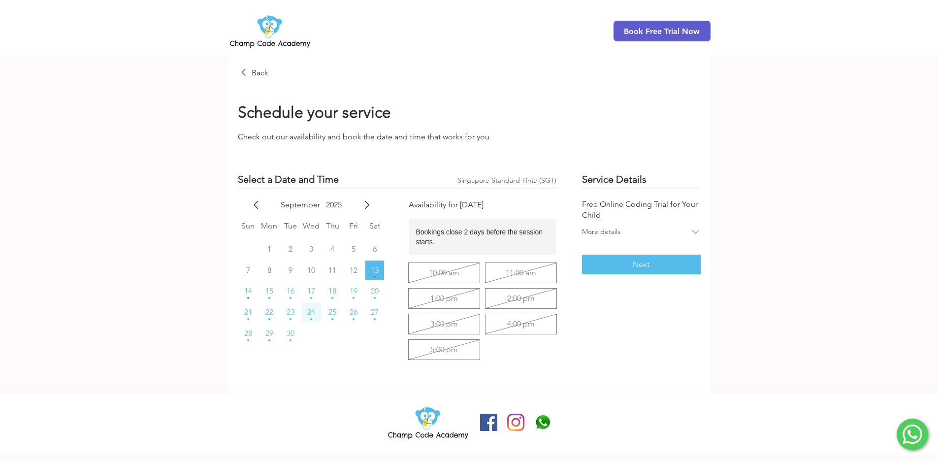
click at [311, 317] on div "Wednesday, September 24th, 2025" at bounding box center [311, 318] width 2 height 5
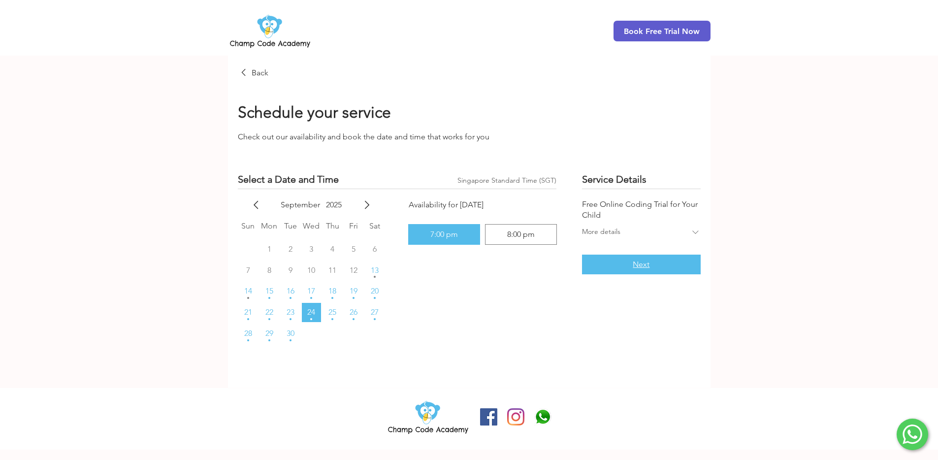
click at [621, 274] on button "Next" at bounding box center [641, 265] width 118 height 20
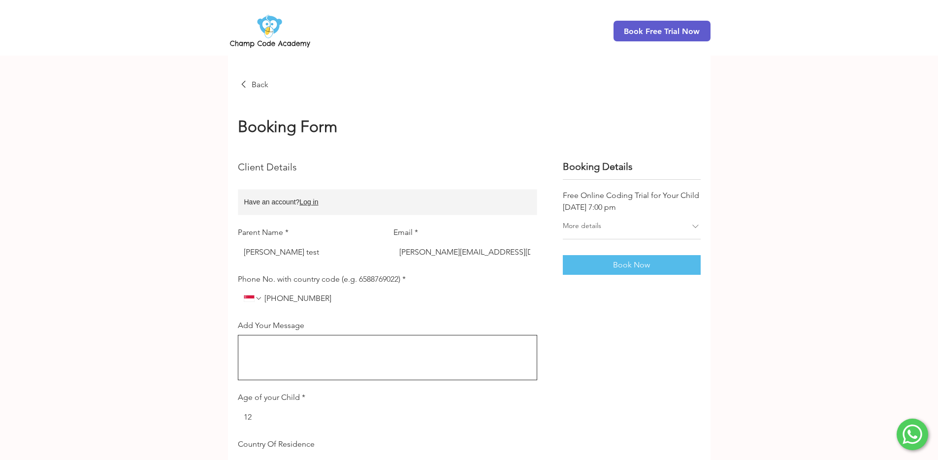
click at [617, 261] on div "Book Now" at bounding box center [632, 265] width 138 height 20
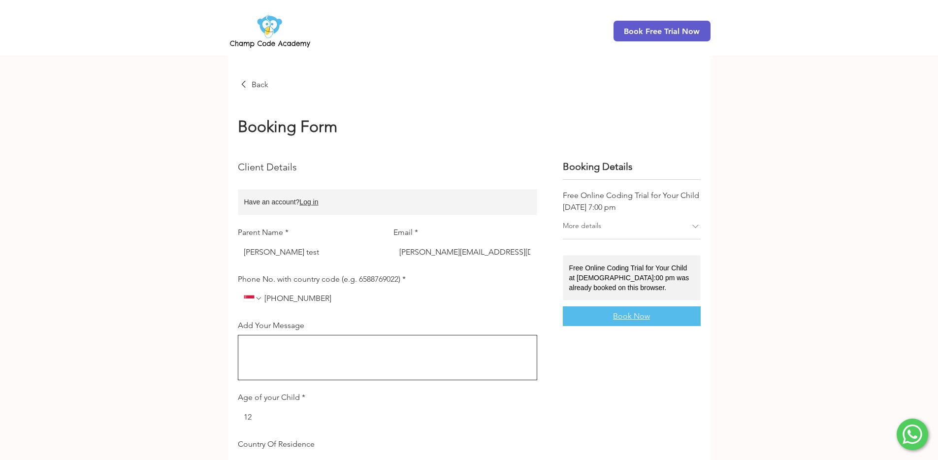
click at [616, 315] on span "Book Now" at bounding box center [631, 316] width 37 height 8
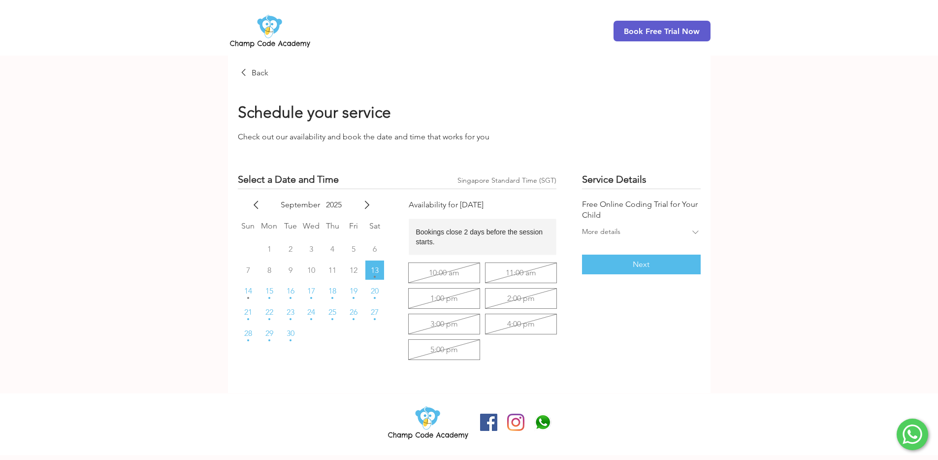
drag, startPoint x: 343, startPoint y: 303, endPoint x: 394, endPoint y: 294, distance: 52.4
click at [343, 303] on tr "21 22 23 24 25 26 27" at bounding box center [312, 312] width 148 height 19
click at [325, 313] on button "25" at bounding box center [332, 312] width 19 height 19
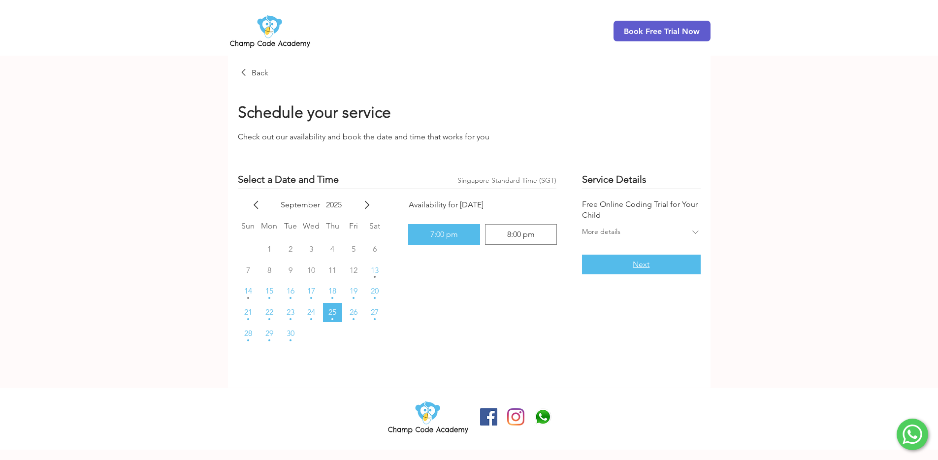
click at [592, 267] on button "Next" at bounding box center [641, 265] width 118 height 20
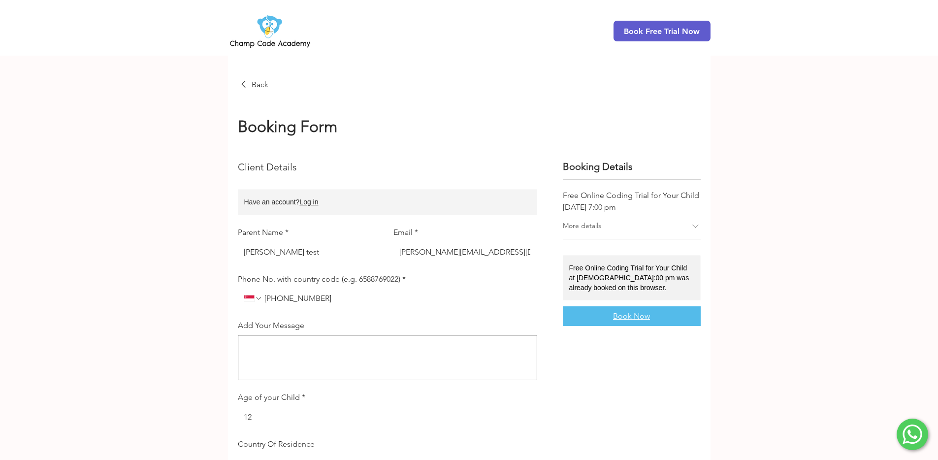
click at [642, 266] on div "Free Online Coding Trial for Your Child at [DEMOGRAPHIC_DATA]:00 pm was already…" at bounding box center [630, 278] width 123 height 30
click at [641, 314] on span "Book Now" at bounding box center [631, 316] width 37 height 8
click at [614, 310] on button "Book Now" at bounding box center [632, 316] width 138 height 20
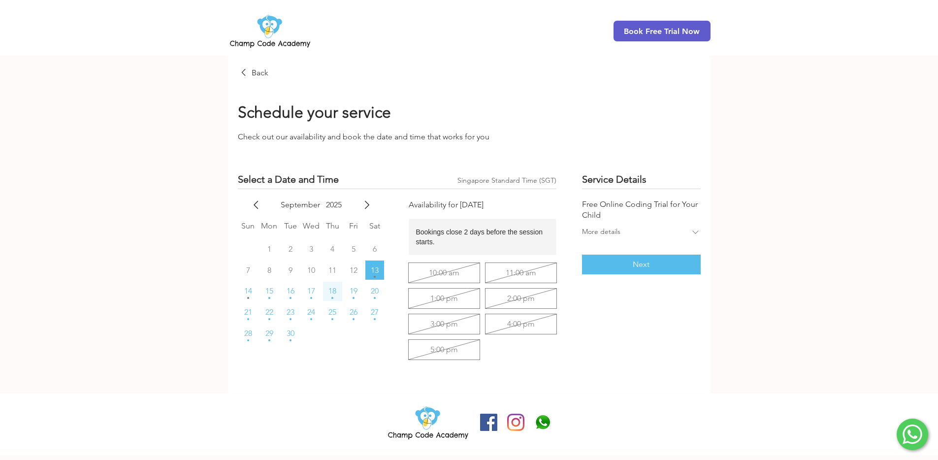
click at [327, 292] on button "18" at bounding box center [332, 291] width 19 height 19
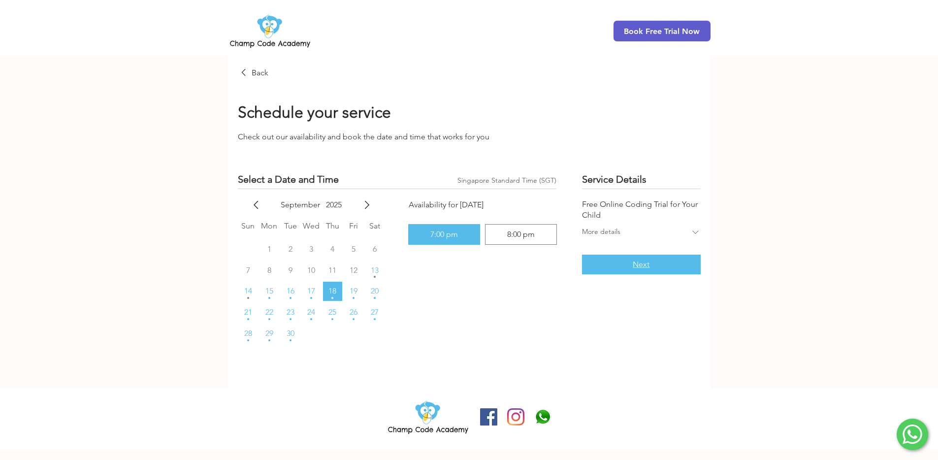
click at [605, 267] on button "Next" at bounding box center [641, 265] width 118 height 20
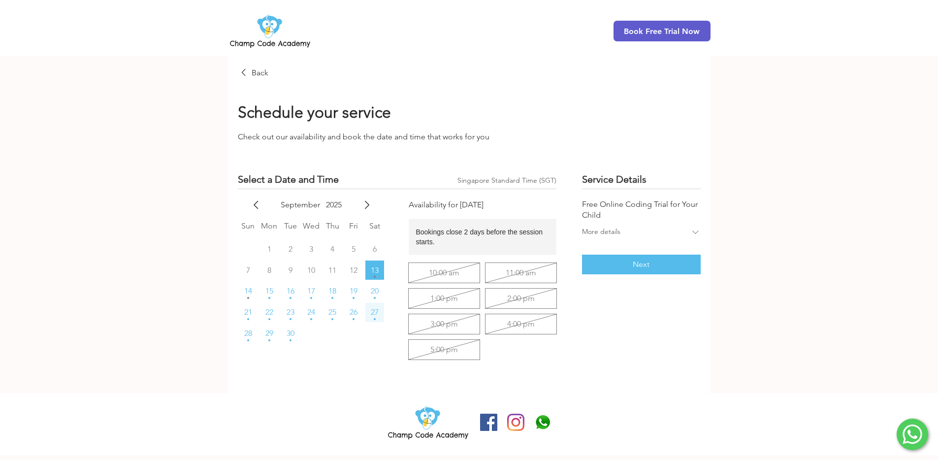
click at [368, 305] on button "27" at bounding box center [374, 312] width 19 height 19
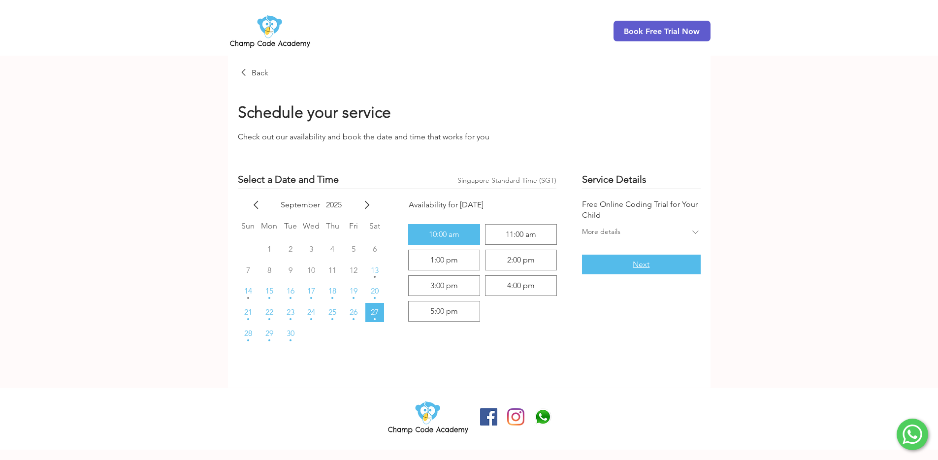
click at [631, 268] on button "Next" at bounding box center [641, 265] width 118 height 20
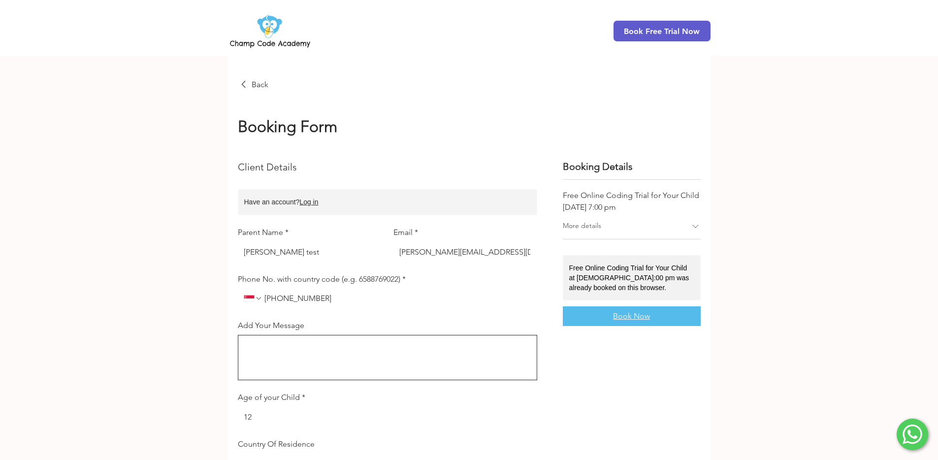
click at [658, 270] on div "Free Online Coding Trial for Your Child at [DEMOGRAPHIC_DATA]:00 pm was already…" at bounding box center [630, 278] width 123 height 30
click at [634, 312] on span "Book Now" at bounding box center [631, 316] width 37 height 8
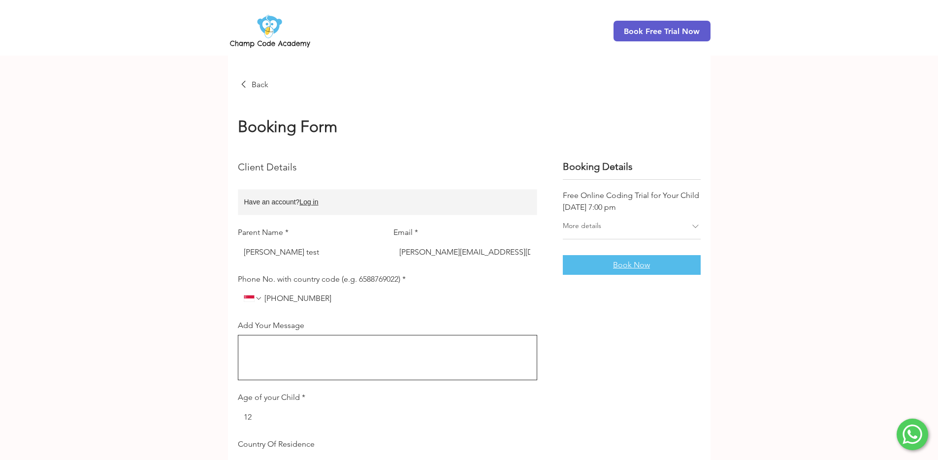
click at [637, 264] on div "Book Now" at bounding box center [632, 265] width 138 height 20
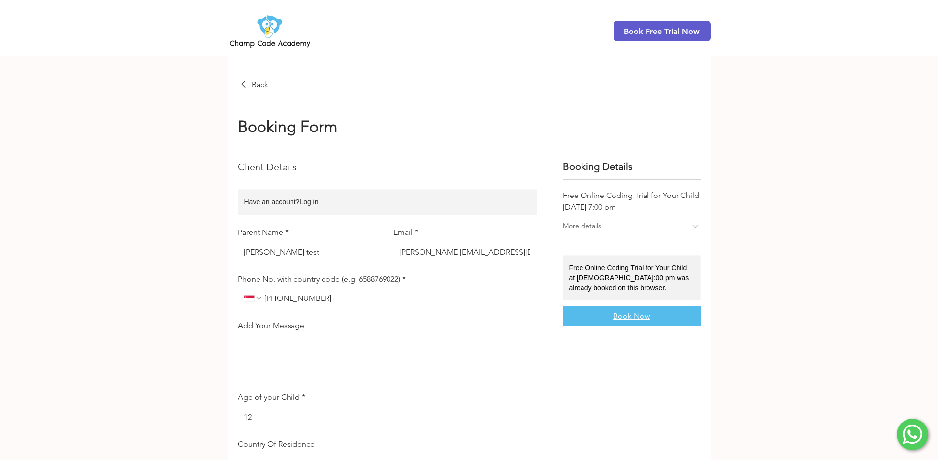
click at [619, 315] on span "Book Now" at bounding box center [631, 316] width 37 height 8
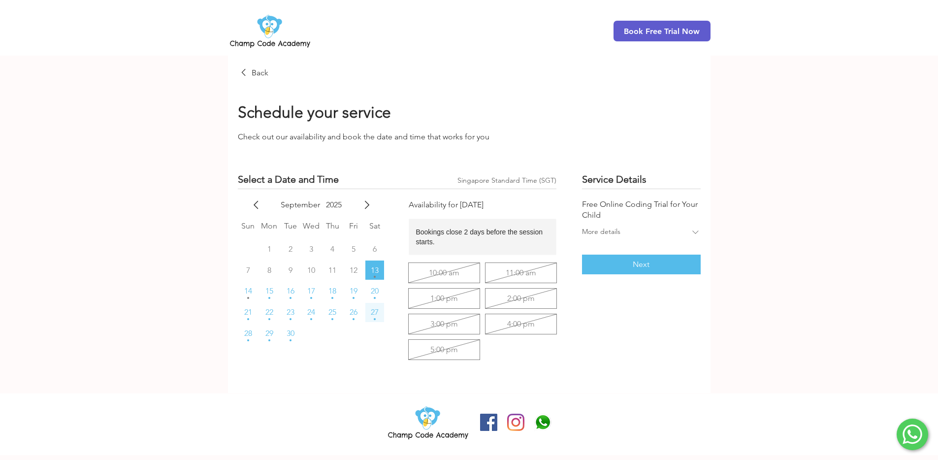
click at [376, 308] on span "27" at bounding box center [375, 312] width 8 height 8
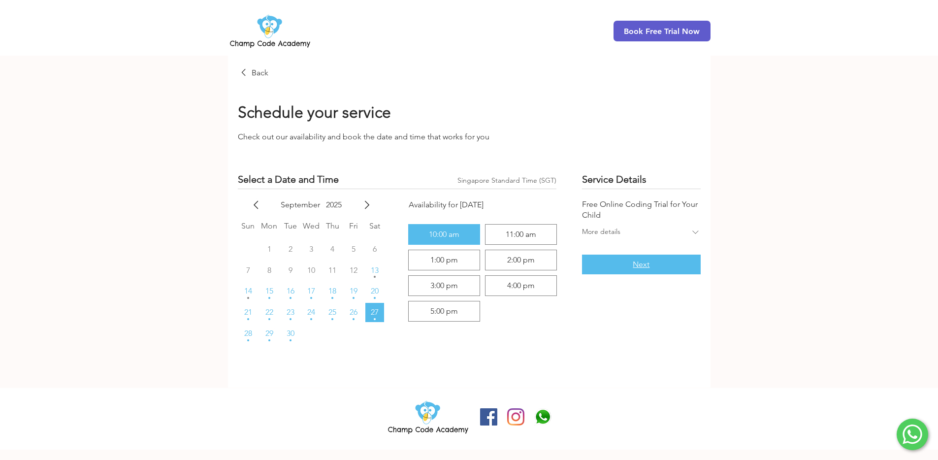
click at [636, 263] on span "Next" at bounding box center [641, 264] width 17 height 8
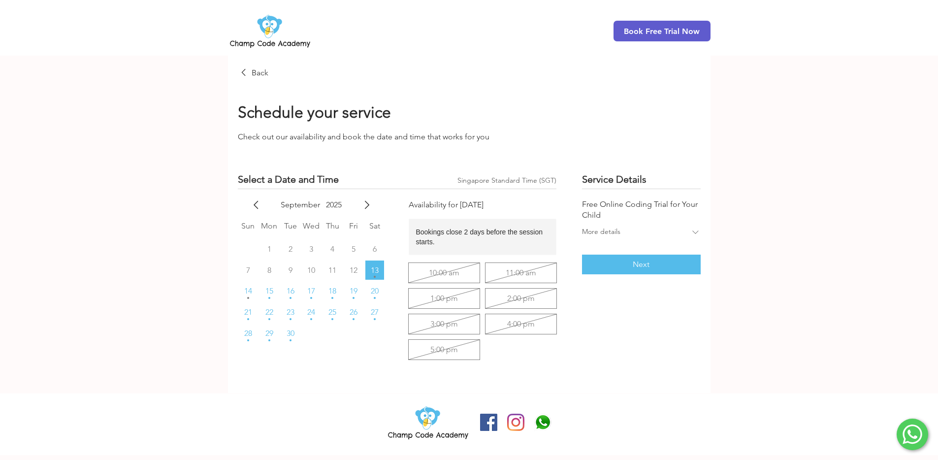
click at [324, 324] on tr "28 29 30" at bounding box center [312, 333] width 148 height 19
click at [318, 312] on button "24" at bounding box center [311, 312] width 19 height 19
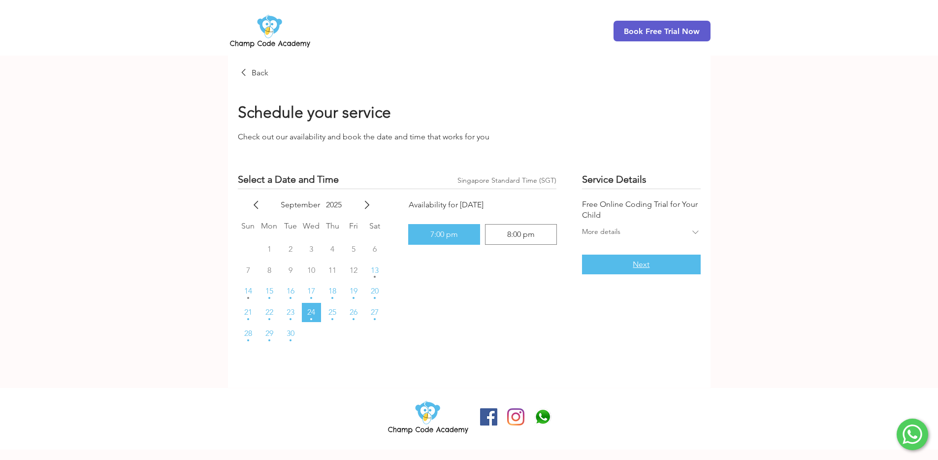
click at [605, 266] on button "Next" at bounding box center [641, 265] width 118 height 20
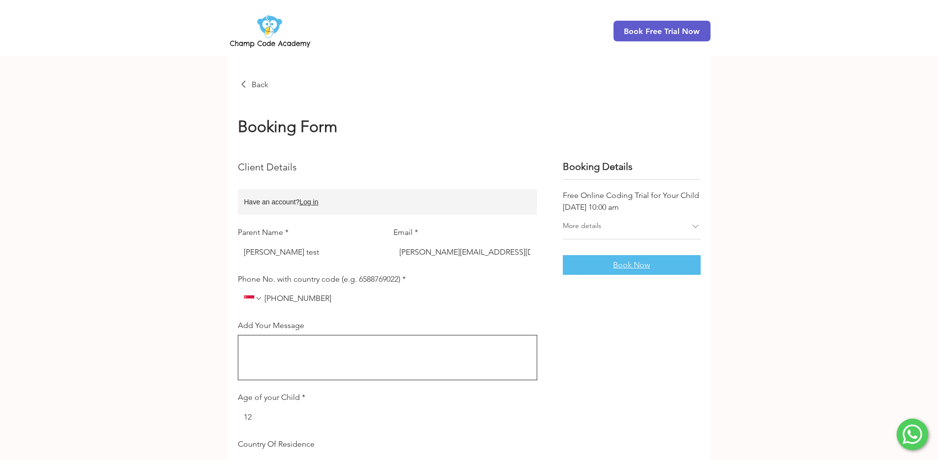
click at [630, 267] on span "Book Now" at bounding box center [631, 265] width 37 height 8
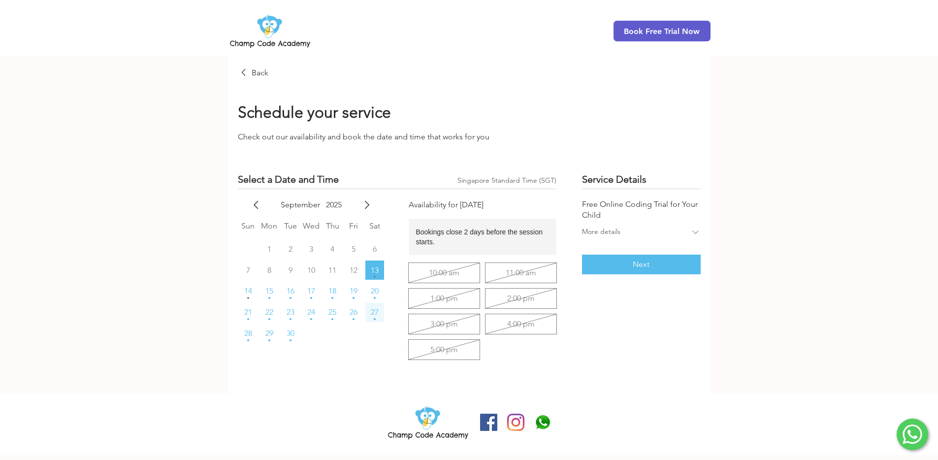
click at [372, 304] on button "27" at bounding box center [374, 312] width 19 height 19
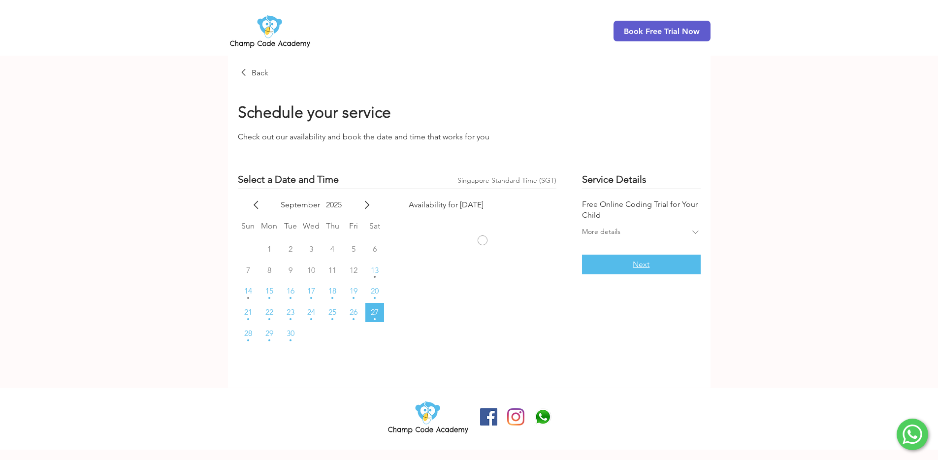
click at [640, 262] on span "Next" at bounding box center [641, 264] width 17 height 8
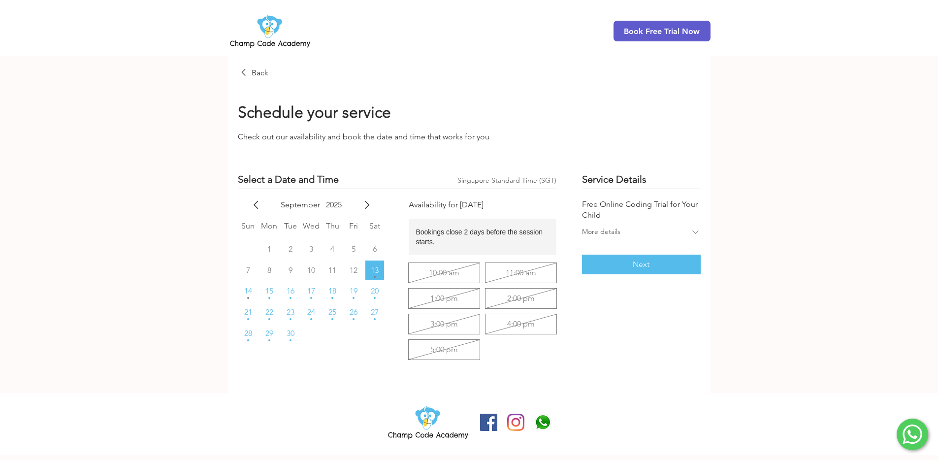
click at [379, 312] on span "27" at bounding box center [375, 312] width 8 height 8
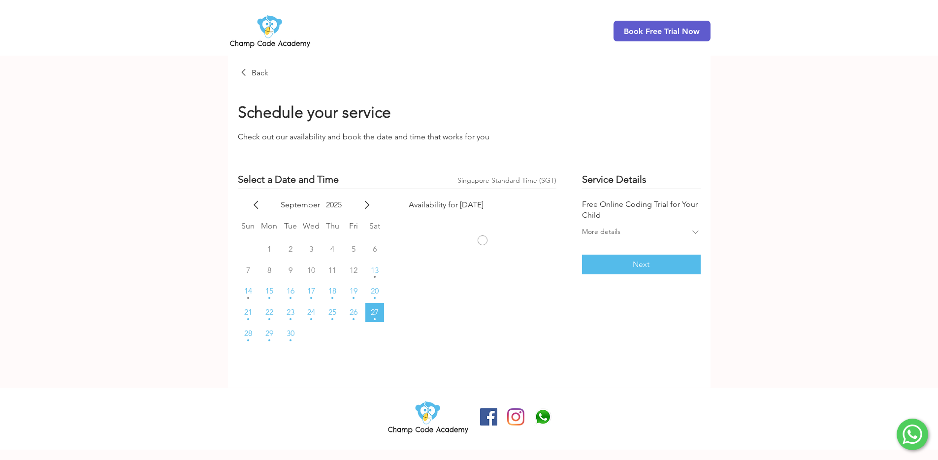
drag, startPoint x: 672, startPoint y: 268, endPoint x: 645, endPoint y: 262, distance: 27.7
click at [672, 268] on button "Next" at bounding box center [641, 265] width 118 height 20
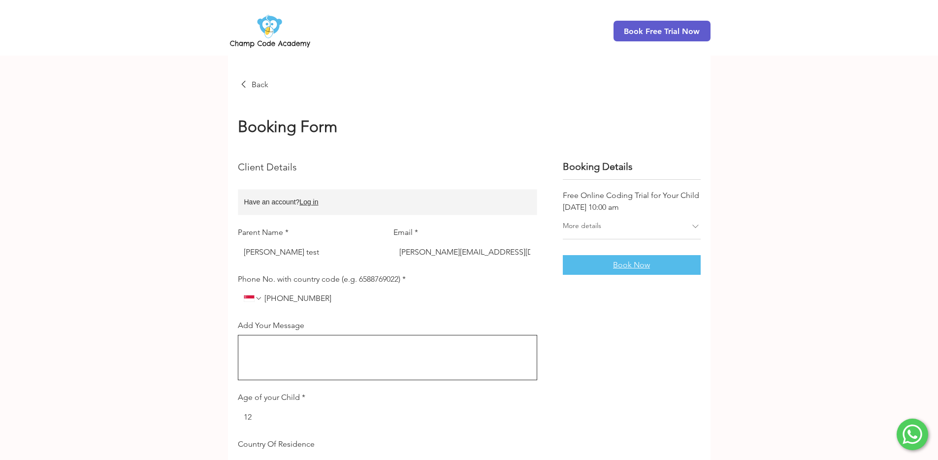
click at [618, 259] on div "Book Now" at bounding box center [632, 265] width 138 height 20
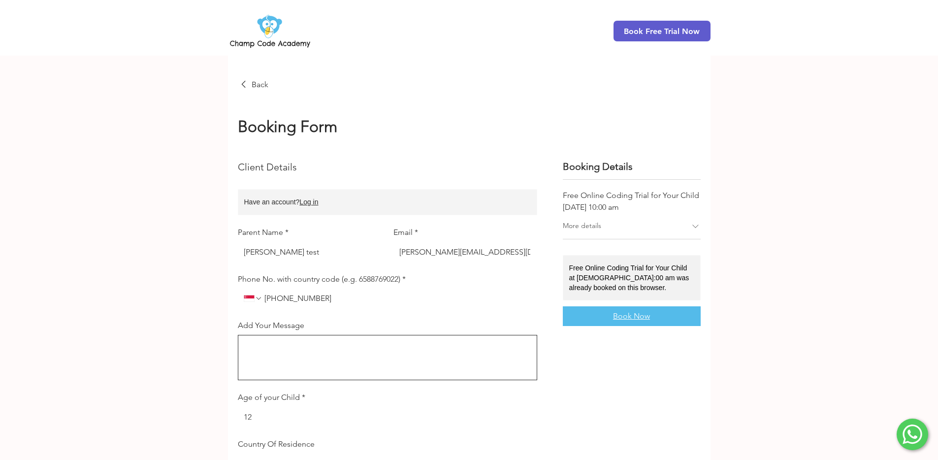
drag, startPoint x: 616, startPoint y: 298, endPoint x: 617, endPoint y: 309, distance: 11.4
click at [616, 299] on div "Free Online Coding Trial for Your Child at 10:00 am was already booked on this …" at bounding box center [632, 277] width 138 height 45
click at [620, 316] on span "Book Now" at bounding box center [631, 316] width 37 height 8
click at [619, 316] on span "Book Now" at bounding box center [631, 316] width 37 height 8
click at [640, 274] on div "Free Online Coding Trial for Your Child at 10:00 am was already booked on this …" at bounding box center [630, 278] width 123 height 30
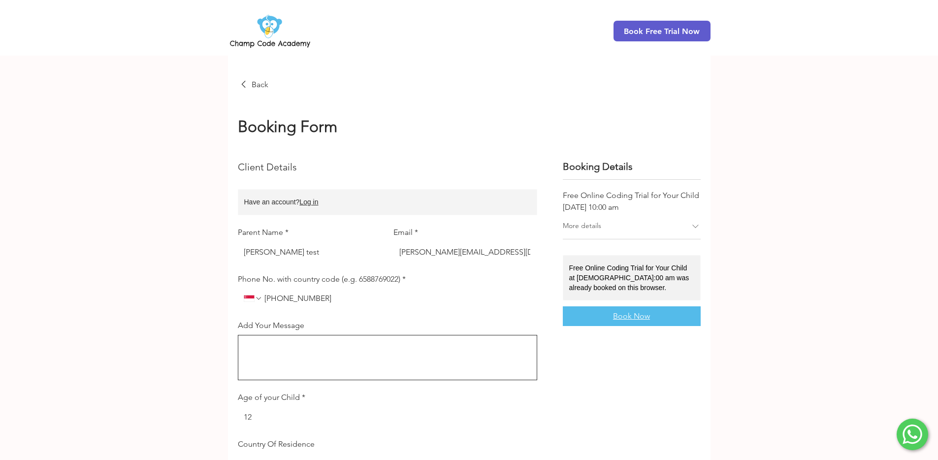
click at [632, 313] on span "Book Now" at bounding box center [631, 316] width 37 height 8
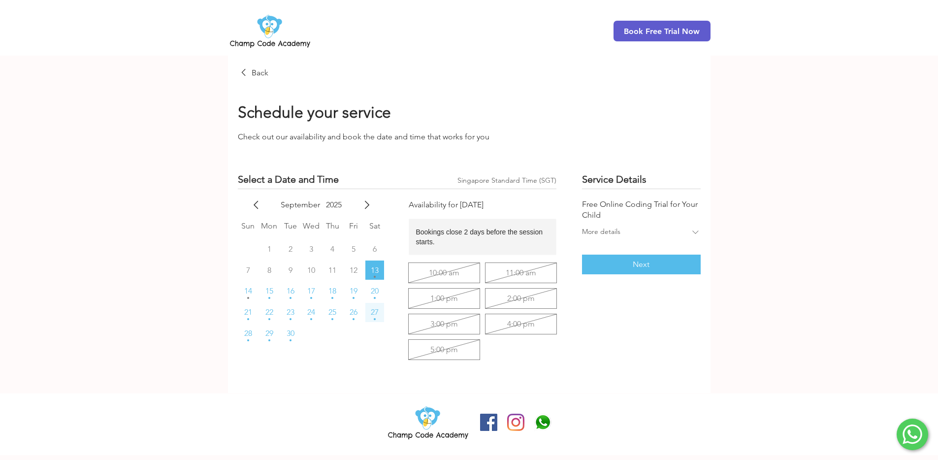
click at [374, 311] on span "27" at bounding box center [375, 312] width 8 height 8
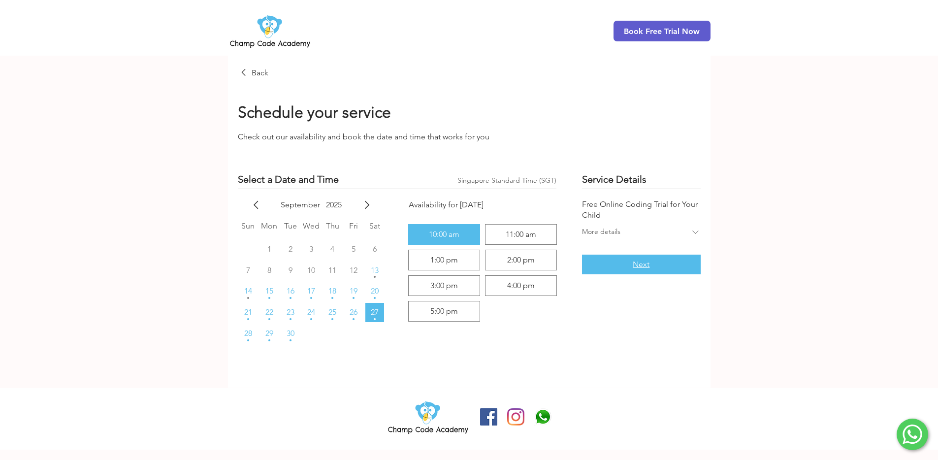
click at [637, 263] on span "Next" at bounding box center [641, 264] width 17 height 8
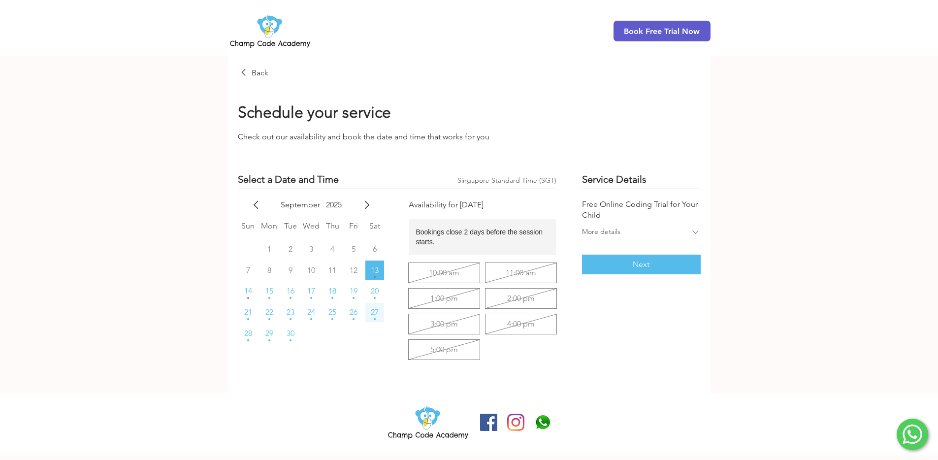
click at [377, 319] on button "27" at bounding box center [374, 312] width 19 height 19
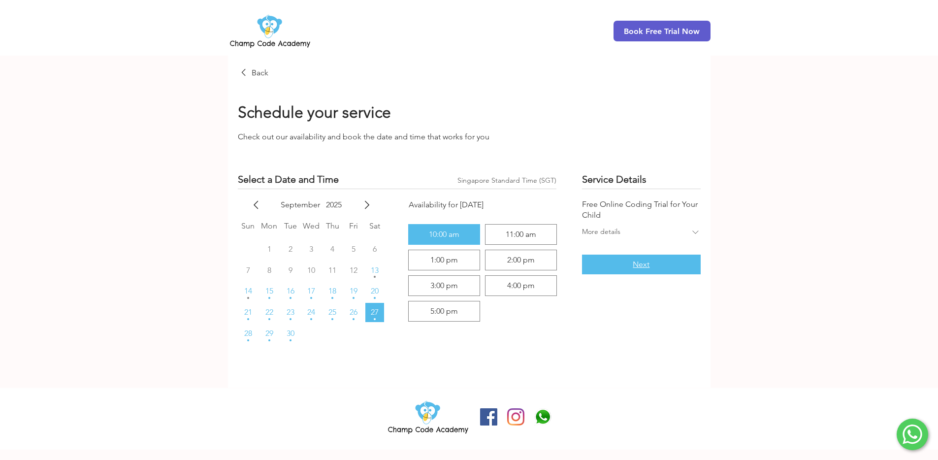
click at [619, 258] on button "Next" at bounding box center [641, 265] width 118 height 20
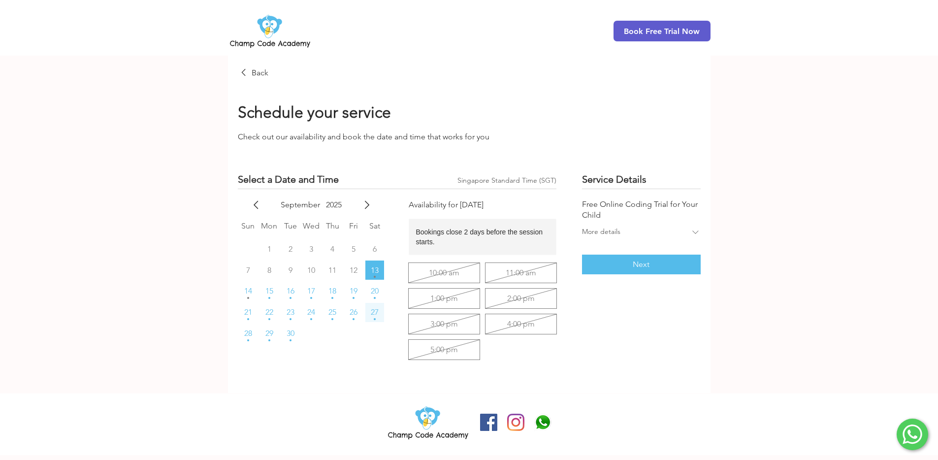
click at [378, 308] on span "27" at bounding box center [375, 312] width 8 height 8
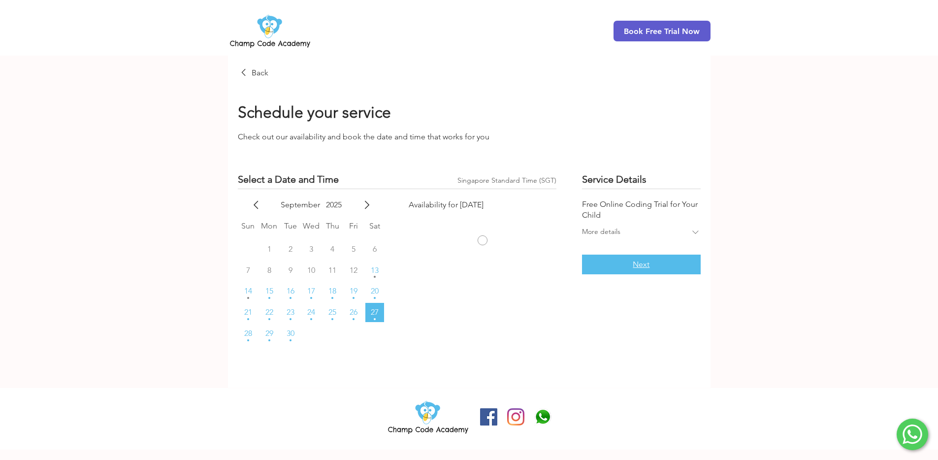
click at [620, 270] on button "Next" at bounding box center [641, 265] width 118 height 20
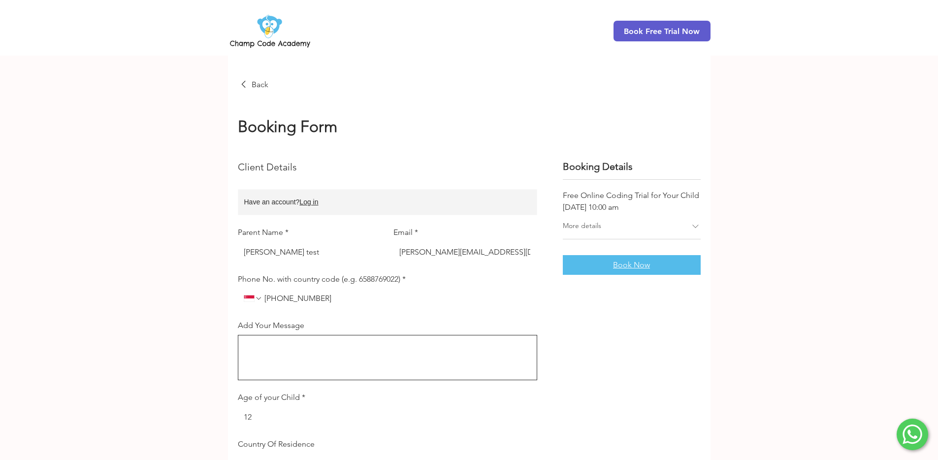
click at [672, 268] on div "Book Now" at bounding box center [632, 265] width 138 height 20
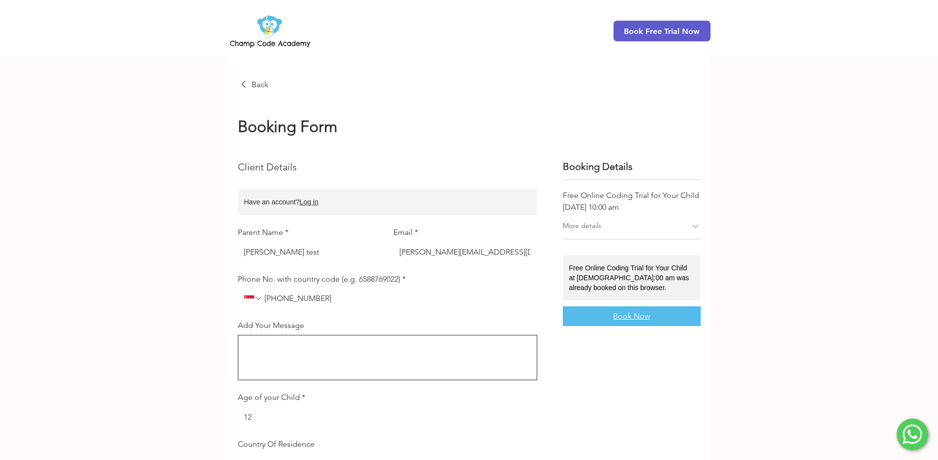
click at [635, 317] on span "Book Now" at bounding box center [631, 316] width 37 height 8
click at [604, 265] on div "Free Online Coding Trial for Your Child at [DEMOGRAPHIC_DATA]:00 am was already…" at bounding box center [630, 278] width 123 height 30
click at [614, 313] on span "Book Now" at bounding box center [631, 316] width 37 height 8
click at [625, 317] on span "Book Now" at bounding box center [631, 316] width 37 height 8
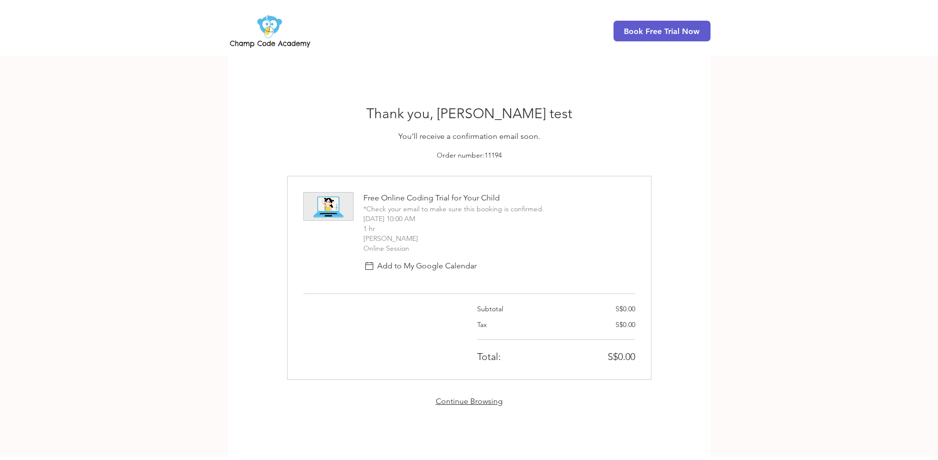
scroll to position [49, 0]
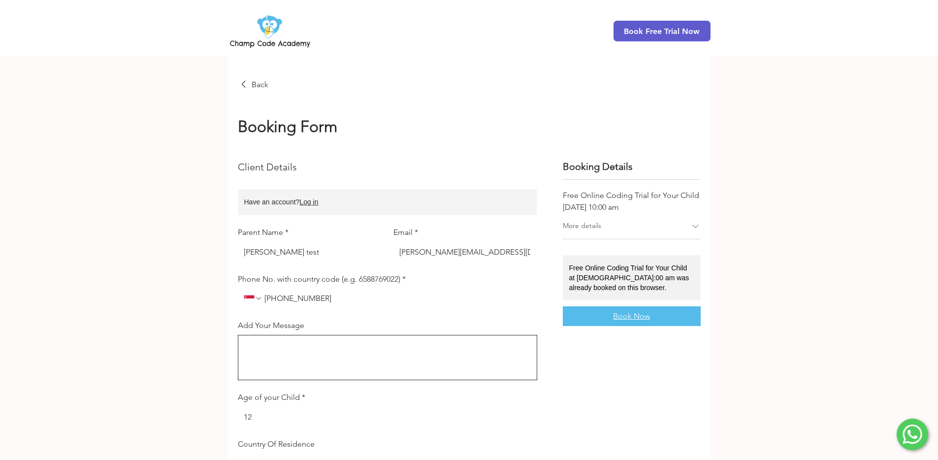
click at [624, 314] on span "Book Now" at bounding box center [631, 316] width 37 height 8
